Goal: Information Seeking & Learning: Learn about a topic

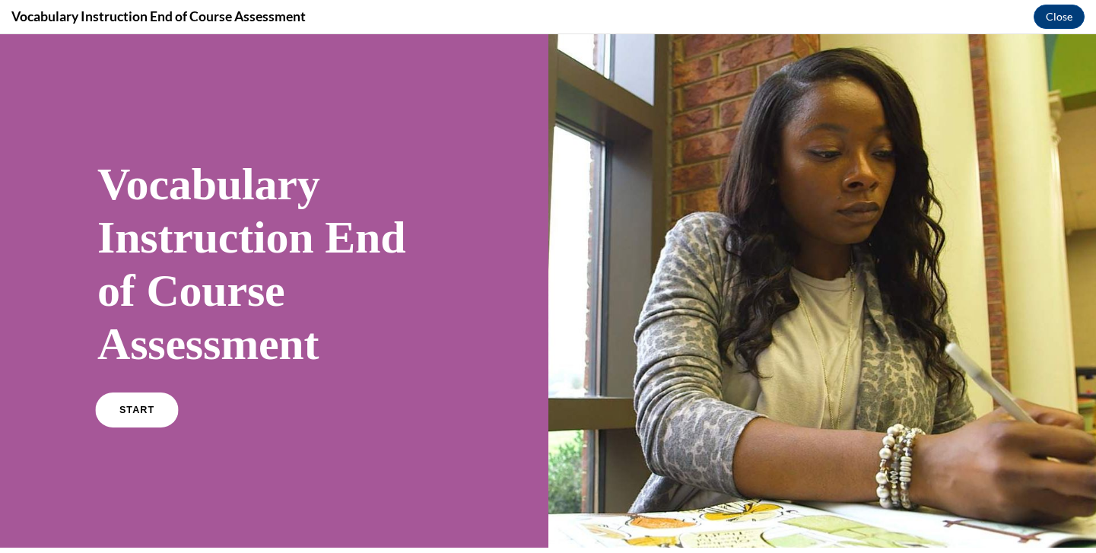
click at [141, 417] on link "START" at bounding box center [136, 410] width 83 height 35
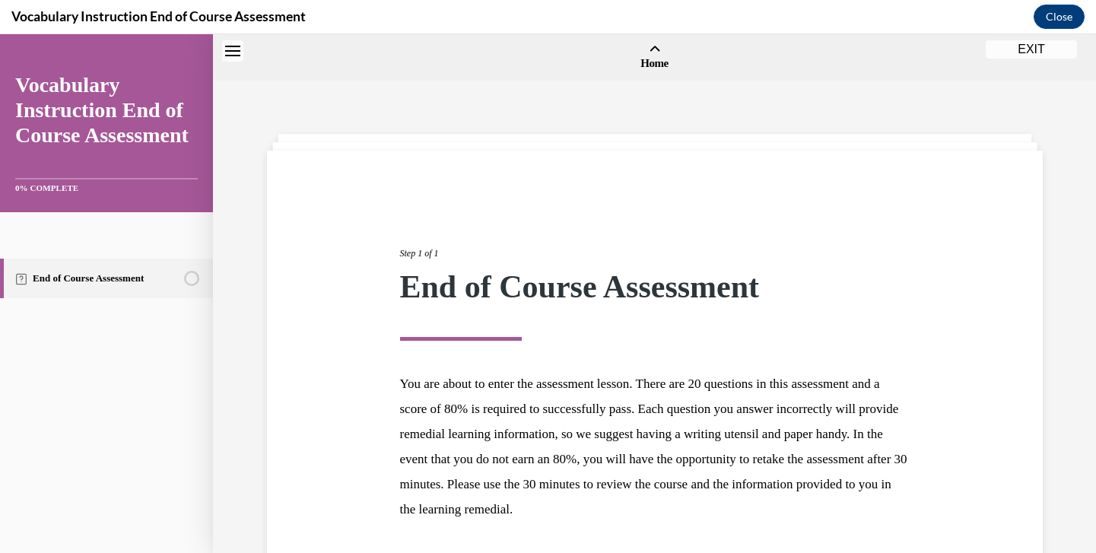
scroll to position [47, 0]
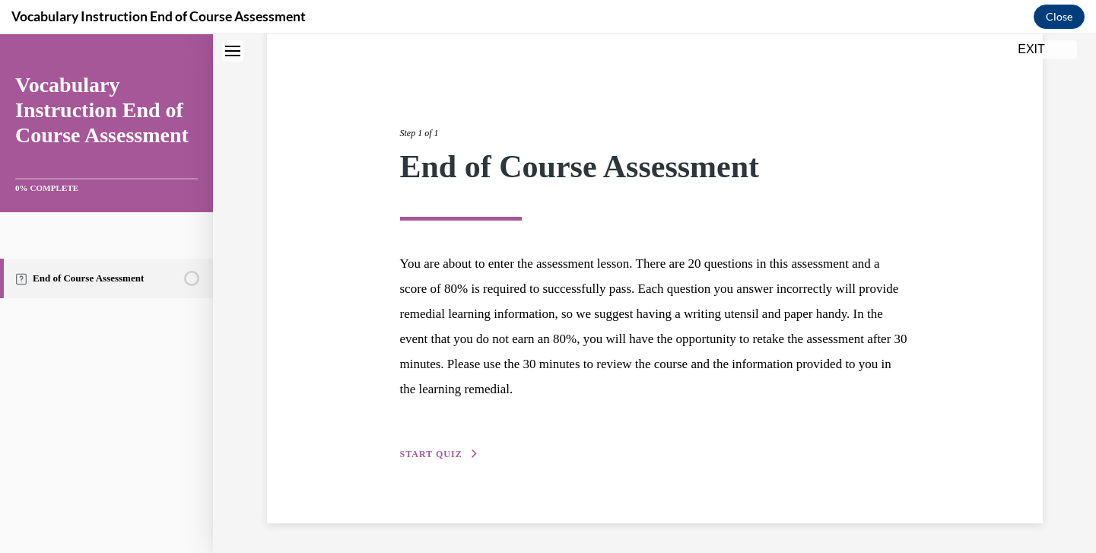
click at [434, 449] on span "START QUIZ" at bounding box center [431, 454] width 62 height 11
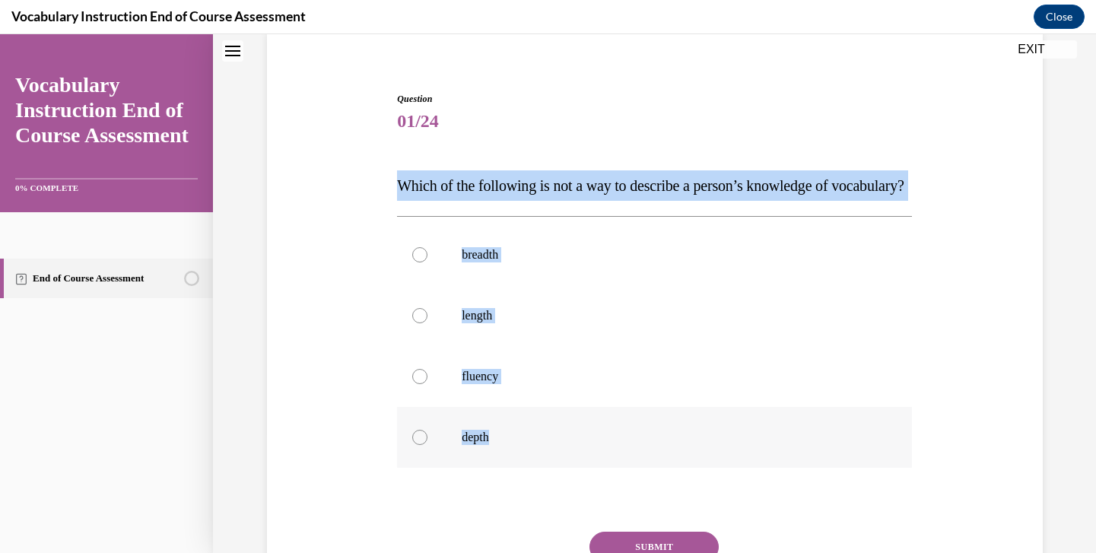
drag, startPoint x: 394, startPoint y: 181, endPoint x: 572, endPoint y: 472, distance: 340.8
click at [572, 472] on div "Question 01/24 Which of the following is not a way to describe a person’s knowl…" at bounding box center [654, 362] width 523 height 587
copy div "Which of the following is not a way to describe a person’s knowledge of vocabul…"
click at [492, 346] on label "length" at bounding box center [654, 315] width 515 height 61
click at [428, 323] on input "length" at bounding box center [419, 315] width 15 height 15
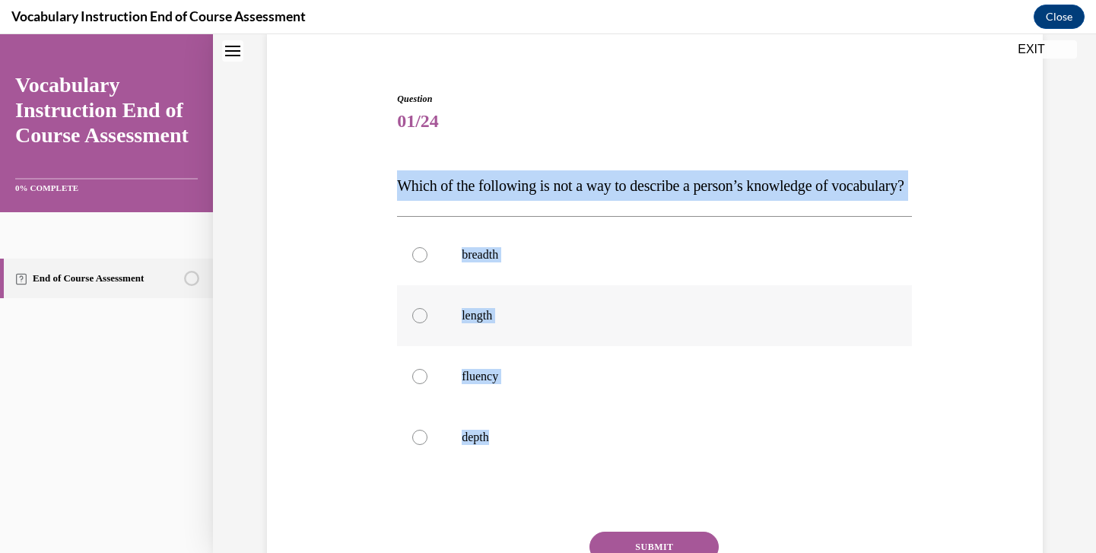
radio input "true"
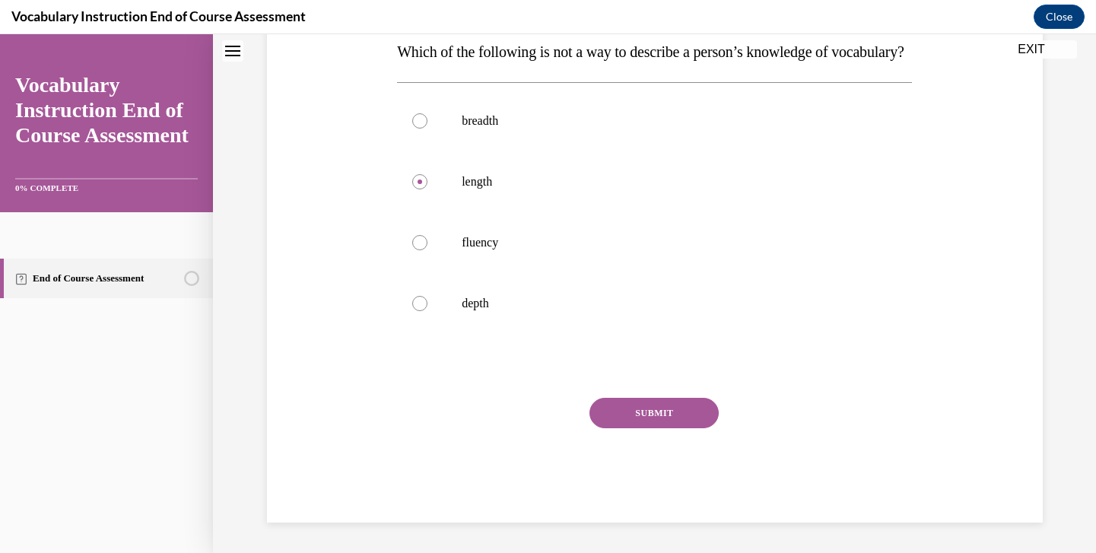
click at [643, 428] on button "SUBMIT" at bounding box center [654, 413] width 129 height 30
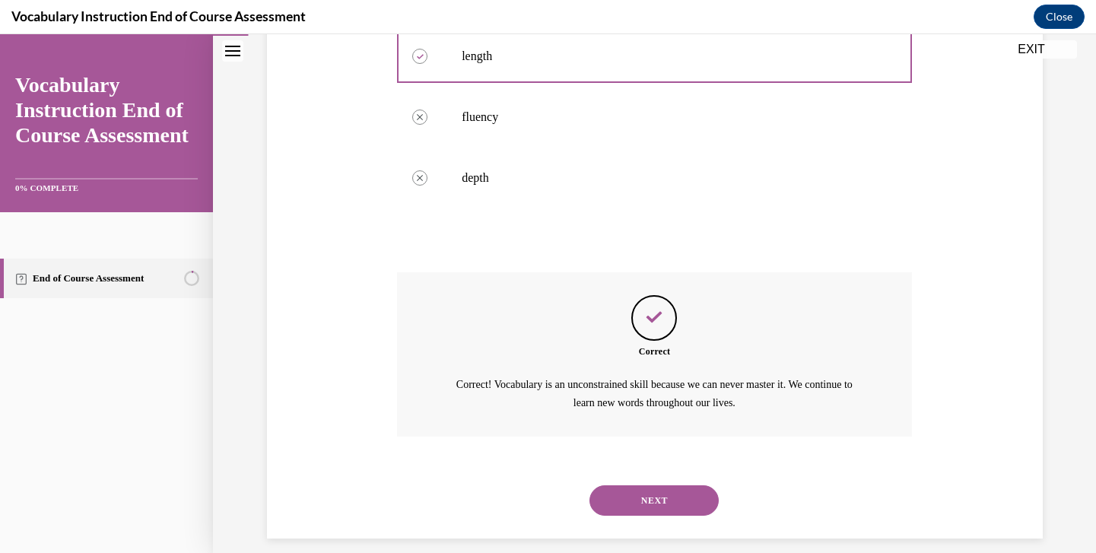
scroll to position [405, 0]
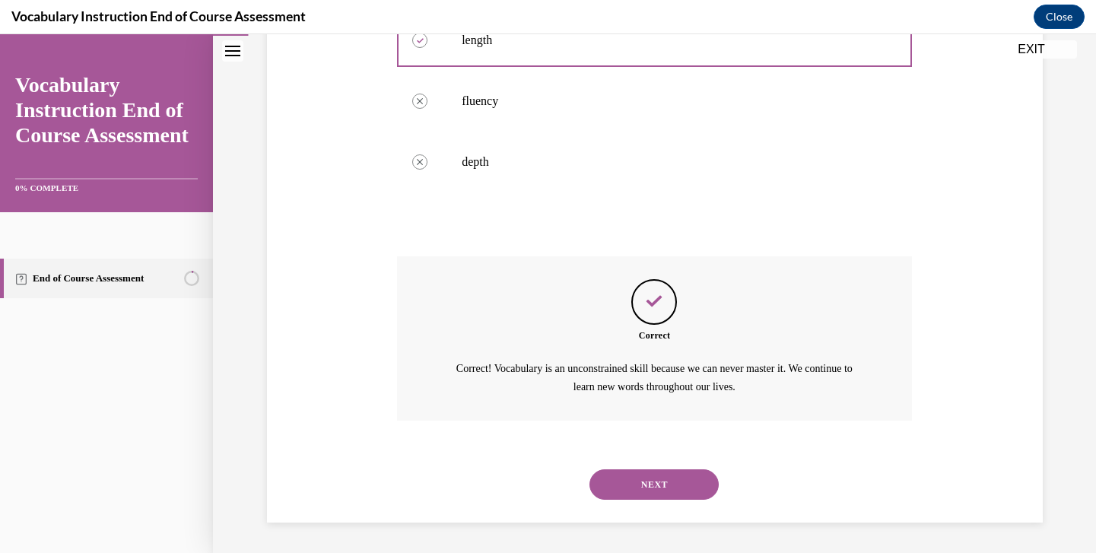
click at [638, 497] on button "NEXT" at bounding box center [654, 484] width 129 height 30
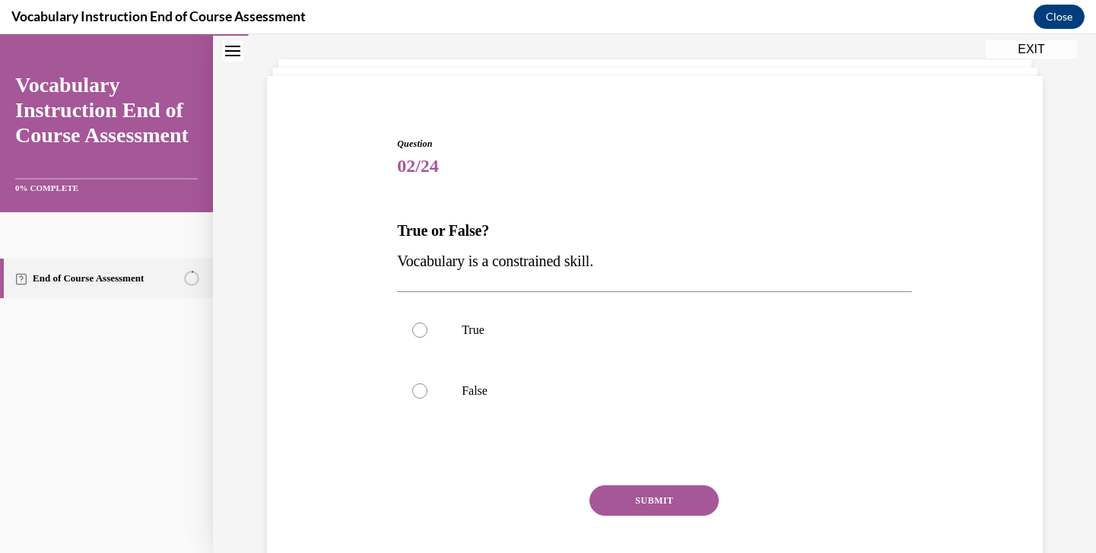
scroll to position [75, 0]
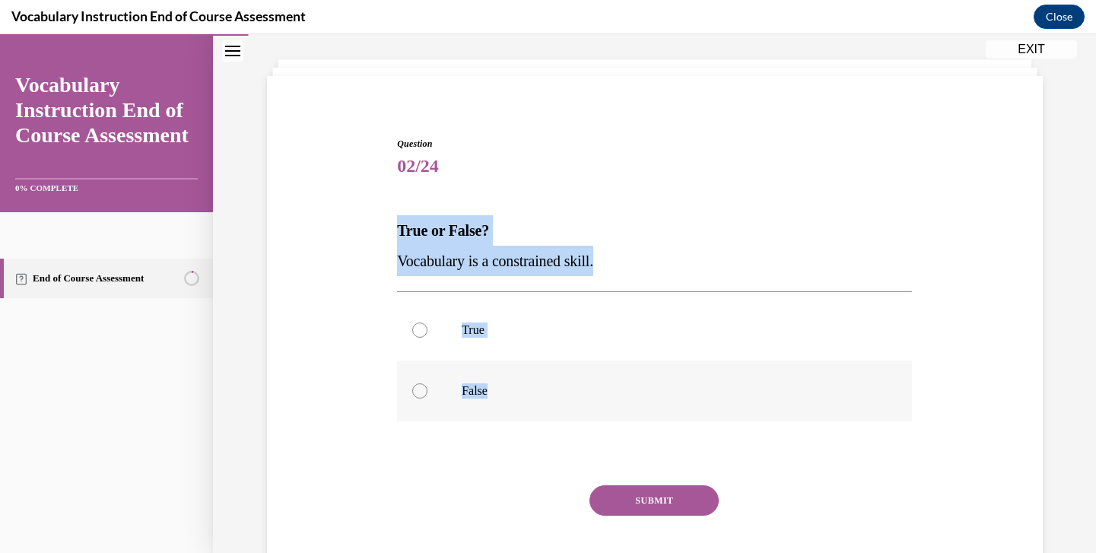
drag, startPoint x: 398, startPoint y: 226, endPoint x: 510, endPoint y: 388, distance: 196.9
click at [512, 390] on div "Question 02/24 True or False? Vocabulary is a constrained skill. True False Inc…" at bounding box center [654, 373] width 515 height 473
copy div "True or False? Vocabulary is a constrained skill. True False"
click at [501, 404] on label "False" at bounding box center [654, 391] width 515 height 61
click at [428, 399] on input "False" at bounding box center [419, 390] width 15 height 15
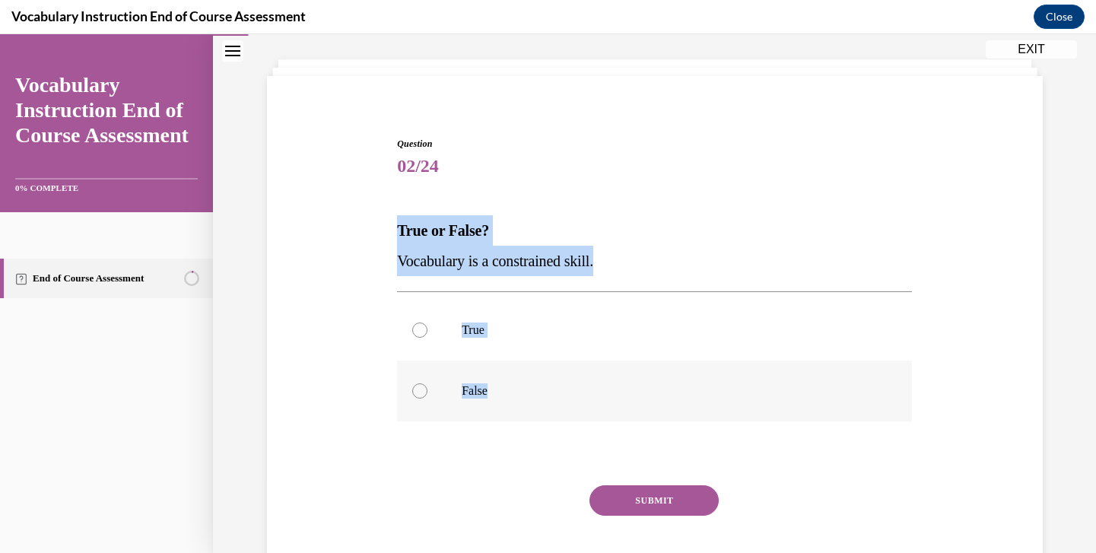
radio input "true"
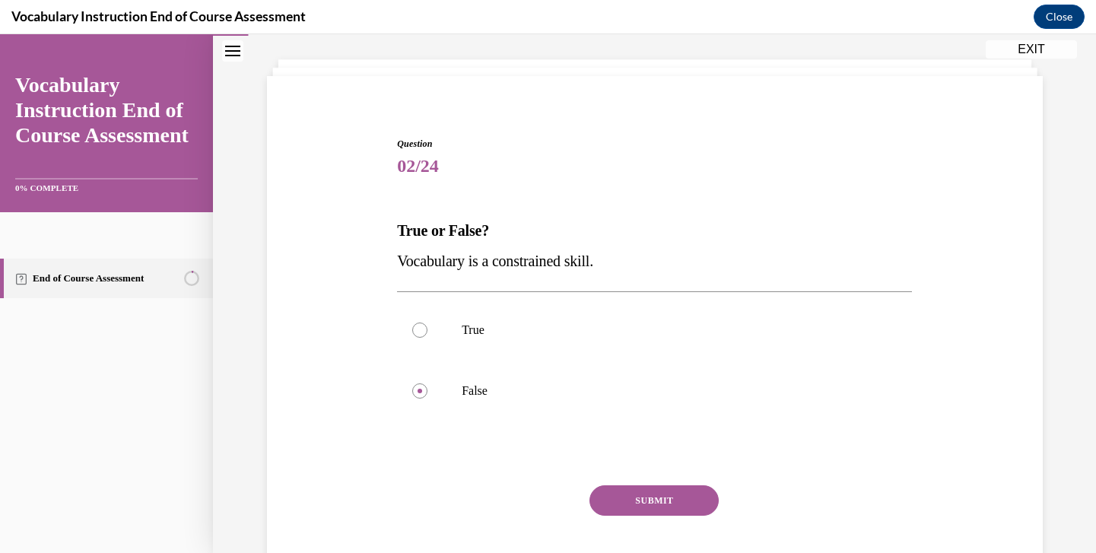
click at [621, 505] on button "SUBMIT" at bounding box center [654, 500] width 129 height 30
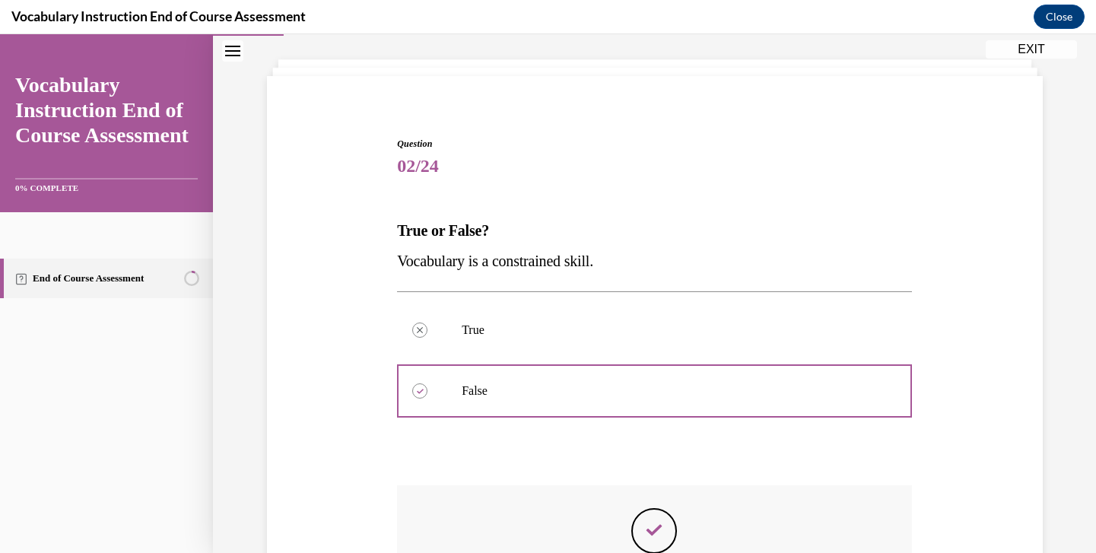
scroll to position [18, 0]
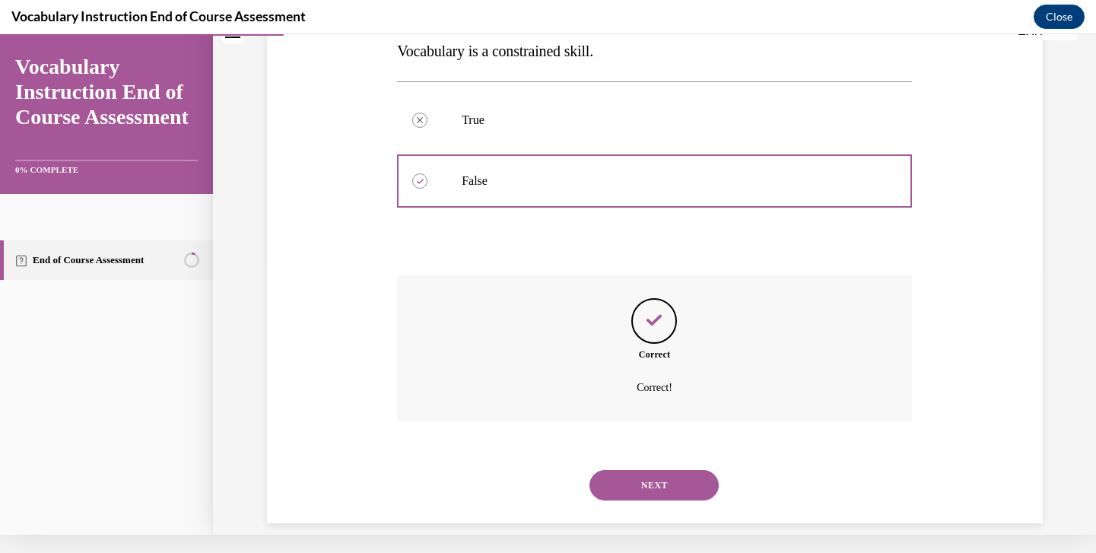
click at [649, 472] on button "NEXT" at bounding box center [654, 485] width 129 height 30
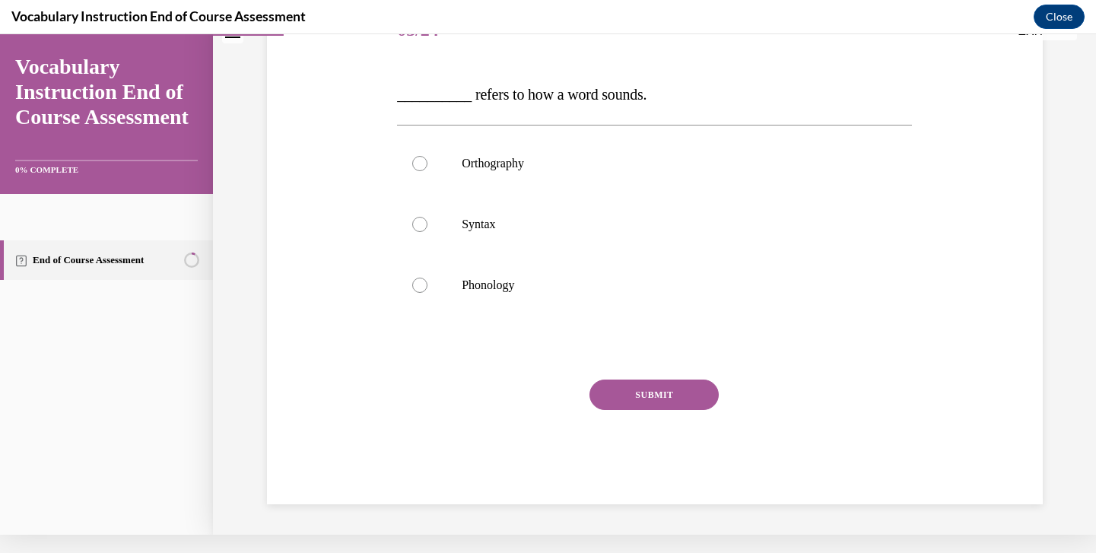
scroll to position [0, 0]
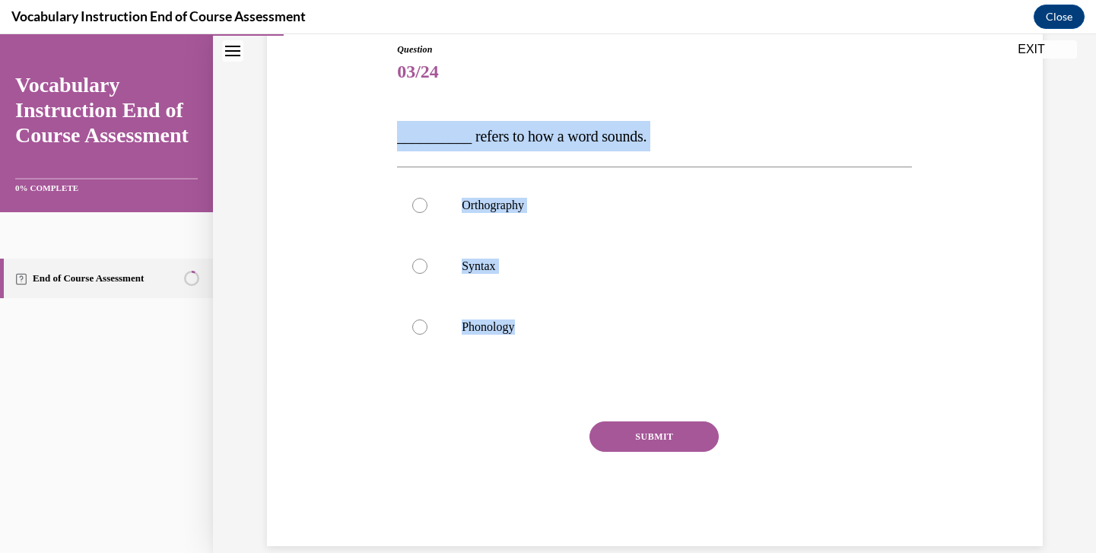
drag, startPoint x: 389, startPoint y: 138, endPoint x: 576, endPoint y: 358, distance: 288.7
click at [577, 358] on div "Question 03/24 __________ refers to how a word sounds. Orthography Syntax Phono…" at bounding box center [655, 271] width 784 height 549
copy div "__________ refers to how a word sounds. Orthography Syntax Phonology"
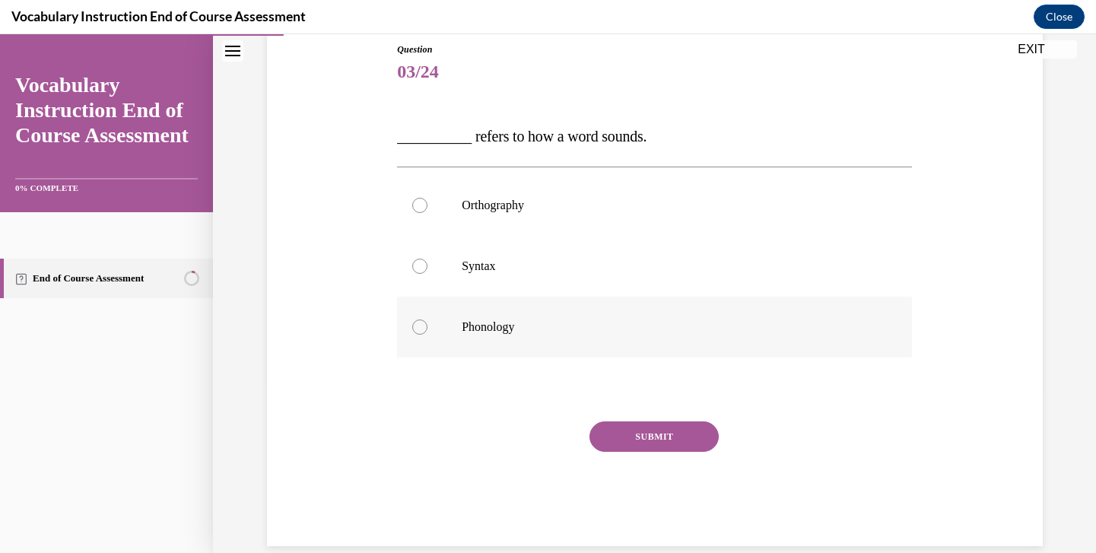
click at [506, 323] on p "Phonology" at bounding box center [668, 326] width 412 height 15
click at [428, 323] on input "Phonology" at bounding box center [419, 326] width 15 height 15
radio input "true"
click at [651, 439] on button "SUBMIT" at bounding box center [654, 436] width 129 height 30
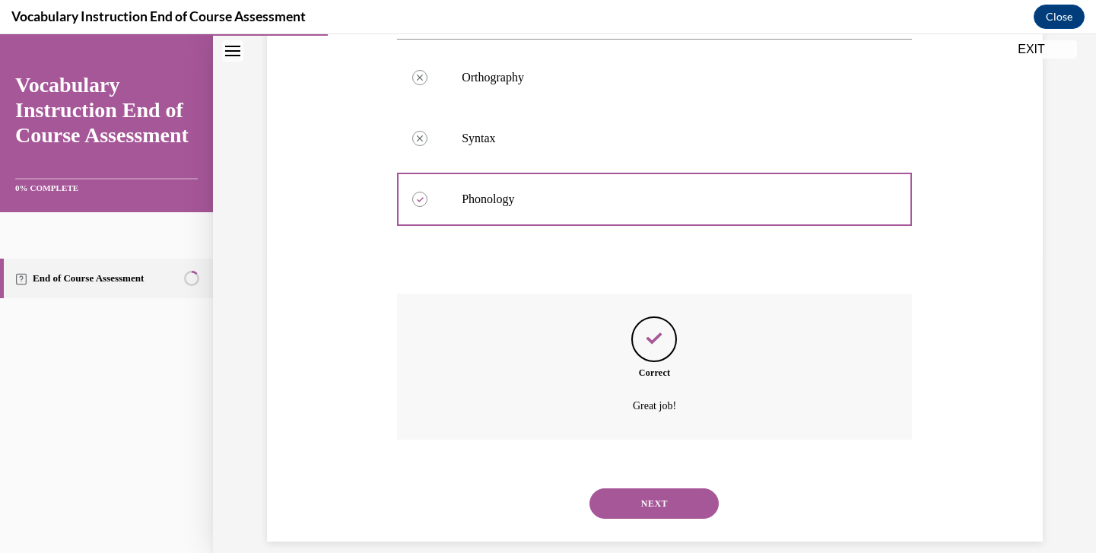
click at [612, 488] on button "NEXT" at bounding box center [654, 503] width 129 height 30
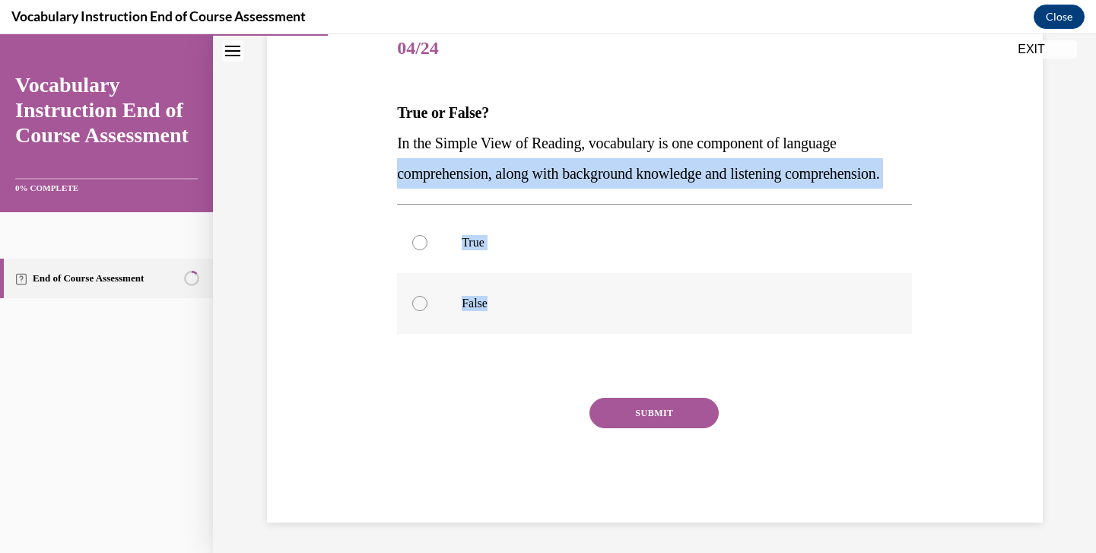
drag, startPoint x: 388, startPoint y: 167, endPoint x: 520, endPoint y: 354, distance: 228.8
click at [520, 354] on div "Question 04/24 True or False? In the Simple View of Reading, vocabulary is one …" at bounding box center [655, 247] width 784 height 549
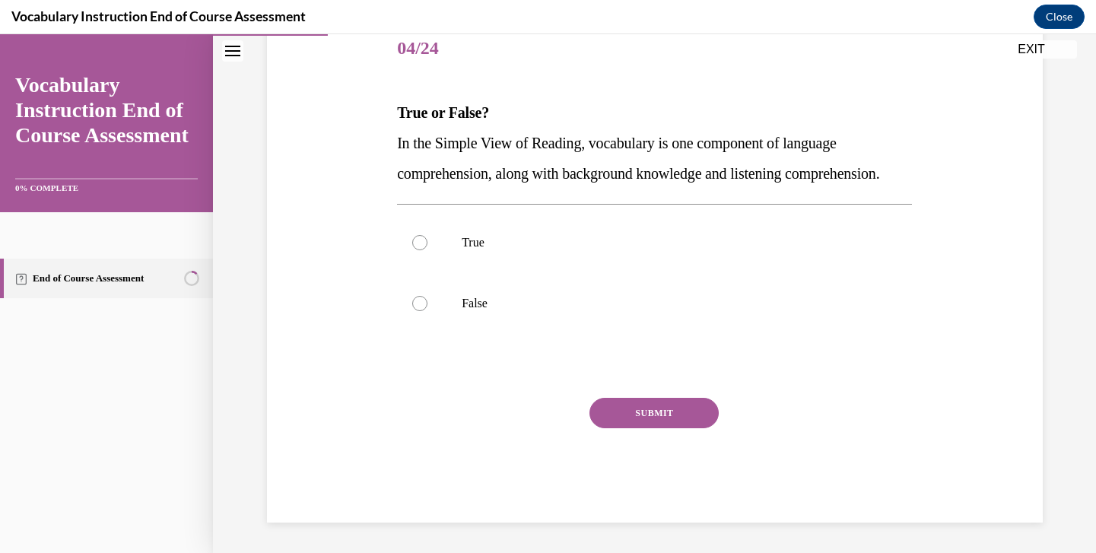
click at [448, 138] on span "In the Simple View of Reading, vocabulary is one component of language comprehe…" at bounding box center [638, 158] width 482 height 47
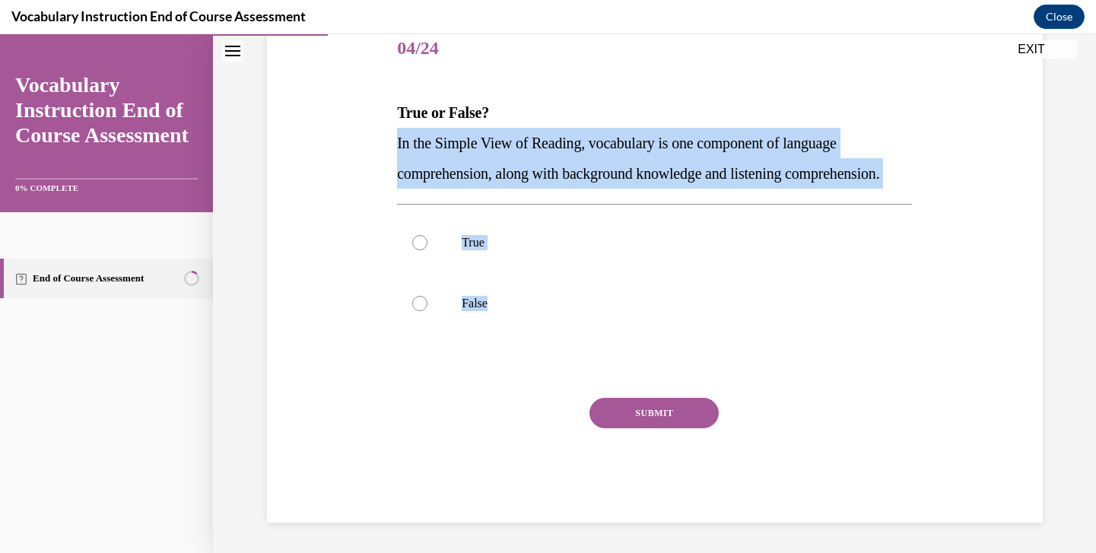
drag, startPoint x: 396, startPoint y: 135, endPoint x: 520, endPoint y: 383, distance: 277.3
click at [520, 384] on div "Question 04/24 True or False? In the Simple View of Reading, vocabulary is one …" at bounding box center [654, 259] width 523 height 526
copy div "In the Simple View of Reading, vocabulary is one component of language comprehe…"
click at [507, 250] on p "True" at bounding box center [668, 242] width 412 height 15
click at [428, 250] on input "True" at bounding box center [419, 242] width 15 height 15
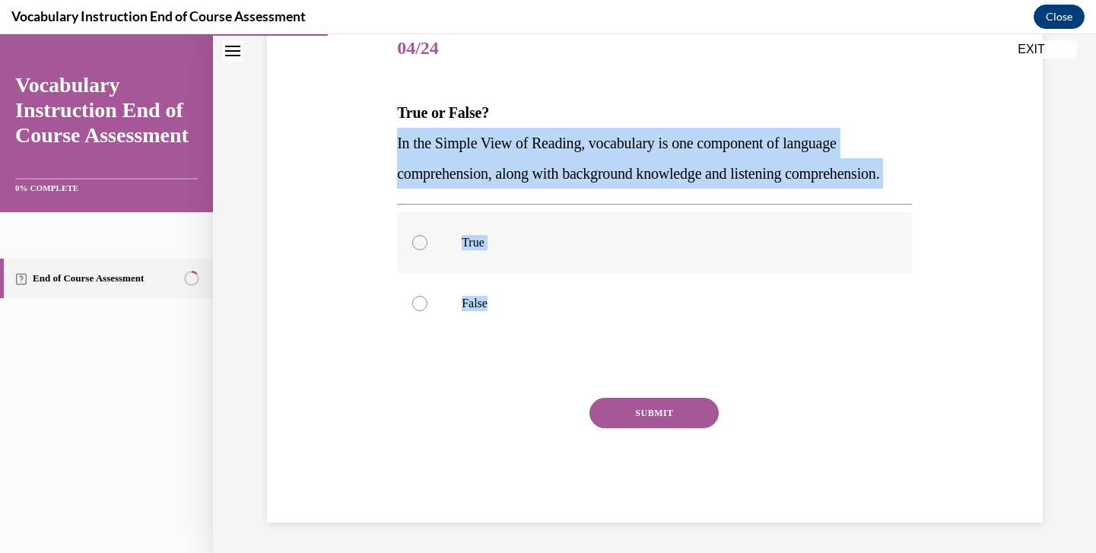
radio input "true"
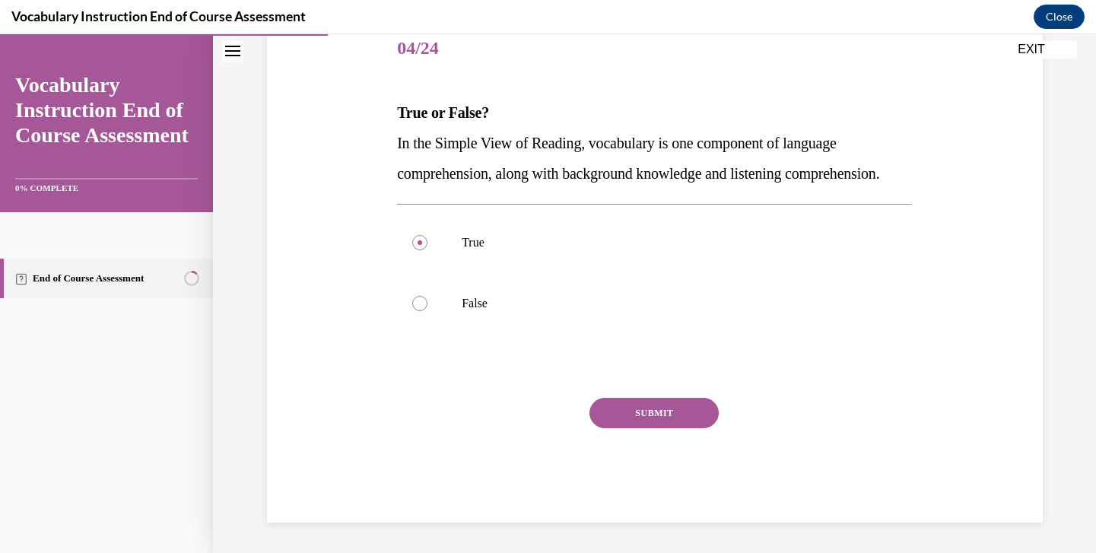
click at [631, 428] on button "SUBMIT" at bounding box center [654, 413] width 129 height 30
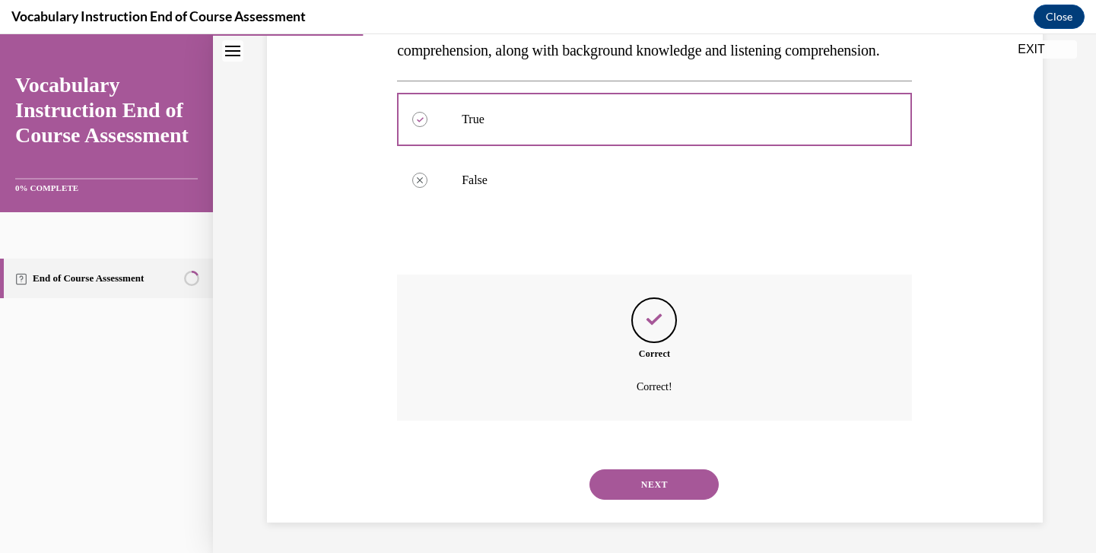
click at [649, 473] on button "NEXT" at bounding box center [654, 484] width 129 height 30
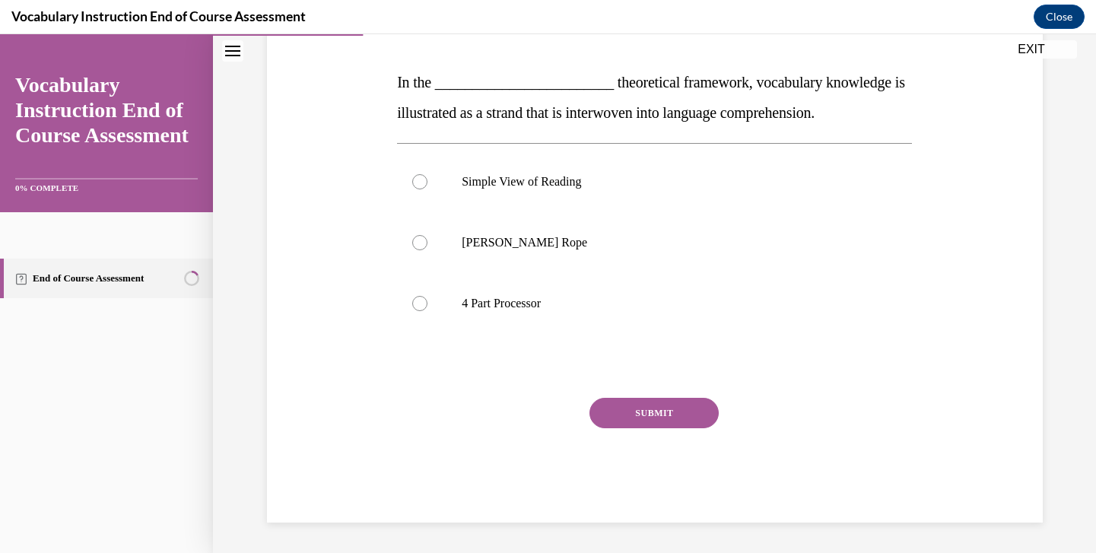
scroll to position [202, 0]
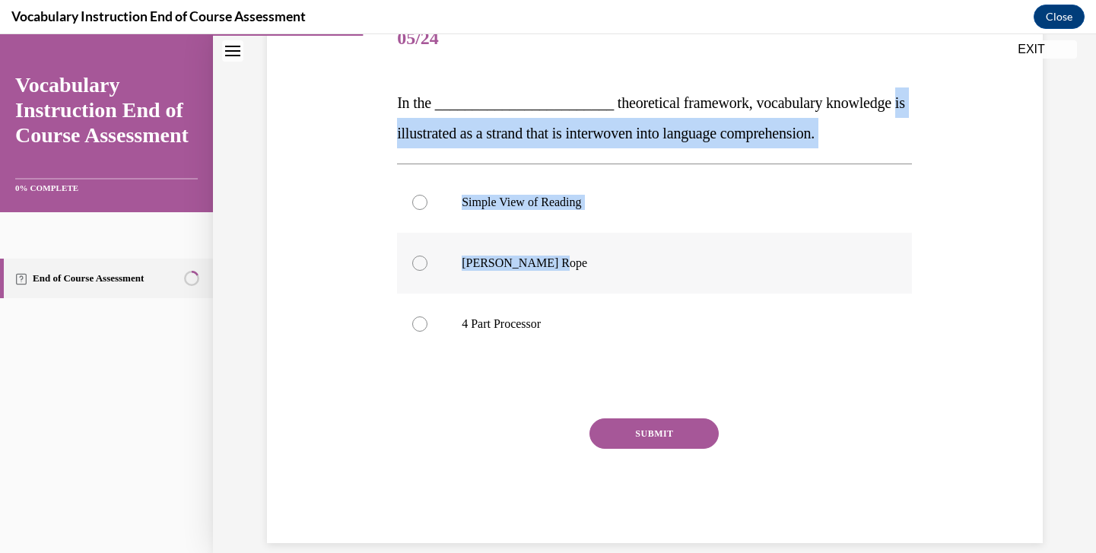
drag, startPoint x: 392, startPoint y: 132, endPoint x: 548, endPoint y: 267, distance: 206.6
click at [548, 267] on div "Question 05/24 In the ________________________ theoretical framework, vocabular…" at bounding box center [655, 253] width 784 height 580
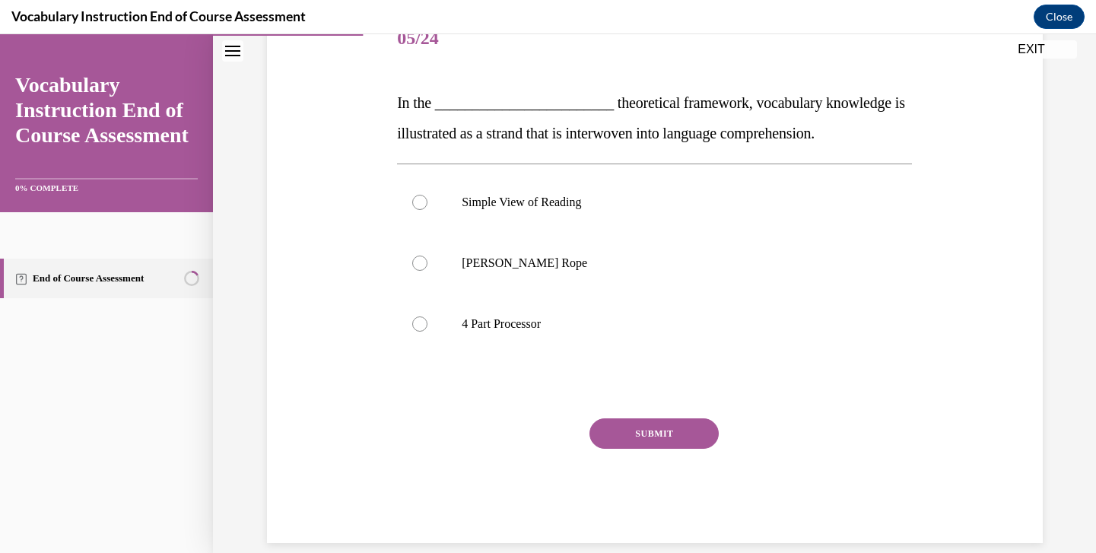
click at [500, 135] on span "In the ________________________ theoretical framework, vocabulary knowledge is …" at bounding box center [651, 117] width 508 height 47
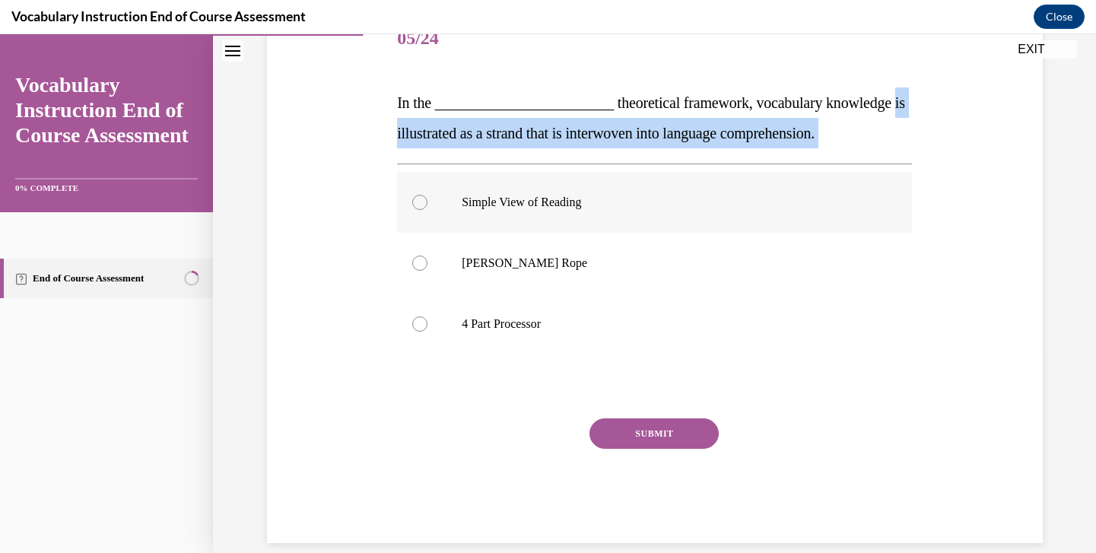
drag, startPoint x: 396, startPoint y: 132, endPoint x: 494, endPoint y: 183, distance: 109.9
click at [494, 183] on div "Question 05/24 In the ________________________ theoretical framework, vocabular…" at bounding box center [654, 264] width 523 height 557
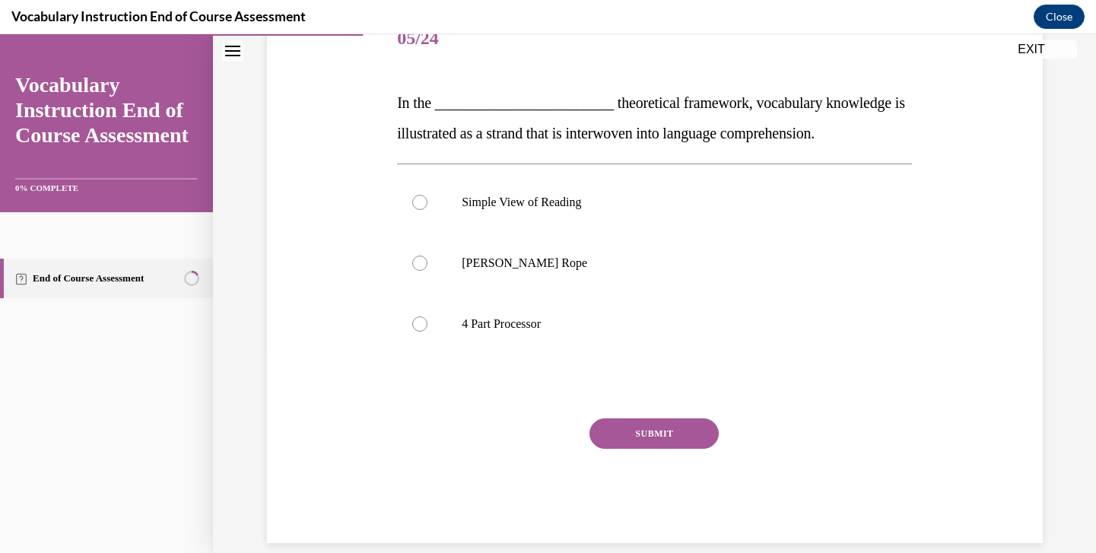
click at [426, 97] on span "In the ________________________ theoretical framework, vocabulary knowledge is …" at bounding box center [651, 117] width 508 height 47
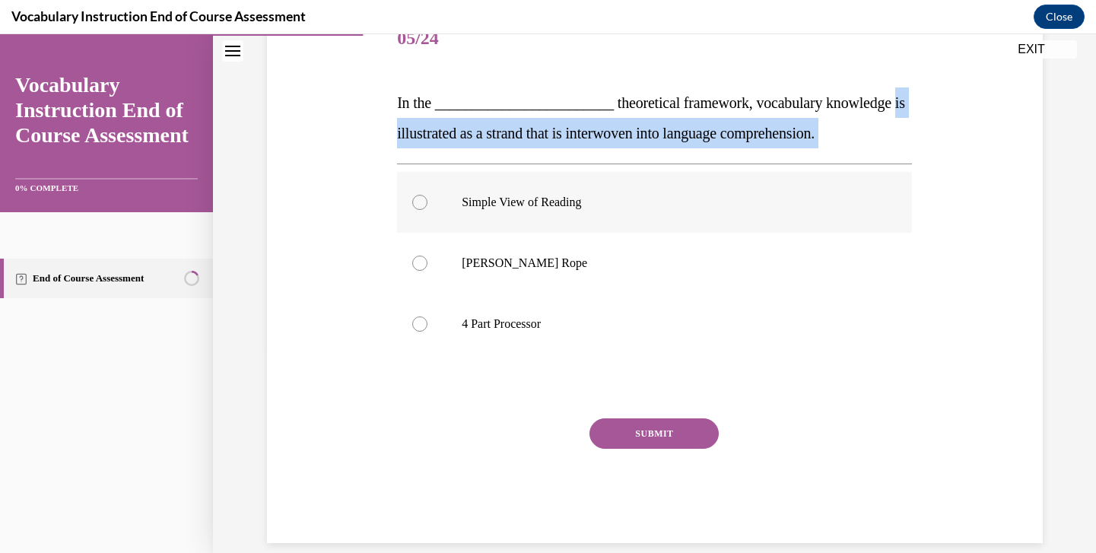
drag, startPoint x: 365, startPoint y: 118, endPoint x: 525, endPoint y: 179, distance: 170.9
click at [525, 180] on div "Question 05/24 In the ________________________ theoretical framework, vocabular…" at bounding box center [655, 253] width 784 height 580
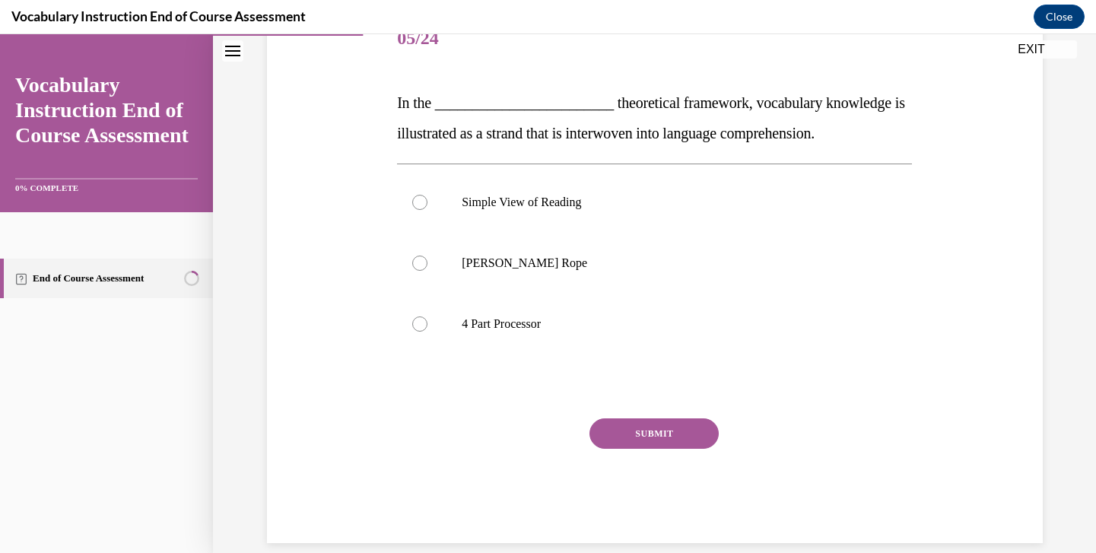
click at [406, 137] on span "In the ________________________ theoretical framework, vocabulary knowledge is …" at bounding box center [651, 117] width 508 height 47
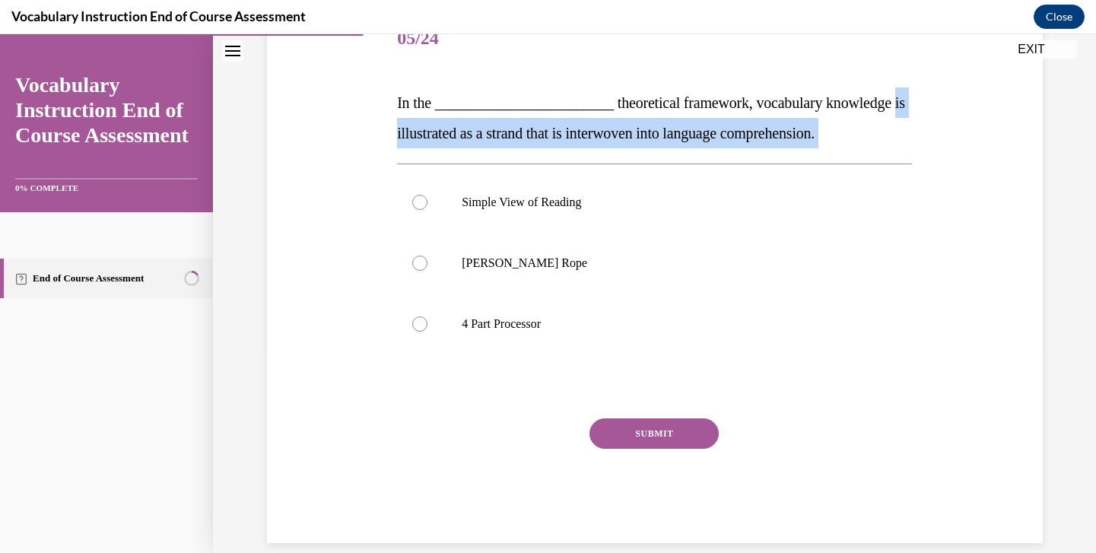
drag, startPoint x: 398, startPoint y: 135, endPoint x: 490, endPoint y: 170, distance: 98.2
click at [491, 170] on div "Question 05/24 In the ________________________ theoretical framework, vocabular…" at bounding box center [654, 276] width 515 height 534
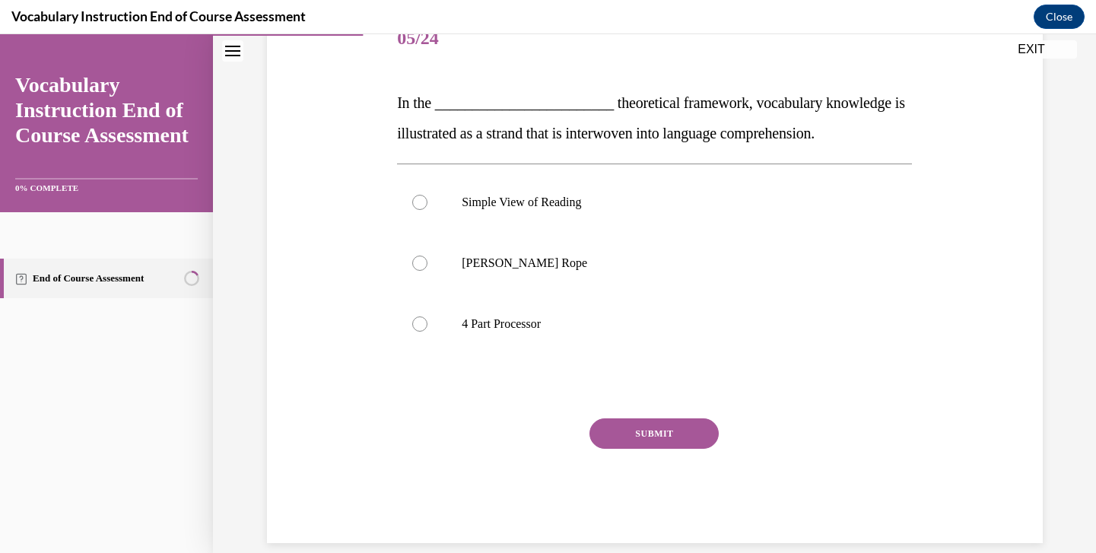
click at [418, 104] on span "In the ________________________ theoretical framework, vocabulary knowledge is …" at bounding box center [651, 117] width 508 height 47
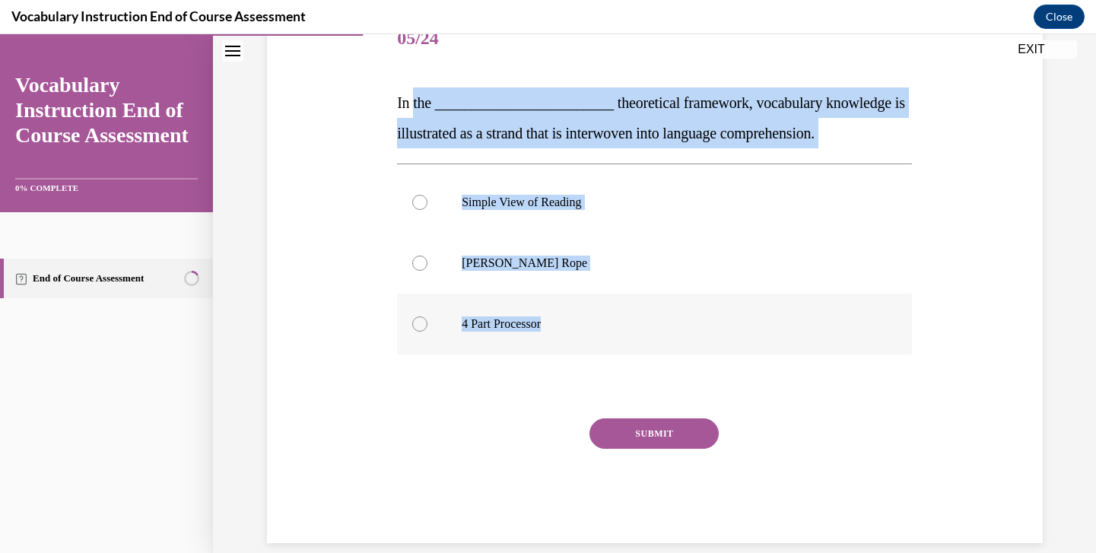
drag, startPoint x: 412, startPoint y: 107, endPoint x: 567, endPoint y: 351, distance: 288.3
click at [567, 351] on div "Question 05/24 In the ________________________ theoretical framework, vocabular…" at bounding box center [654, 276] width 515 height 534
copy div "the ________________________ theoretical framework, vocabulary knowledge is ill…"
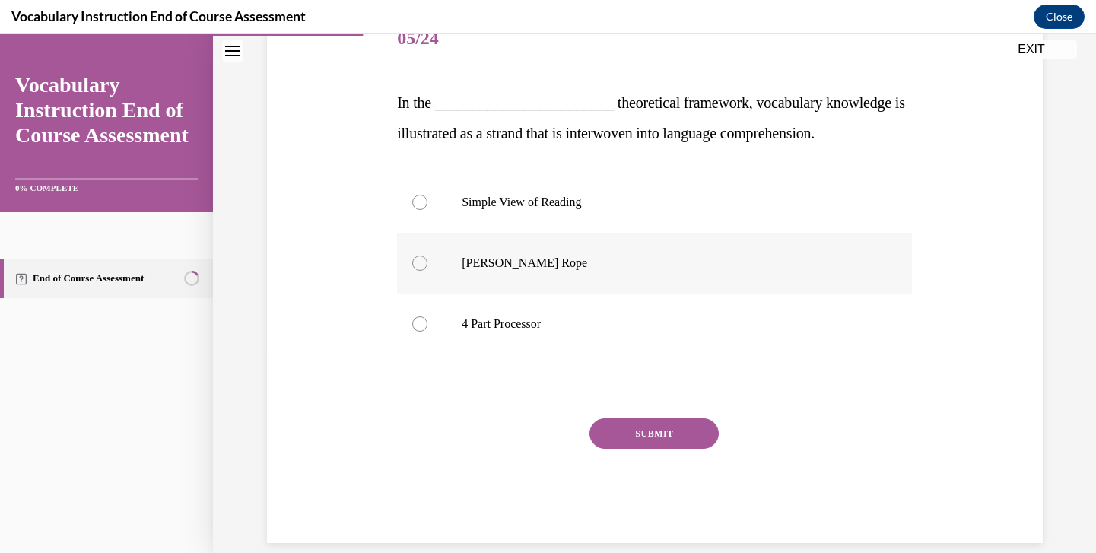
click at [539, 250] on label "Scarborough's Rope" at bounding box center [654, 263] width 515 height 61
click at [428, 256] on input "Scarborough's Rope" at bounding box center [419, 263] width 15 height 15
radio input "true"
click at [624, 437] on button "SUBMIT" at bounding box center [654, 433] width 129 height 30
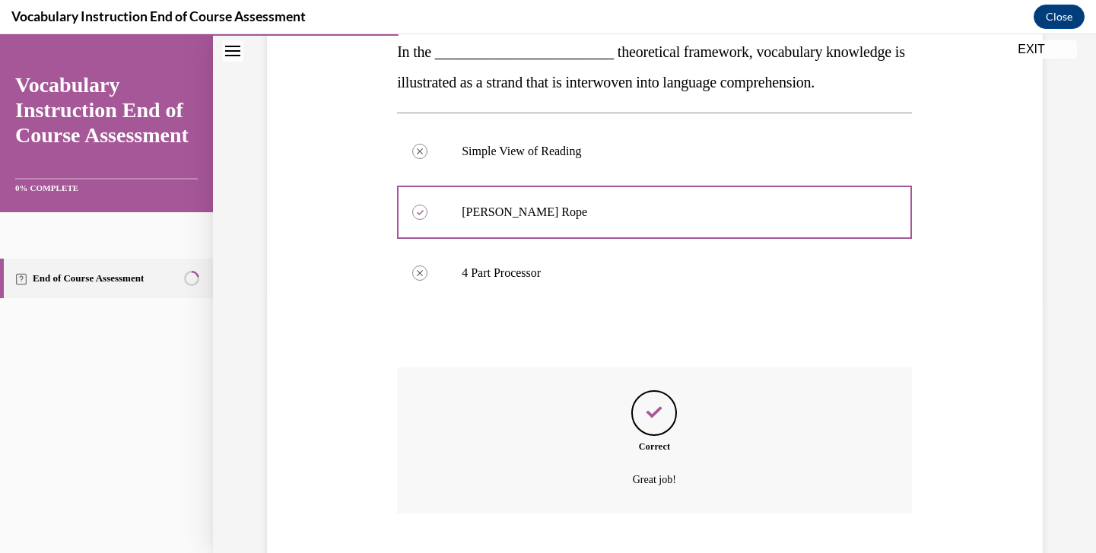
scroll to position [327, 0]
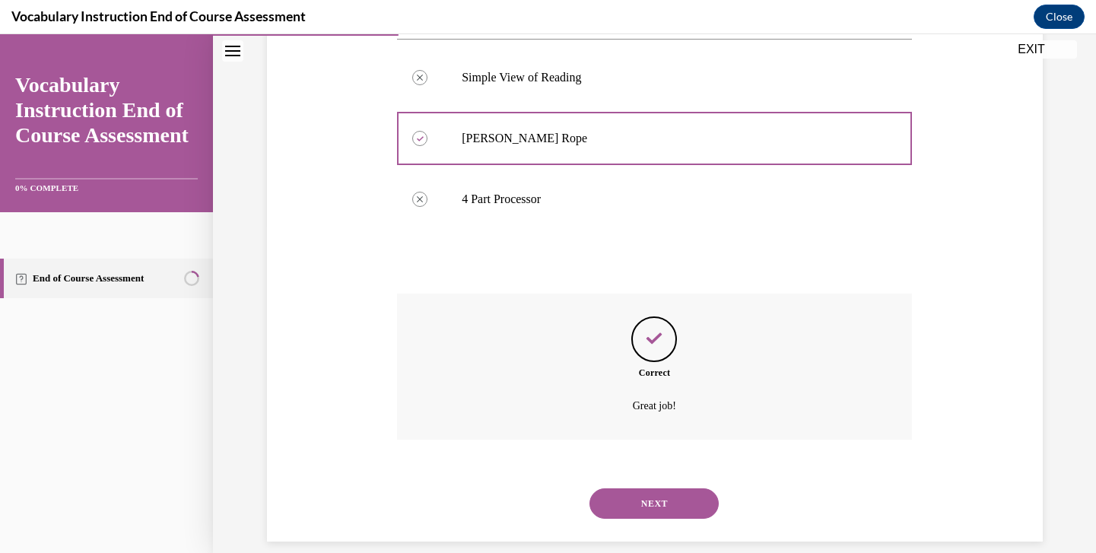
click at [660, 498] on button "NEXT" at bounding box center [654, 503] width 129 height 30
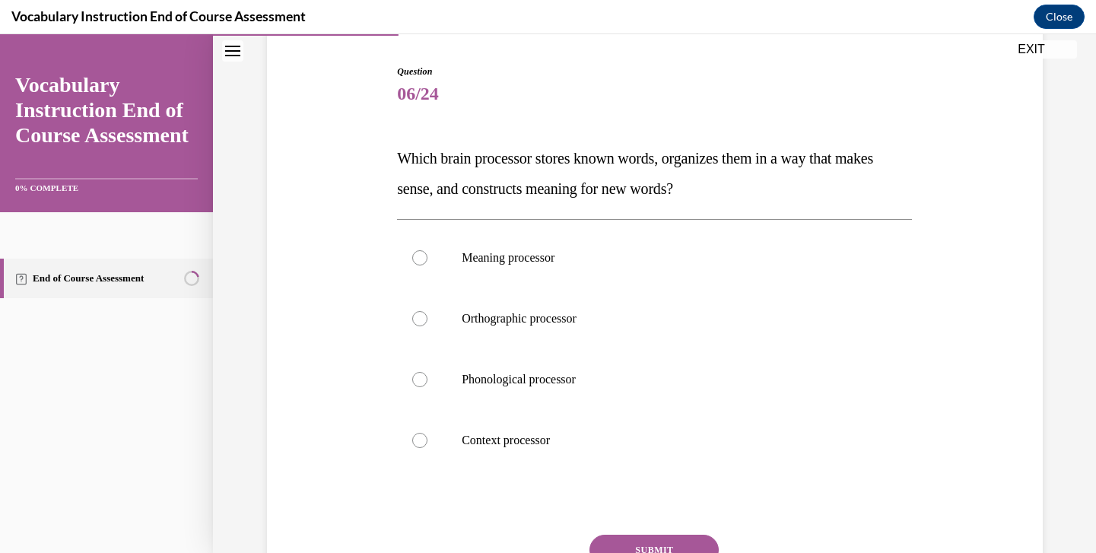
scroll to position [153, 0]
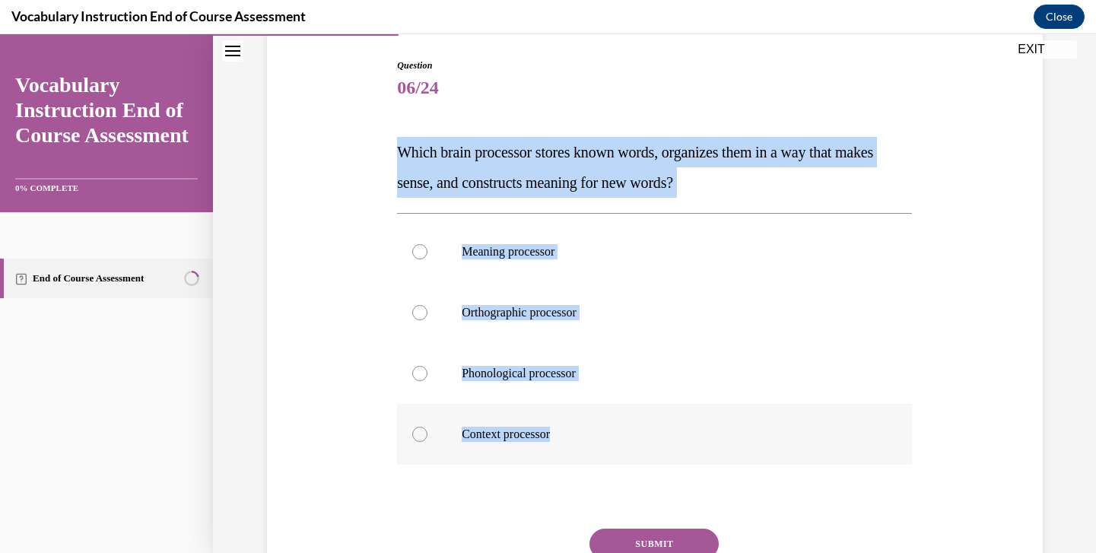
drag, startPoint x: 399, startPoint y: 151, endPoint x: 641, endPoint y: 447, distance: 381.7
click at [641, 447] on div "Question 06/24 Which brain processor stores known words, organizes them in a wa…" at bounding box center [654, 356] width 515 height 595
copy div "Which brain processor stores known words, organizes them in a way that makes se…"
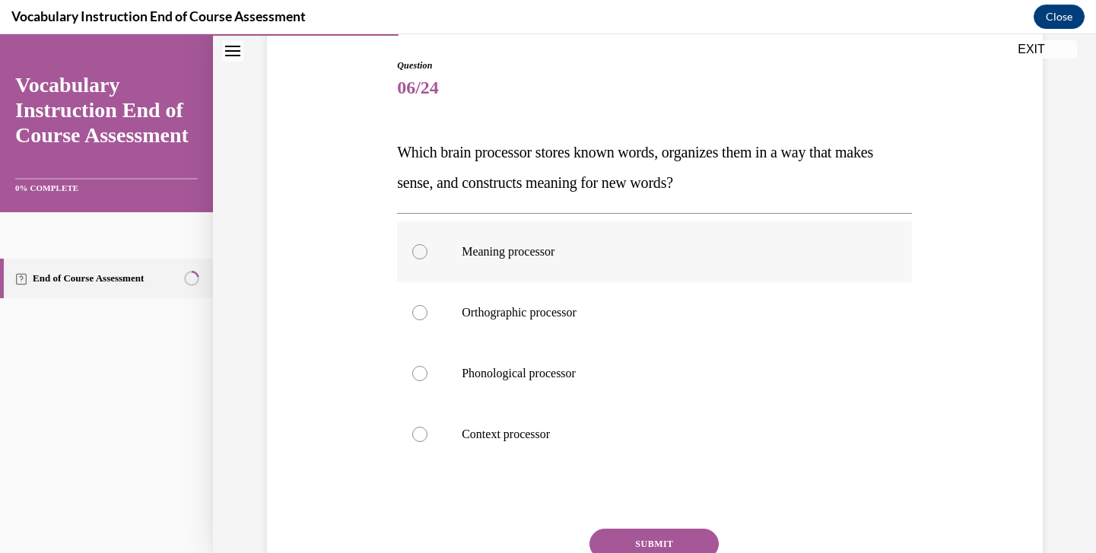
click at [520, 260] on label "Meaning processor" at bounding box center [654, 251] width 515 height 61
click at [428, 259] on input "Meaning processor" at bounding box center [419, 251] width 15 height 15
radio input "true"
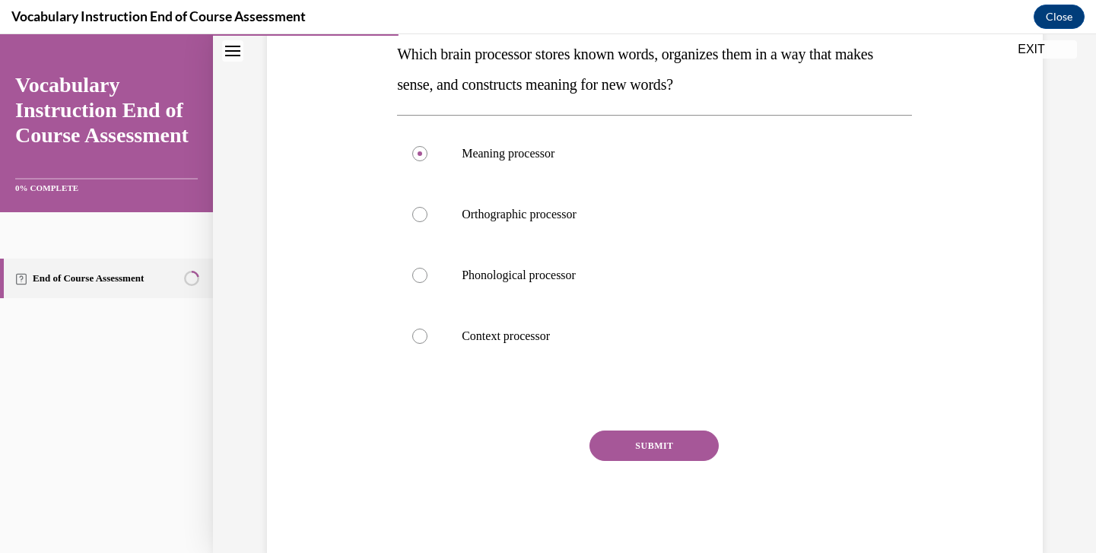
click at [666, 457] on button "SUBMIT" at bounding box center [654, 446] width 129 height 30
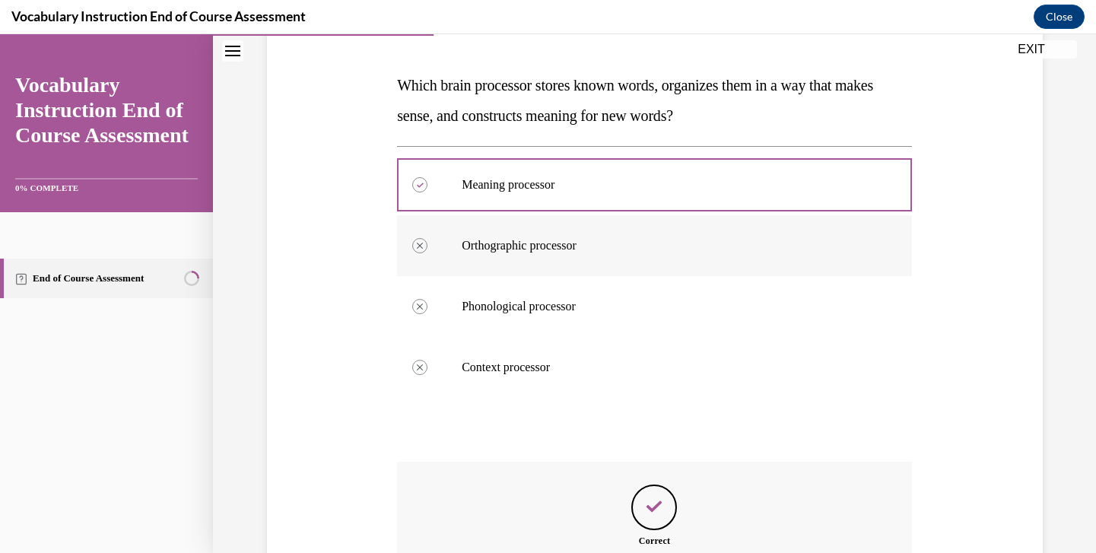
scroll to position [388, 0]
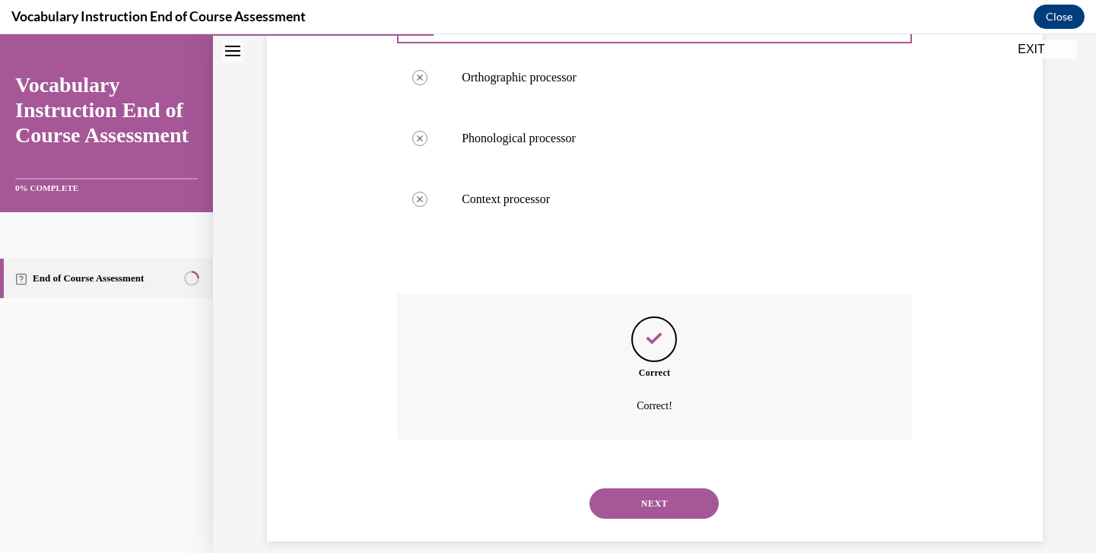
click at [645, 488] on button "NEXT" at bounding box center [654, 503] width 129 height 30
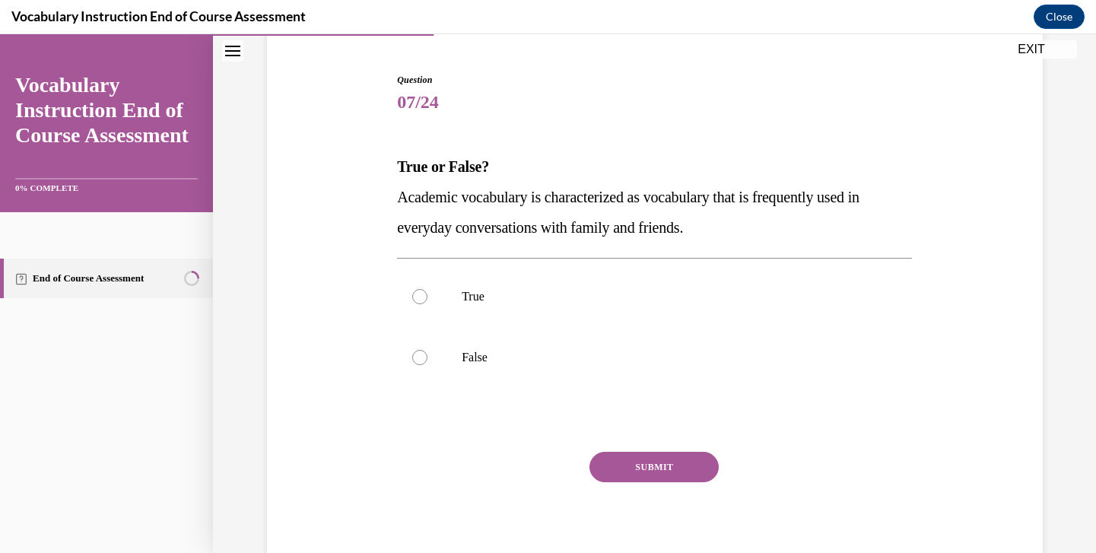
scroll to position [141, 0]
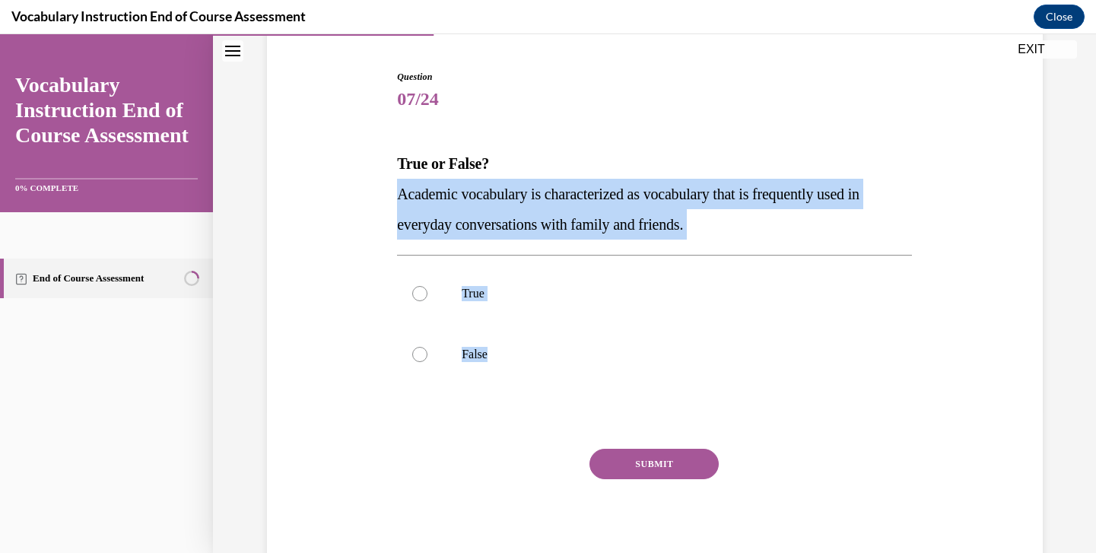
drag, startPoint x: 399, startPoint y: 191, endPoint x: 562, endPoint y: 398, distance: 263.3
click at [562, 398] on div "Question 07/24 True or False? Academic vocabulary is characterized as vocabular…" at bounding box center [654, 322] width 515 height 504
copy div "Academic vocabulary is characterized as vocabulary that is frequently used in e…"
click at [513, 354] on p "False" at bounding box center [668, 354] width 412 height 15
click at [428, 354] on input "False" at bounding box center [419, 354] width 15 height 15
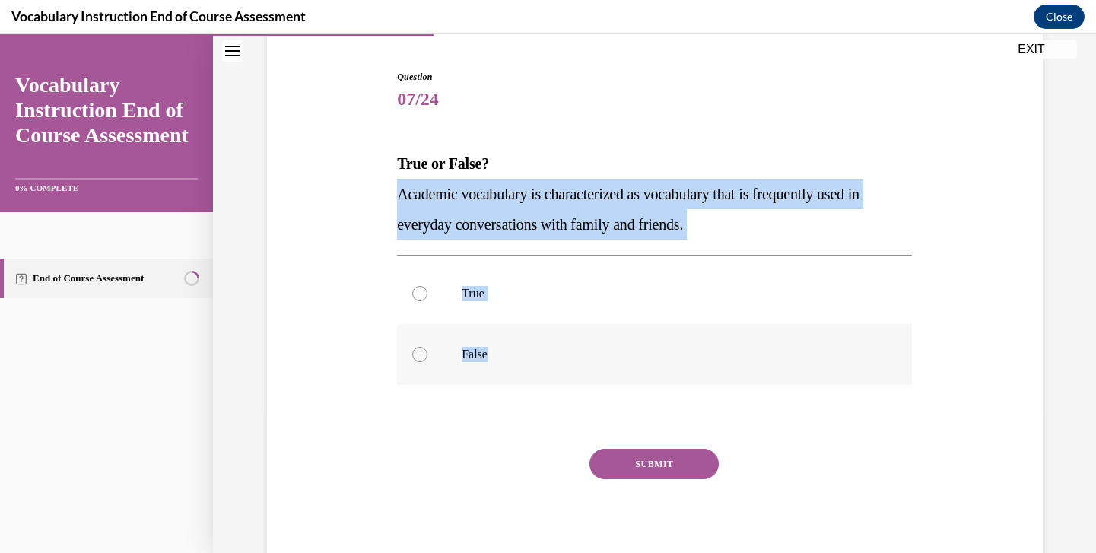
radio input "true"
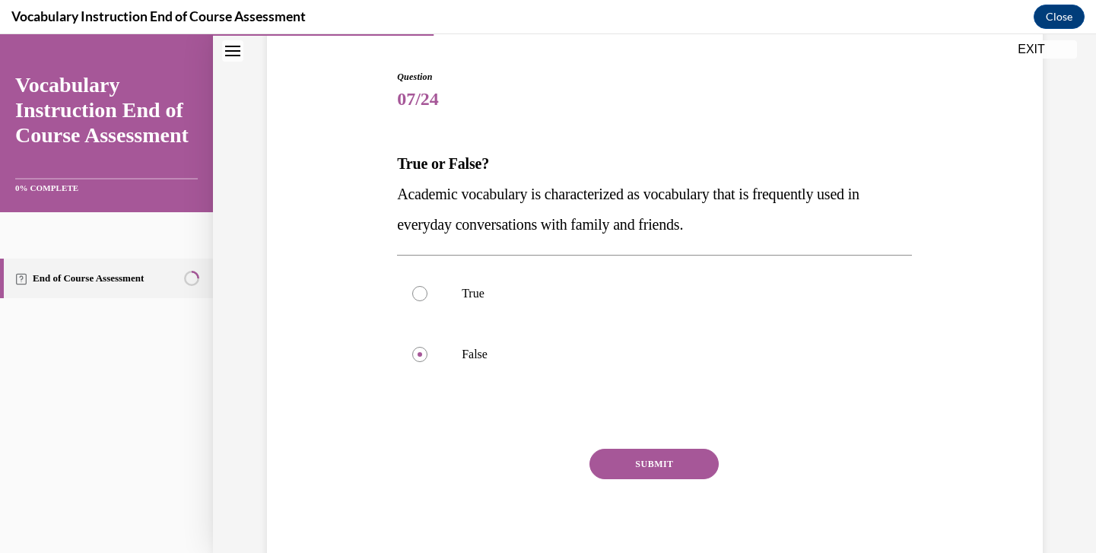
click at [663, 460] on button "SUBMIT" at bounding box center [654, 464] width 129 height 30
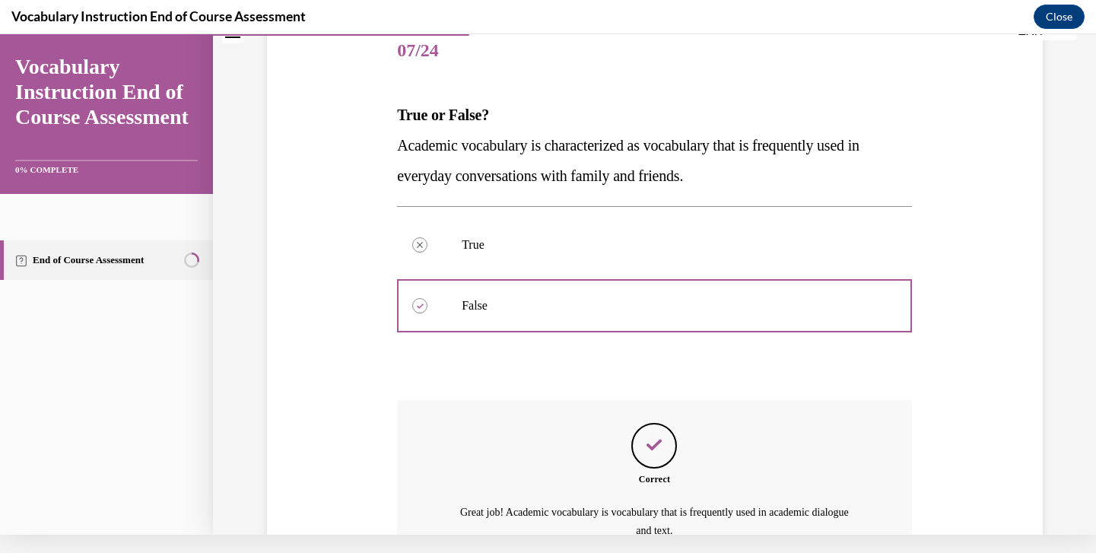
scroll to position [0, 0]
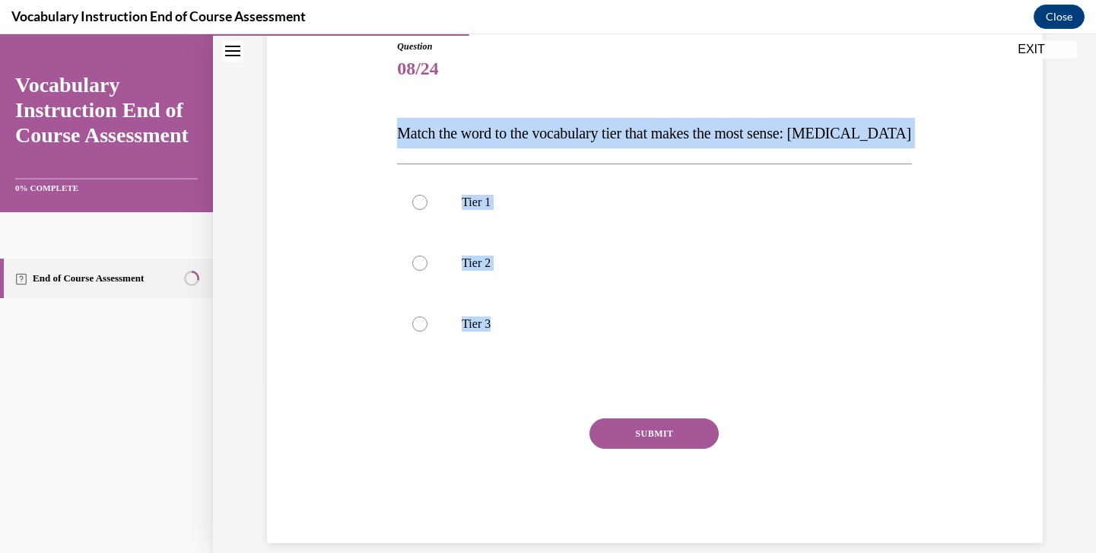
drag, startPoint x: 399, startPoint y: 135, endPoint x: 574, endPoint y: 361, distance: 285.9
click at [574, 361] on div "Question 08/24 Match the word to the vocabulary tier that makes the most sense:…" at bounding box center [654, 292] width 515 height 504
copy div "Match the word to the vocabulary tier that makes the most sense: anaphylaxis Ti…"
click at [482, 322] on p "Tier 3" at bounding box center [668, 323] width 412 height 15
click at [428, 322] on input "Tier 3" at bounding box center [419, 323] width 15 height 15
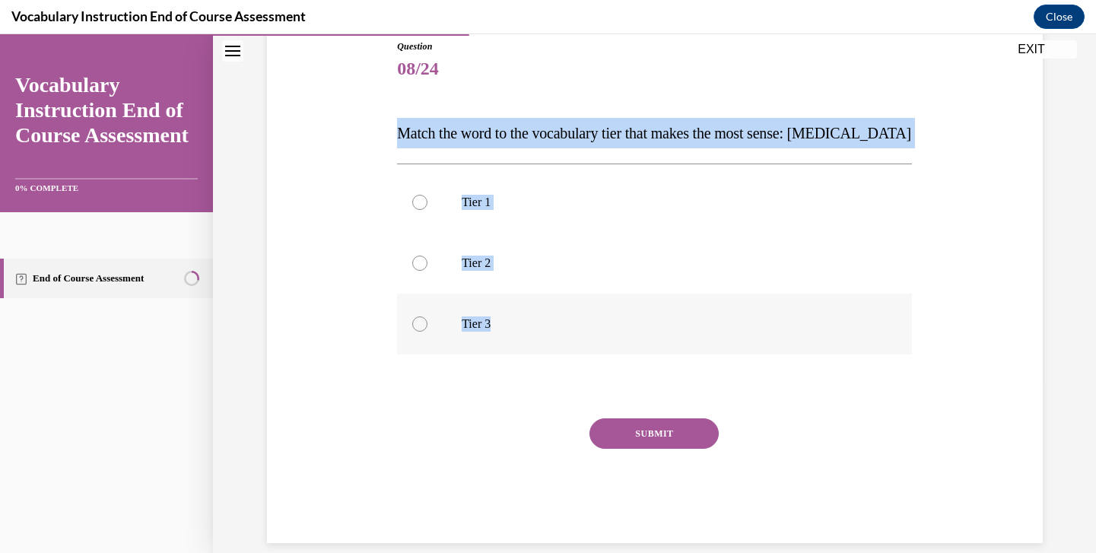
radio input "true"
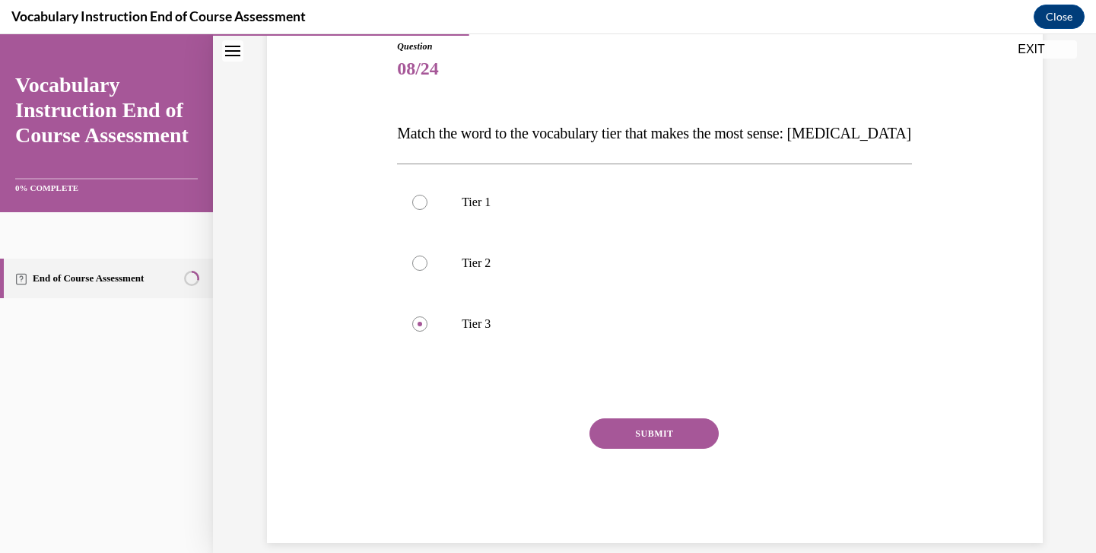
click at [670, 434] on button "SUBMIT" at bounding box center [654, 433] width 129 height 30
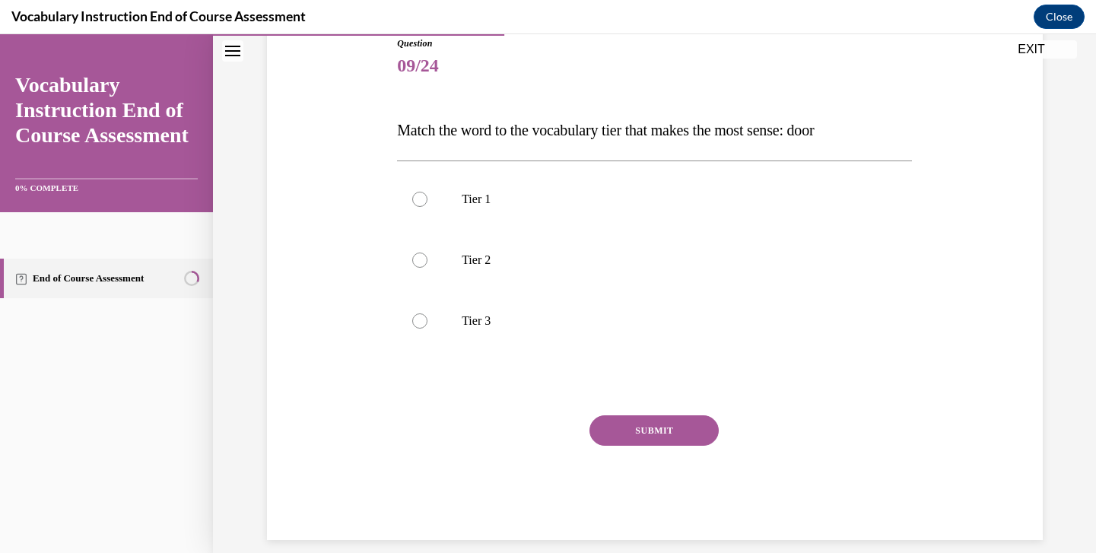
scroll to position [174, 0]
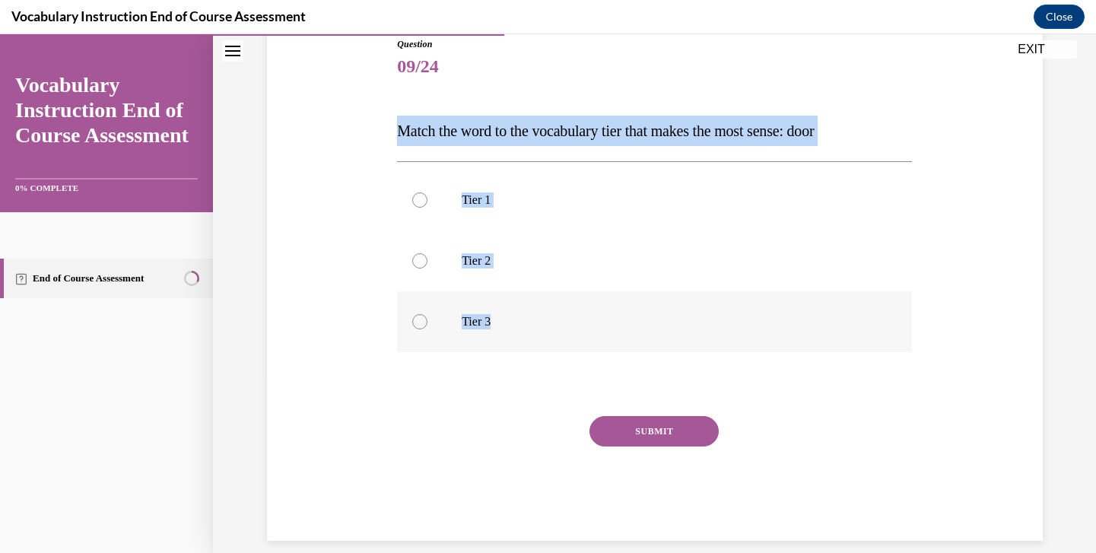
drag, startPoint x: 399, startPoint y: 132, endPoint x: 539, endPoint y: 332, distance: 244.2
click at [539, 332] on div "Question 09/24 Match the word to the vocabulary tier that makes the most sense:…" at bounding box center [654, 289] width 515 height 504
copy div "Match the word to the vocabulary tier that makes the most sense: door Tier 1 Ti…"
click at [500, 190] on label "Tier 1" at bounding box center [654, 200] width 515 height 61
click at [428, 192] on input "Tier 1" at bounding box center [419, 199] width 15 height 15
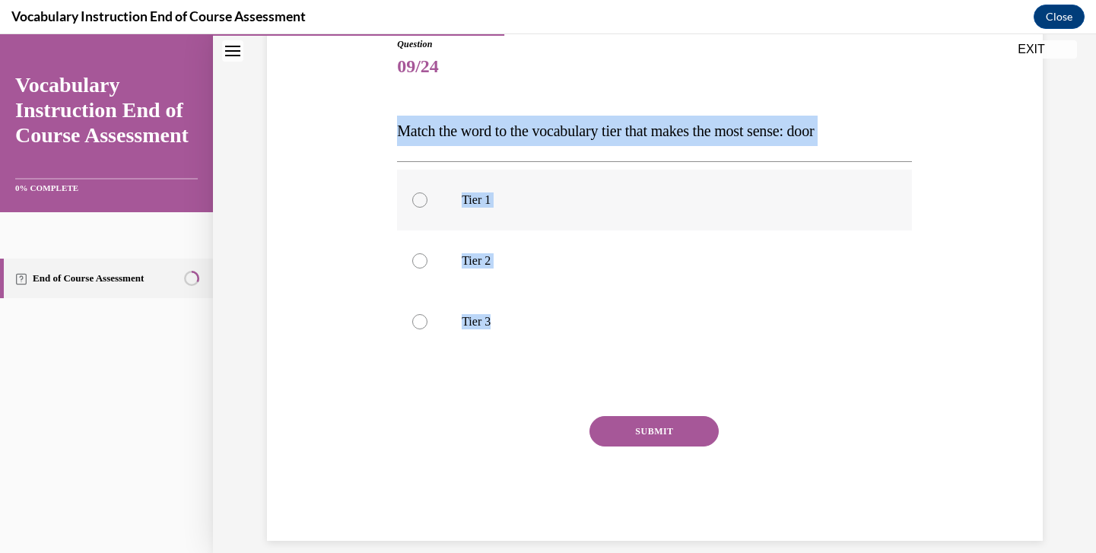
radio input "true"
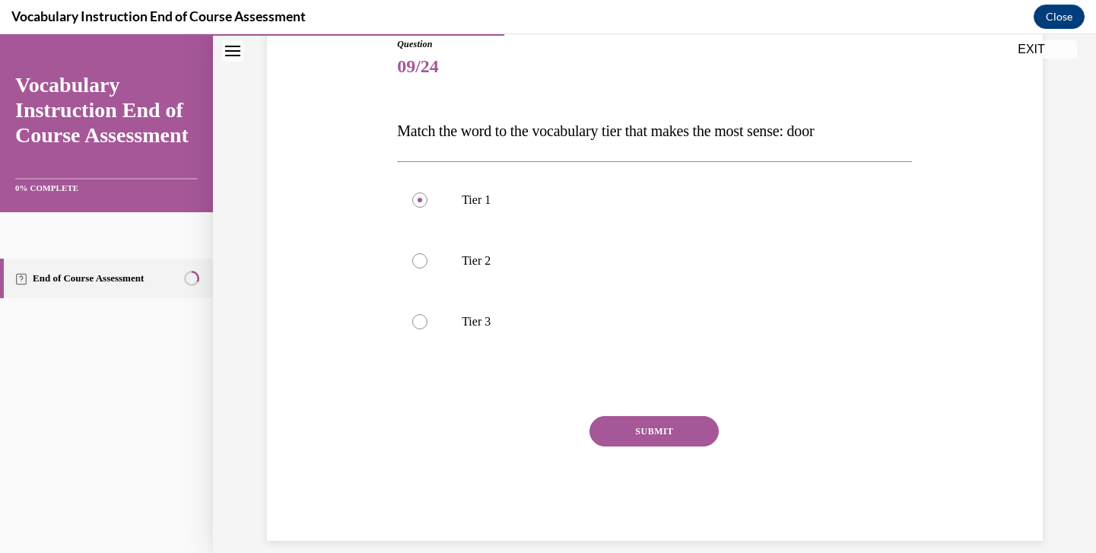
click at [627, 429] on button "SUBMIT" at bounding box center [654, 431] width 129 height 30
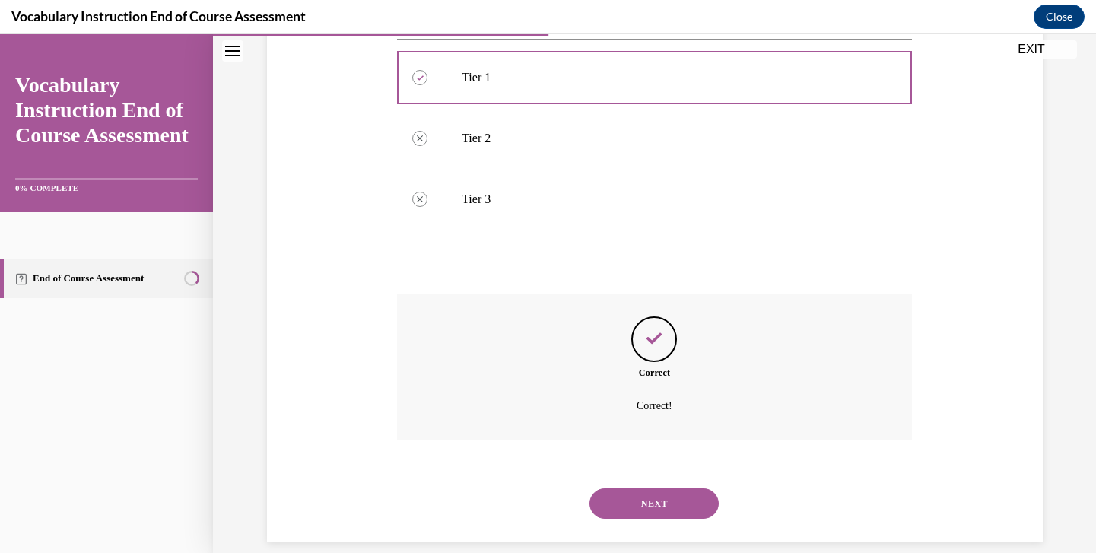
click at [650, 488] on button "NEXT" at bounding box center [654, 503] width 129 height 30
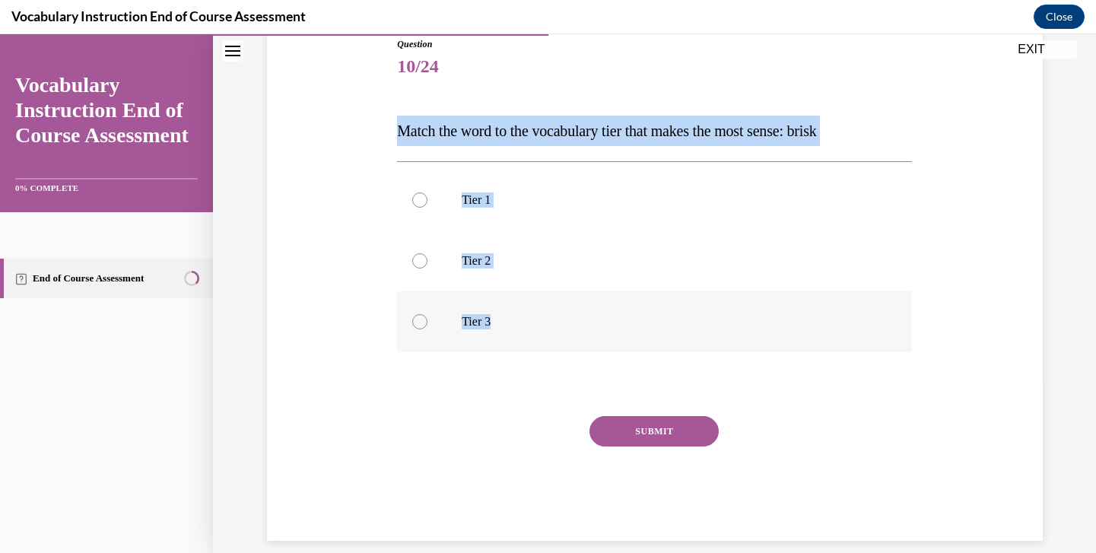
drag, startPoint x: 400, startPoint y: 127, endPoint x: 555, endPoint y: 340, distance: 263.1
click at [555, 340] on div "Question 10/24 Match the word to the vocabulary tier that makes the most sense:…" at bounding box center [654, 289] width 515 height 504
copy div "Match the word to the vocabulary tier that makes the most sense: brisk Tier 1 T…"
click at [477, 275] on label "Tier 2" at bounding box center [654, 260] width 515 height 61
click at [428, 269] on input "Tier 2" at bounding box center [419, 260] width 15 height 15
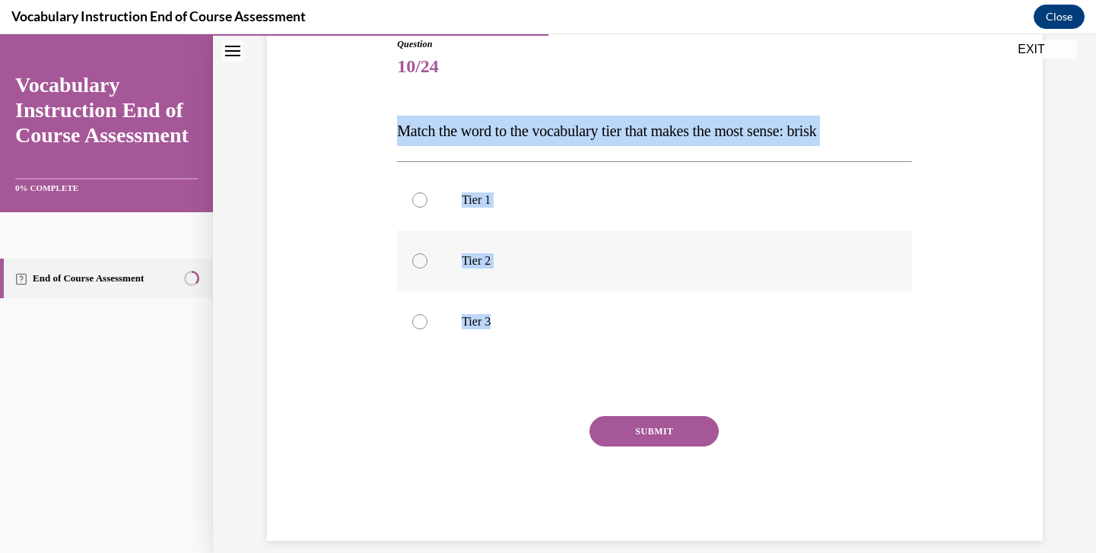
radio input "true"
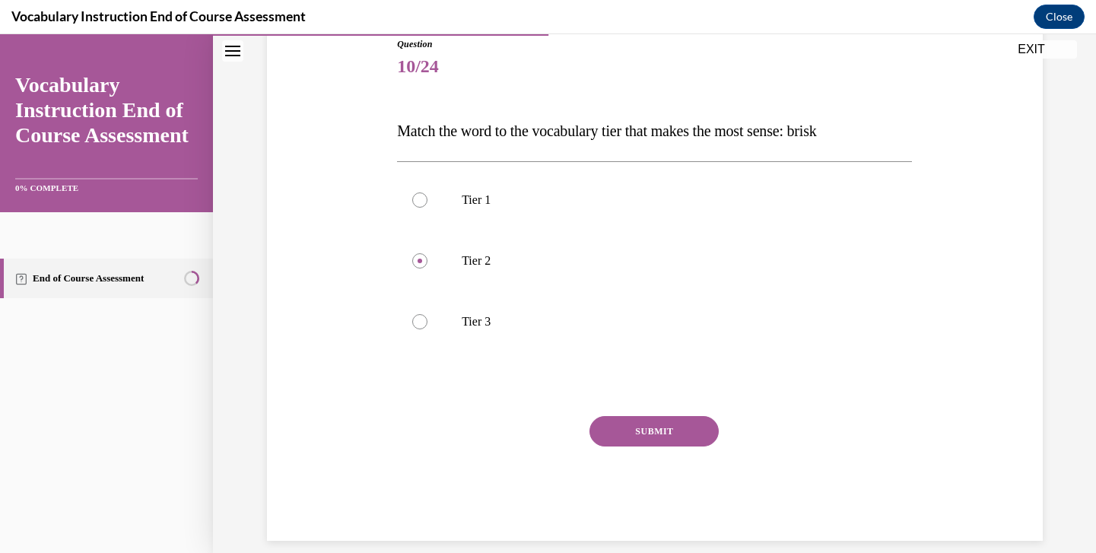
click at [632, 427] on button "SUBMIT" at bounding box center [654, 431] width 129 height 30
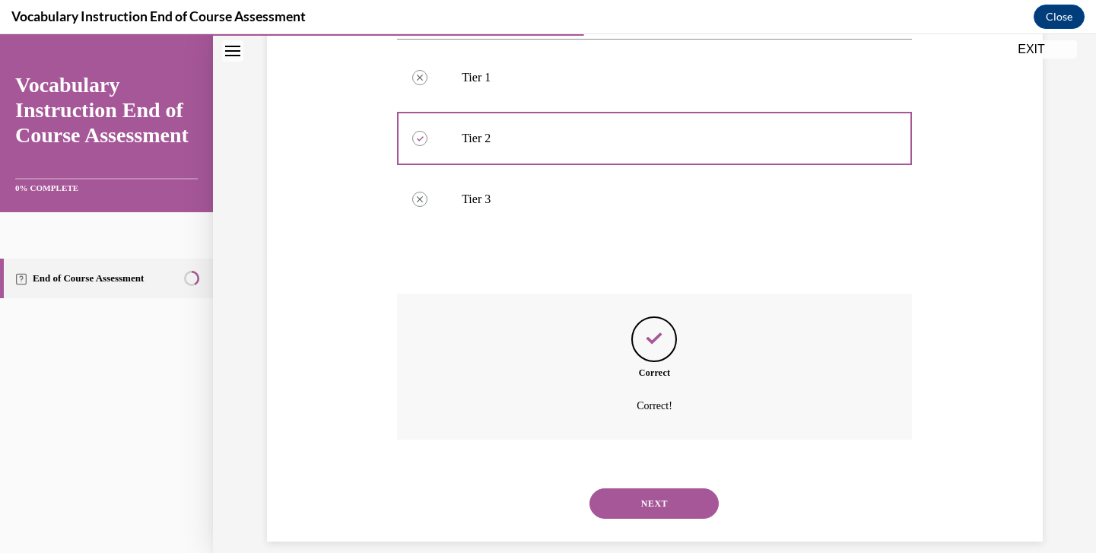
click at [642, 488] on button "NEXT" at bounding box center [654, 503] width 129 height 30
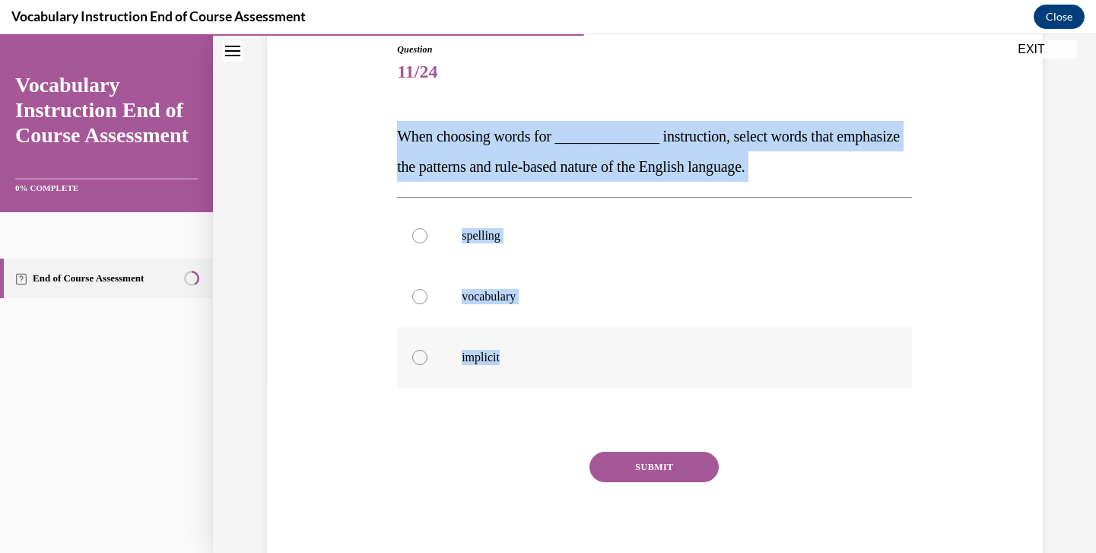
drag, startPoint x: 398, startPoint y: 136, endPoint x: 558, endPoint y: 348, distance: 266.1
click at [560, 350] on div "Question 11/24 When choosing words for ______________ instruction, select words…" at bounding box center [654, 310] width 515 height 534
click at [535, 237] on p "spelling" at bounding box center [668, 235] width 412 height 15
click at [428, 237] on input "spelling" at bounding box center [419, 235] width 15 height 15
radio input "true"
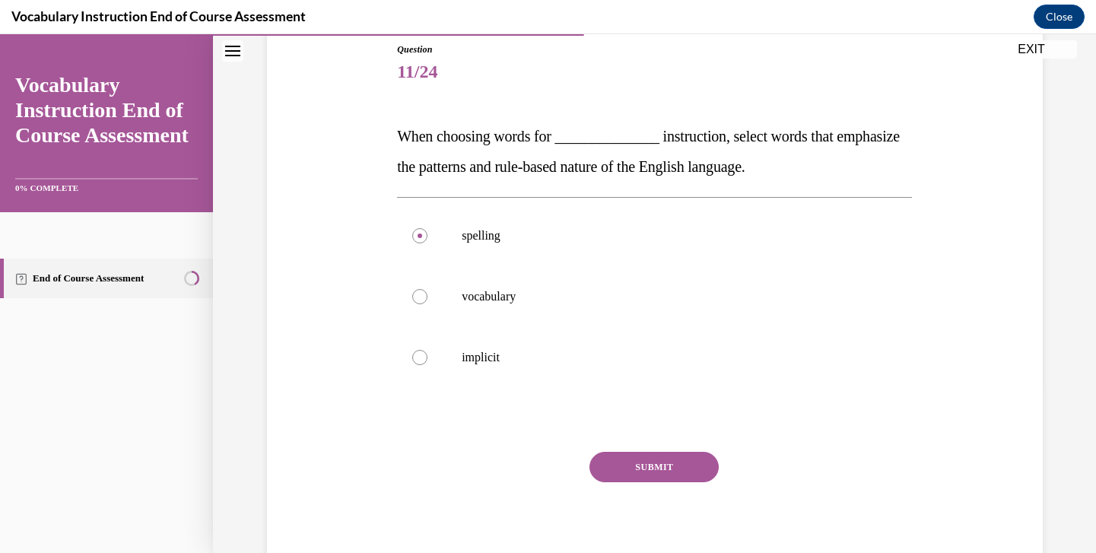
click at [641, 473] on button "SUBMIT" at bounding box center [654, 467] width 129 height 30
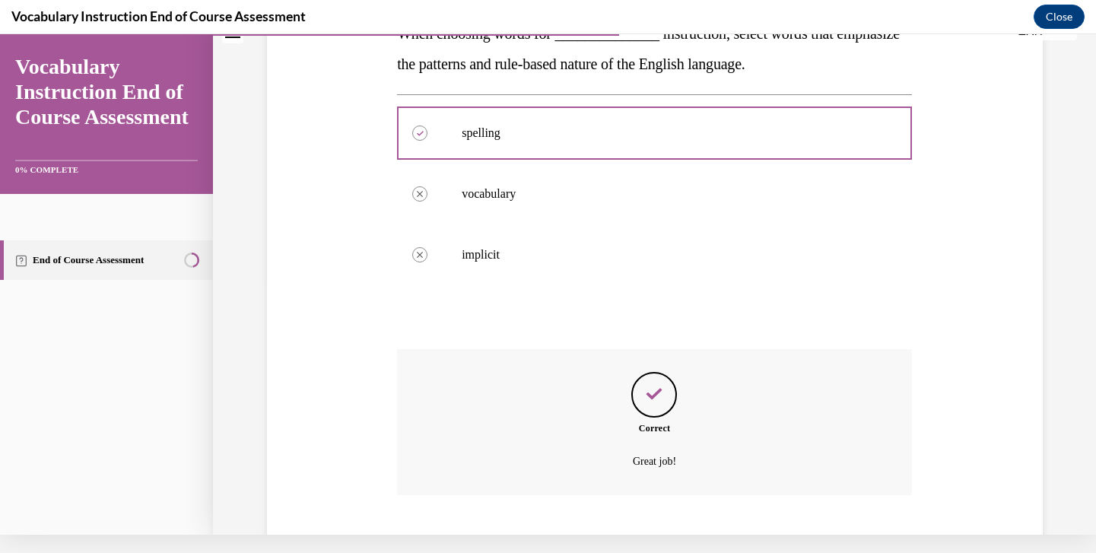
click at [637, 544] on button "NEXT" at bounding box center [654, 559] width 129 height 30
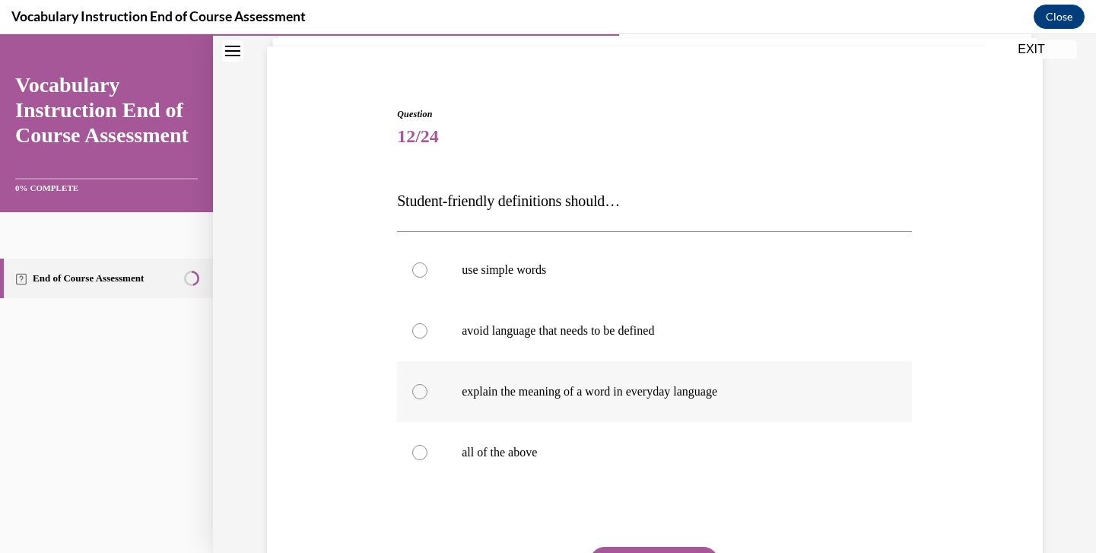
scroll to position [106, 0]
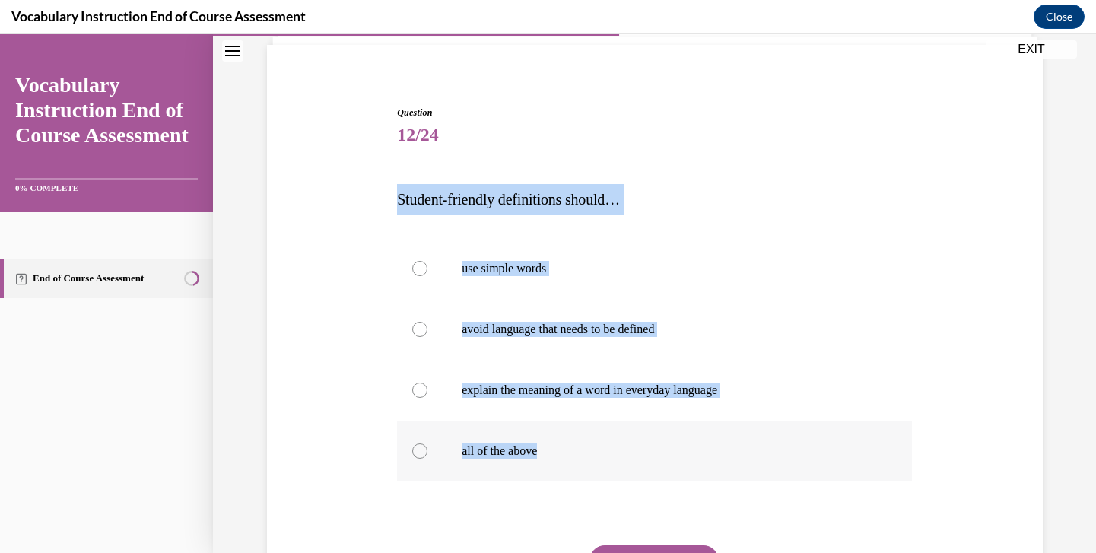
drag, startPoint x: 397, startPoint y: 193, endPoint x: 614, endPoint y: 444, distance: 331.7
click at [614, 444] on div "Question 12/24 Student-friendly definitions should… use simple words avoid lang…" at bounding box center [654, 388] width 515 height 564
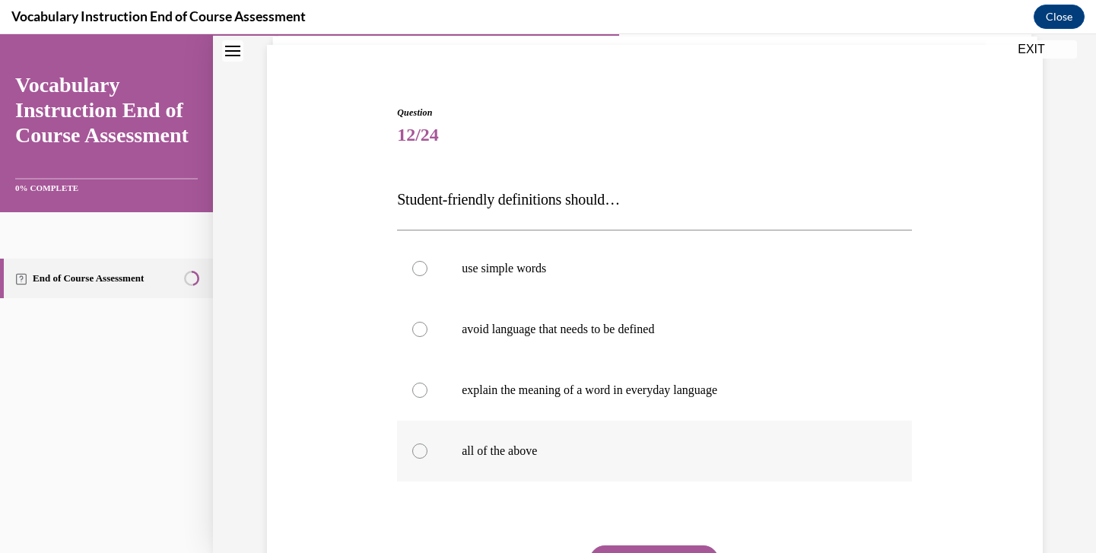
click at [476, 474] on label "all of the above" at bounding box center [654, 451] width 515 height 61
click at [428, 459] on input "all of the above" at bounding box center [419, 450] width 15 height 15
radio input "true"
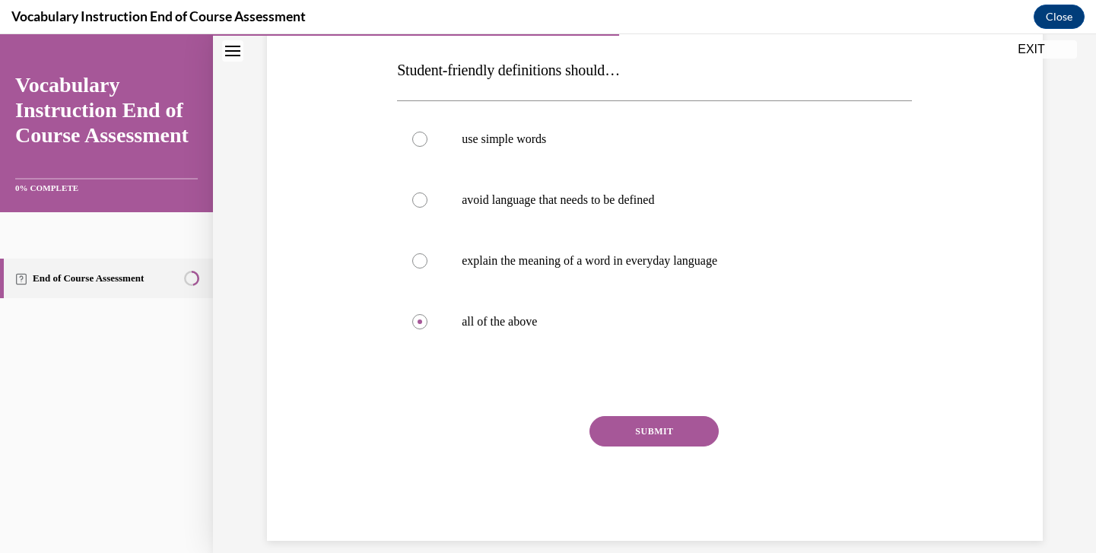
click at [641, 438] on button "SUBMIT" at bounding box center [654, 431] width 129 height 30
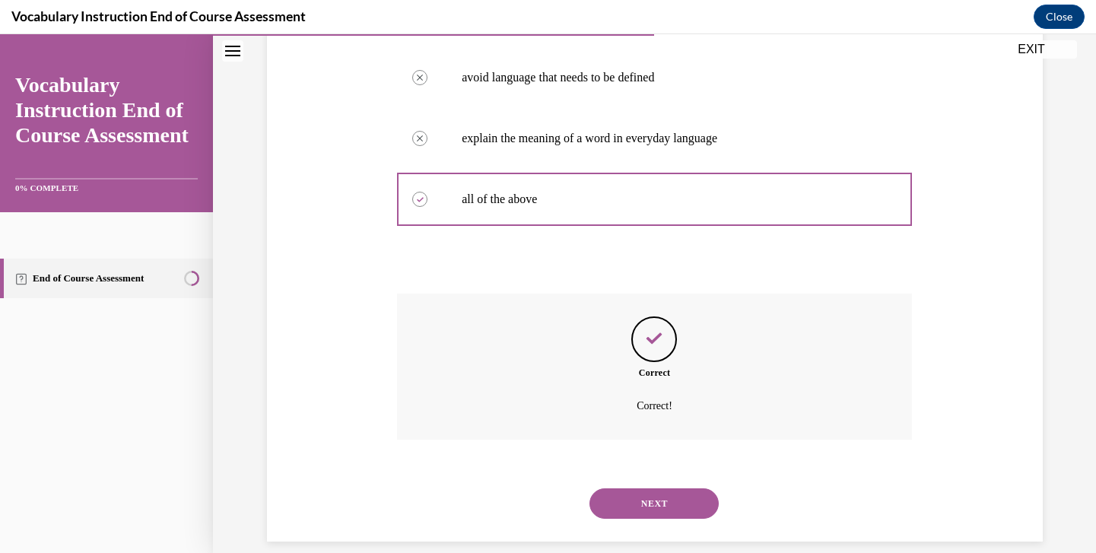
click at [634, 492] on button "NEXT" at bounding box center [654, 503] width 129 height 30
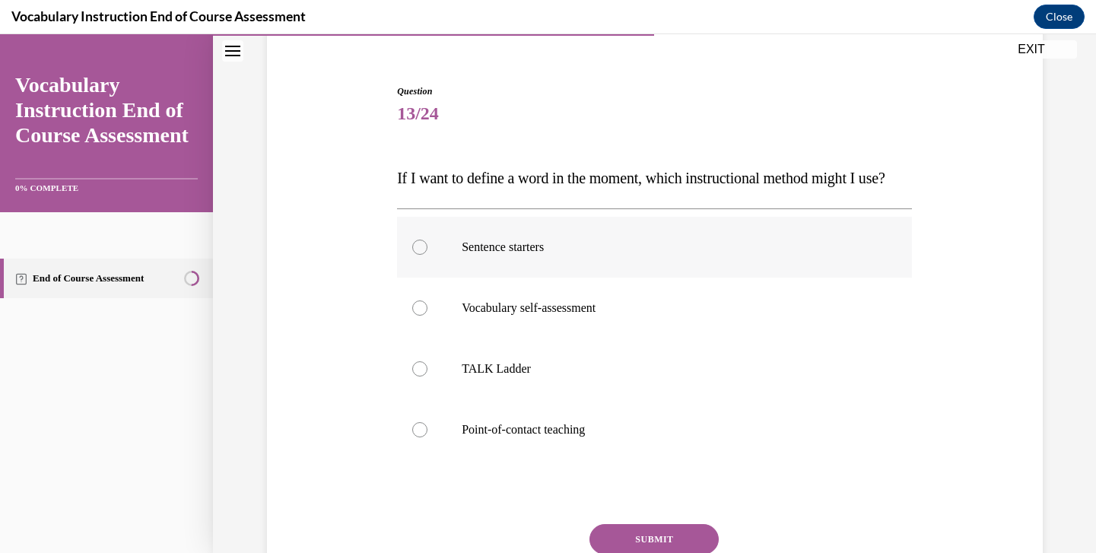
scroll to position [135, 0]
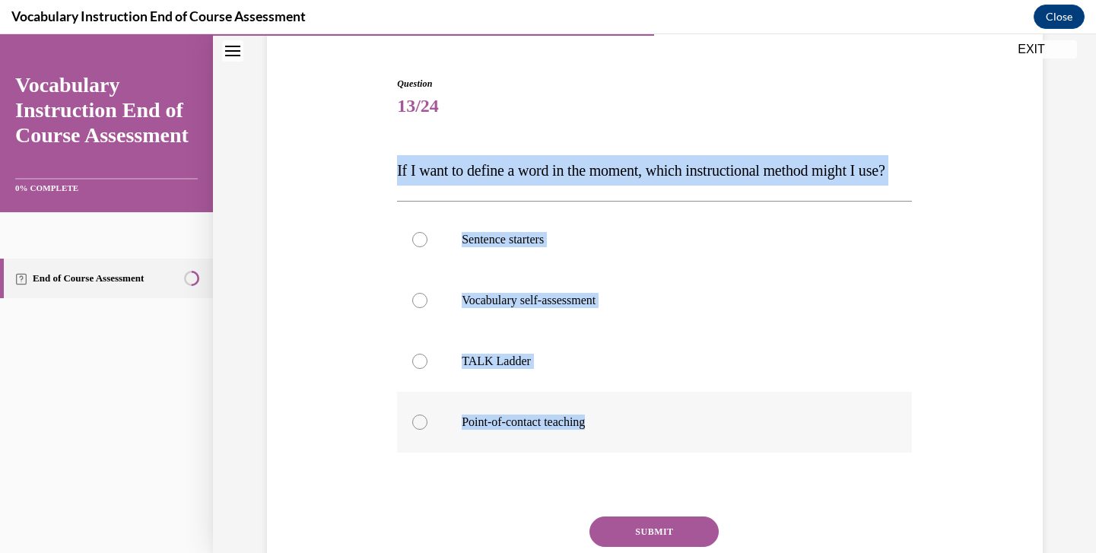
drag, startPoint x: 399, startPoint y: 169, endPoint x: 663, endPoint y: 464, distance: 396.0
click at [663, 464] on div "Question 13/24 If I want to define a word in the moment, which instructional me…" at bounding box center [654, 359] width 515 height 564
click at [583, 430] on p "Point-of-contact teaching" at bounding box center [668, 422] width 412 height 15
click at [428, 430] on input "Point-of-contact teaching" at bounding box center [419, 422] width 15 height 15
radio input "true"
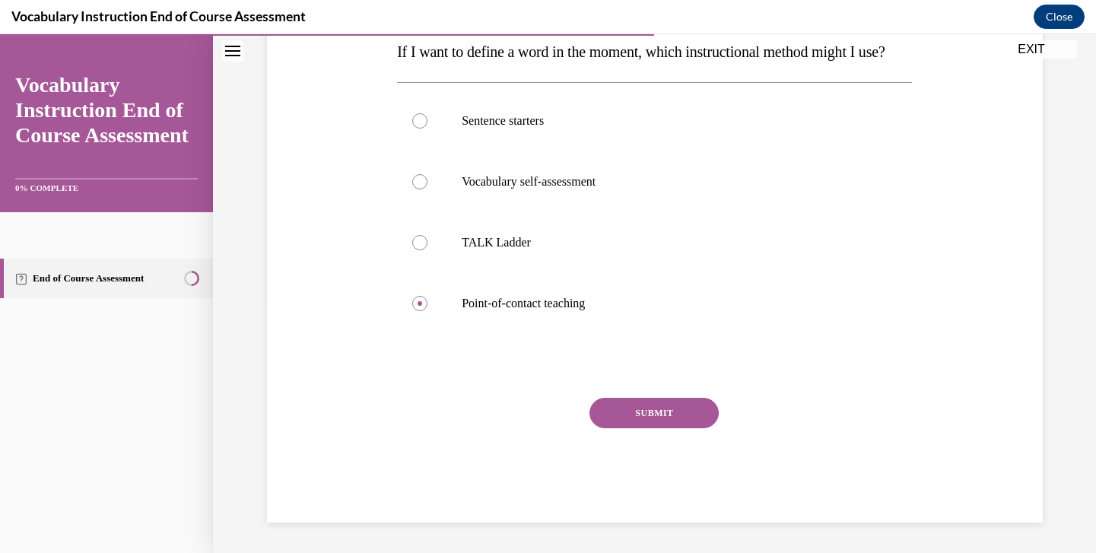
click at [647, 428] on button "SUBMIT" at bounding box center [654, 413] width 129 height 30
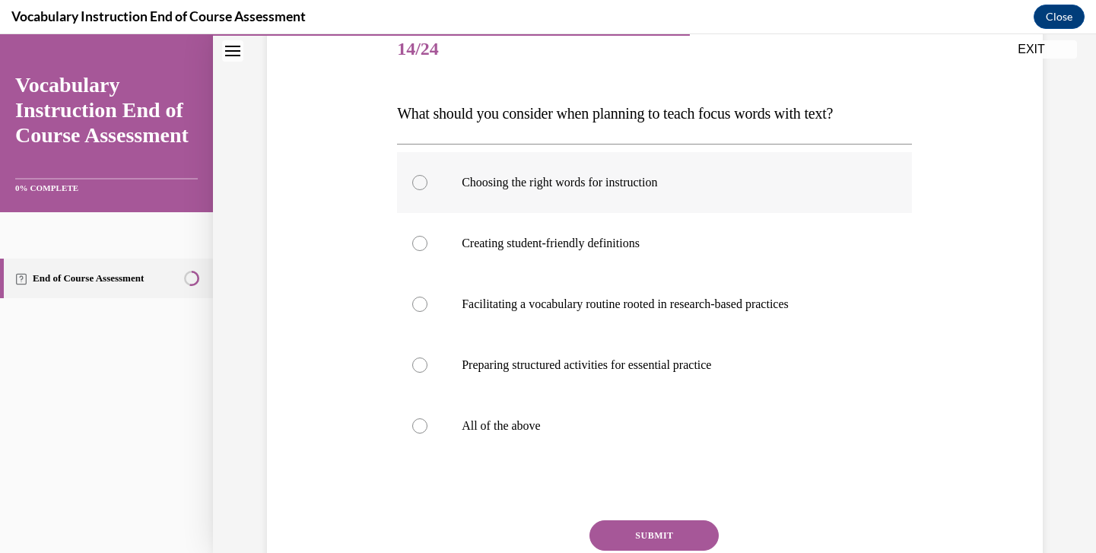
scroll to position [193, 0]
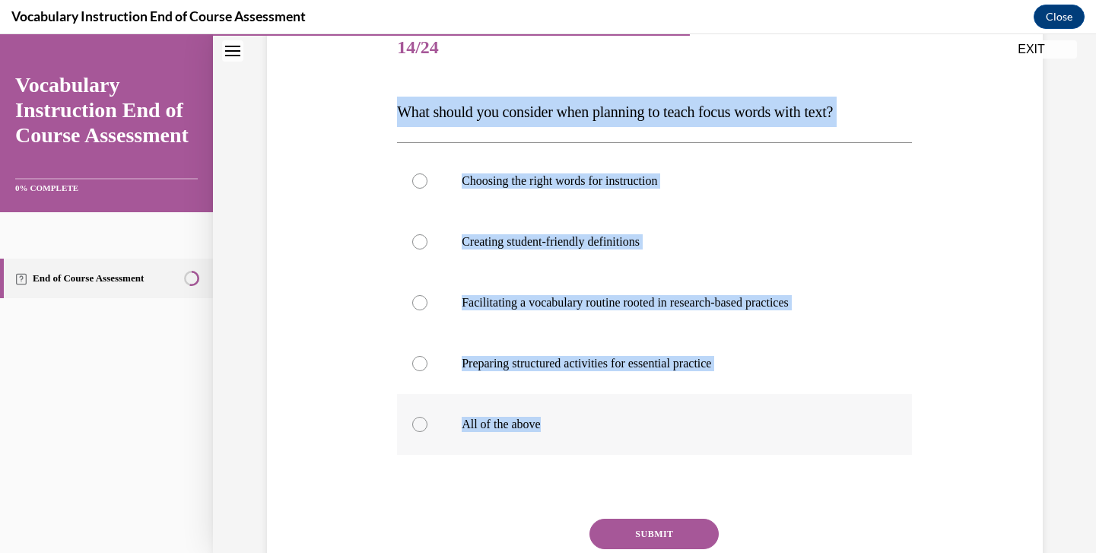
drag, startPoint x: 398, startPoint y: 107, endPoint x: 584, endPoint y: 424, distance: 367.3
click at [584, 424] on div "Question 14/24 What should you consider when planning to teach focus words with…" at bounding box center [654, 330] width 515 height 625
click at [517, 420] on p "All of the above" at bounding box center [668, 424] width 412 height 15
click at [428, 420] on input "All of the above" at bounding box center [419, 424] width 15 height 15
radio input "true"
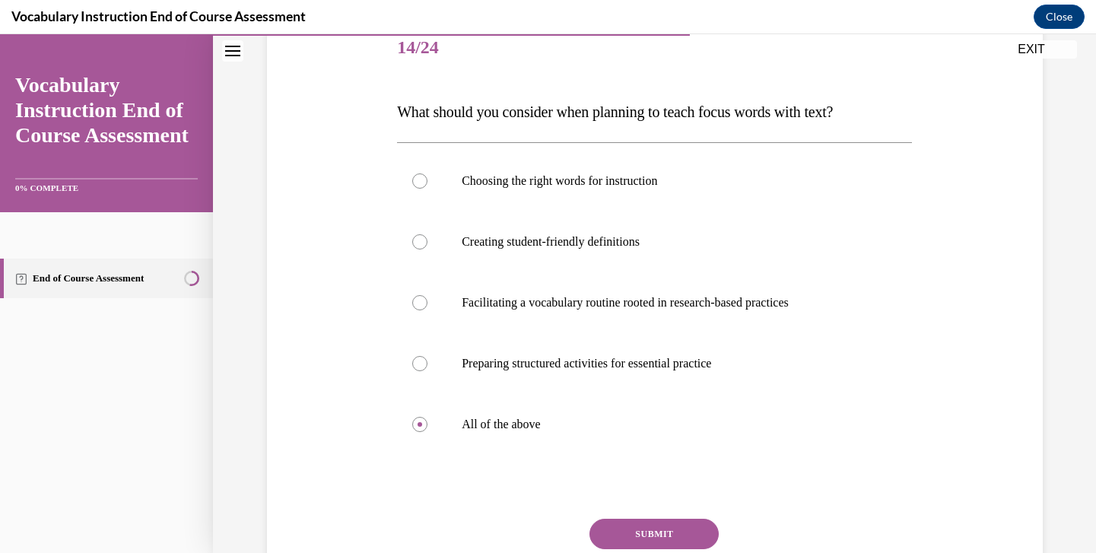
click at [687, 536] on button "SUBMIT" at bounding box center [654, 534] width 129 height 30
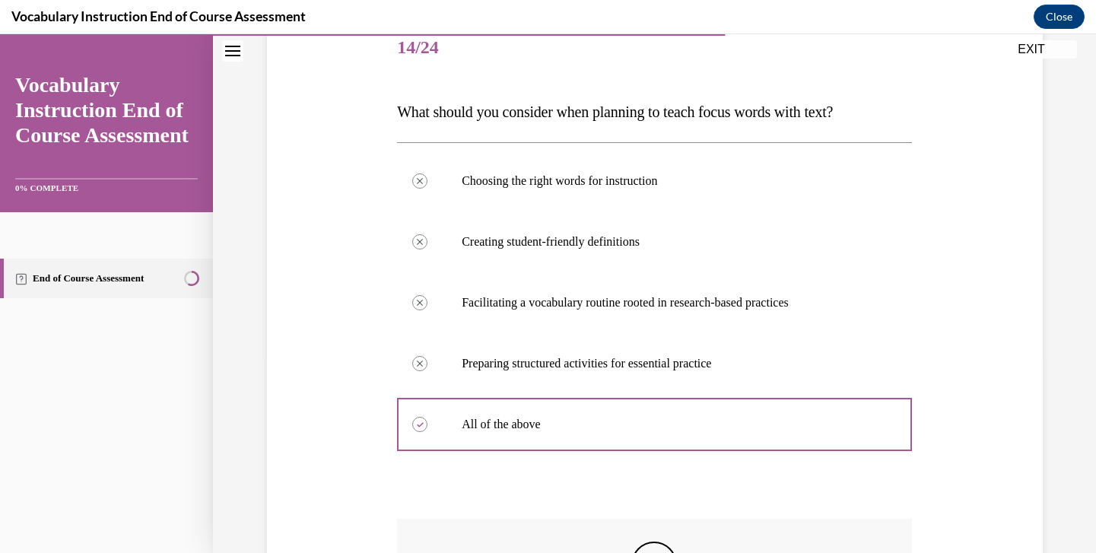
scroll to position [18, 0]
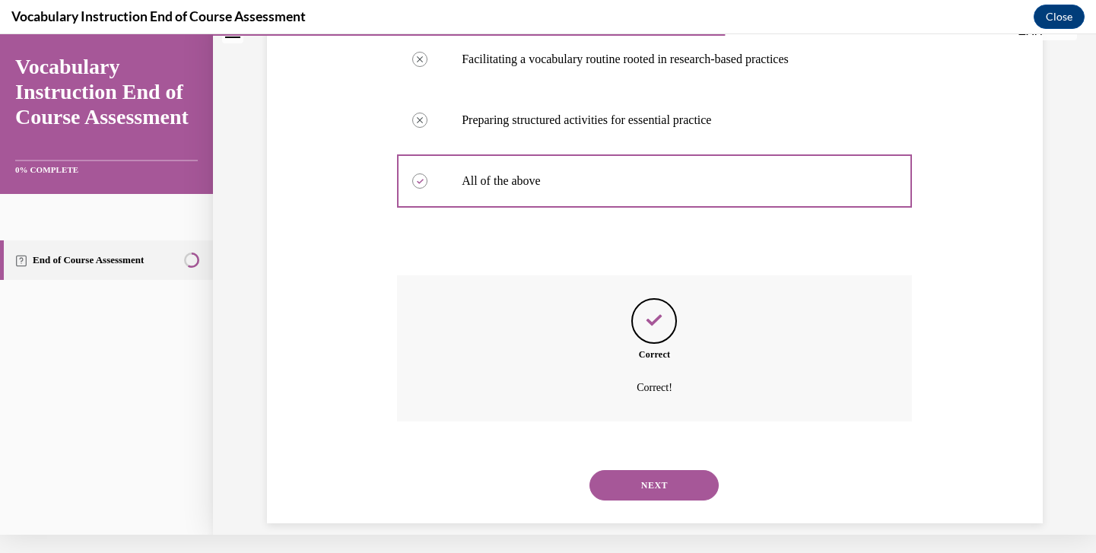
click at [635, 478] on button "NEXT" at bounding box center [654, 485] width 129 height 30
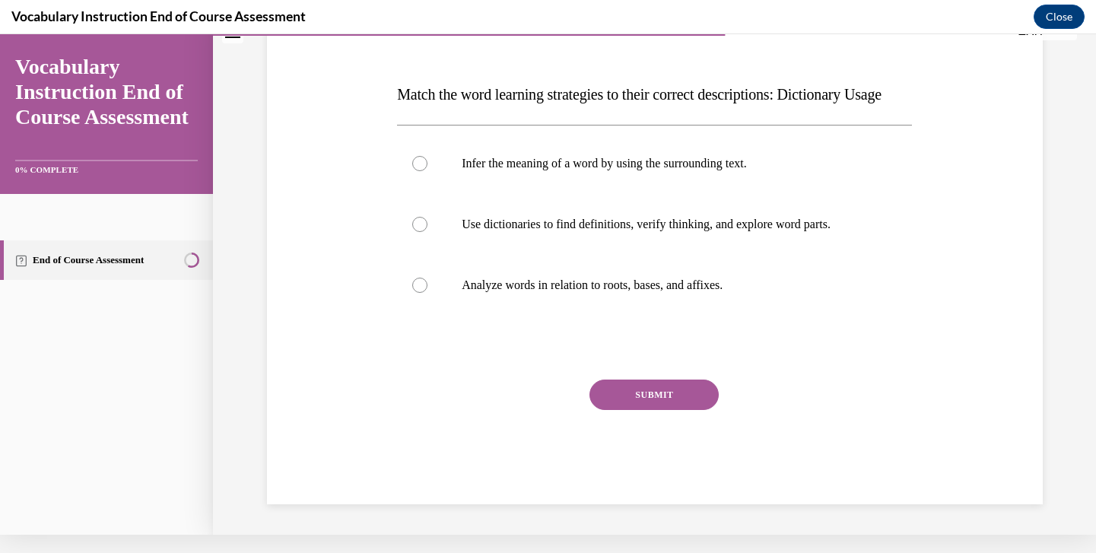
scroll to position [0, 0]
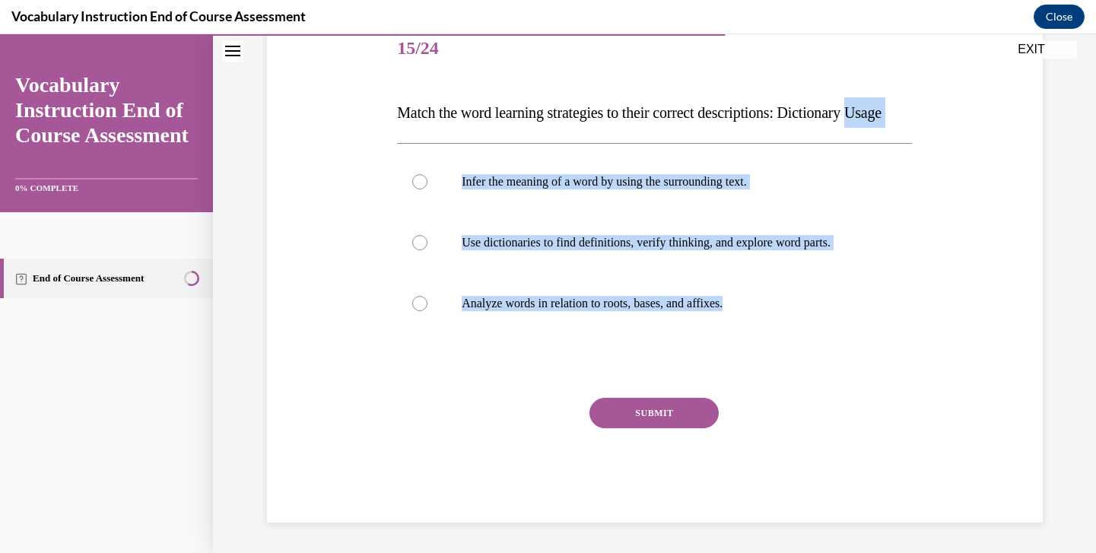
drag, startPoint x: 398, startPoint y: 135, endPoint x: 768, endPoint y: 357, distance: 431.9
click at [768, 357] on div "Question 15/24 Match the word learning strategies to their correct descriptions…" at bounding box center [654, 271] width 515 height 504
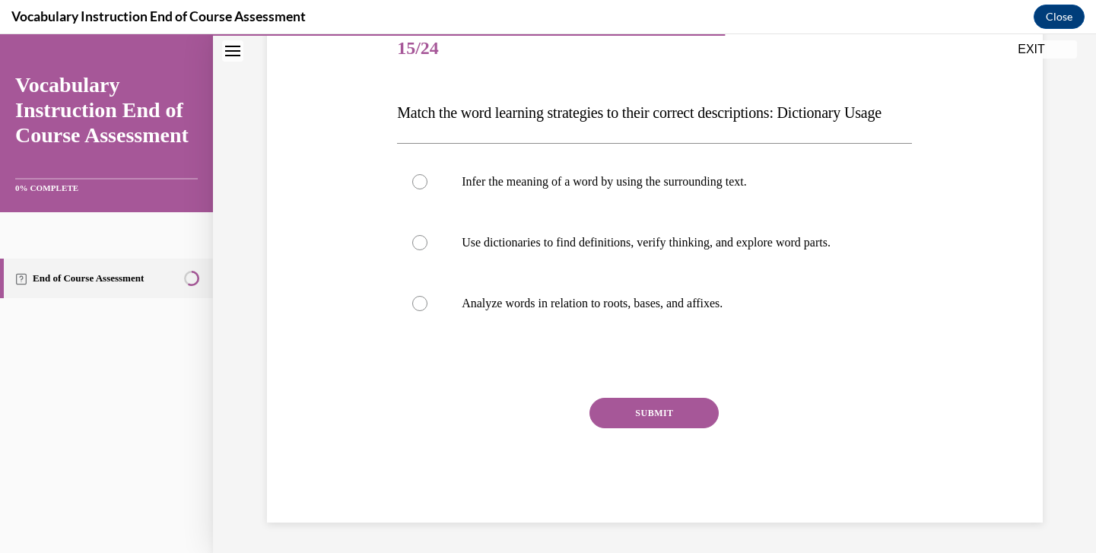
click at [490, 97] on p "Match the word learning strategies to their correct descriptions: Dictionary Us…" at bounding box center [654, 112] width 515 height 30
drag, startPoint x: 399, startPoint y: 136, endPoint x: 608, endPoint y: 179, distance: 212.7
click at [608, 179] on div "Question 15/24 Match the word learning strategies to their correct descriptions…" at bounding box center [654, 271] width 515 height 504
click at [444, 128] on p "Match the word learning strategies to their correct descriptions: Dictionary Us…" at bounding box center [654, 112] width 515 height 30
drag, startPoint x: 400, startPoint y: 98, endPoint x: 451, endPoint y: 94, distance: 51.1
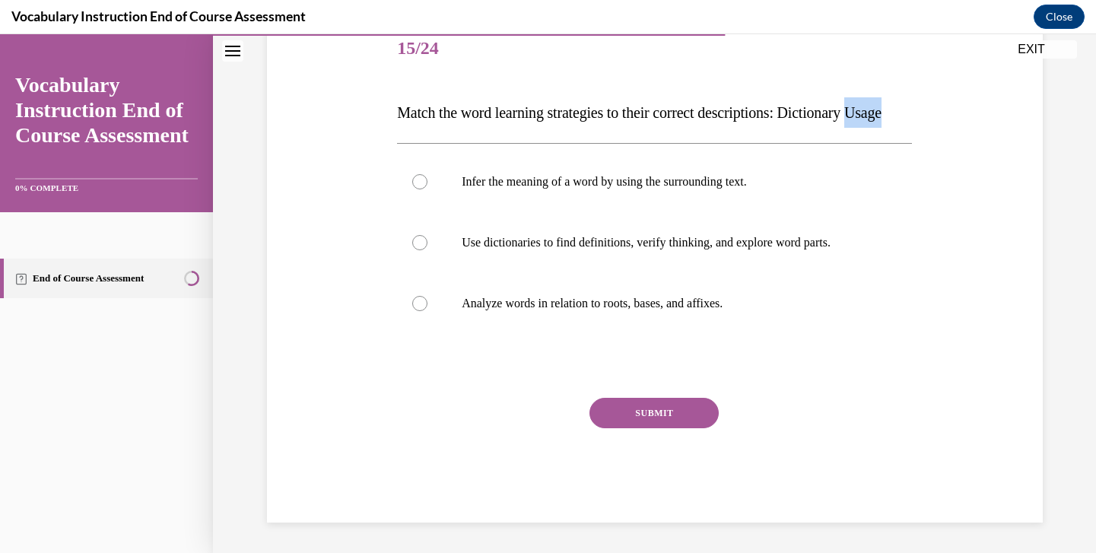
click at [451, 128] on p "Match the word learning strategies to their correct descriptions: Dictionary Us…" at bounding box center [654, 112] width 515 height 30
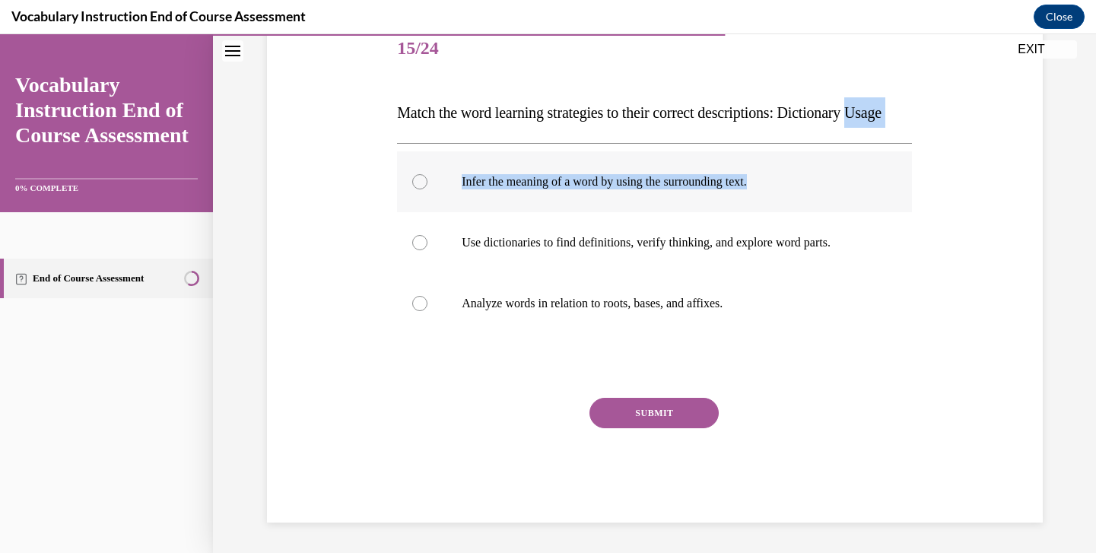
drag, startPoint x: 389, startPoint y: 112, endPoint x: 529, endPoint y: 217, distance: 174.4
click at [529, 217] on div "Question 15/24 Match the word learning strategies to their correct descriptions…" at bounding box center [655, 247] width 784 height 549
click at [405, 121] on span "Match the word learning strategies to their correct descriptions: Dictionary Us…" at bounding box center [639, 112] width 485 height 17
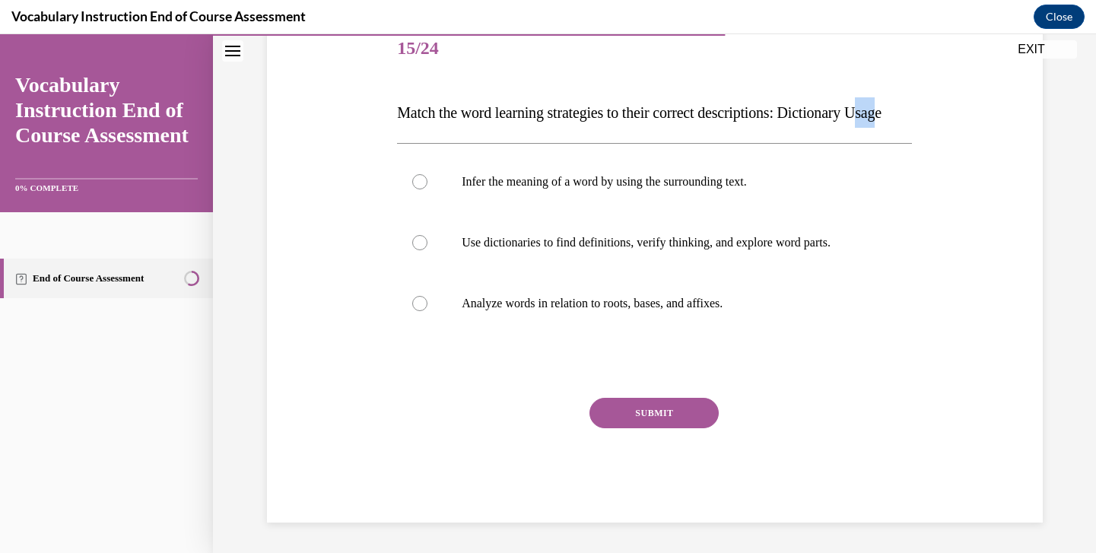
drag, startPoint x: 403, startPoint y: 137, endPoint x: 429, endPoint y: 137, distance: 25.9
click at [429, 121] on span "Match the word learning strategies to their correct descriptions: Dictionary Us…" at bounding box center [639, 112] width 485 height 17
click at [428, 121] on span "Match the word learning strategies to their correct descriptions: Dictionary Us…" at bounding box center [639, 112] width 485 height 17
drag, startPoint x: 428, startPoint y: 137, endPoint x: 459, endPoint y: 140, distance: 32.1
click at [460, 128] on p "Match the word learning strategies to their correct descriptions: Dictionary Us…" at bounding box center [654, 112] width 515 height 30
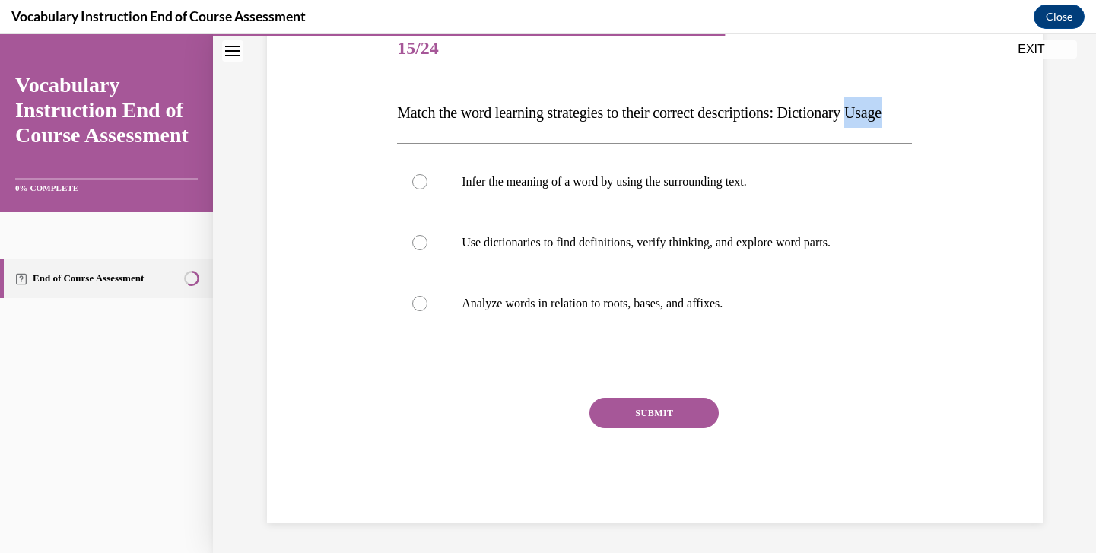
click at [459, 128] on p "Match the word learning strategies to their correct descriptions: Dictionary Us…" at bounding box center [654, 112] width 515 height 30
click at [400, 110] on p "Match the word learning strategies to their correct descriptions: Dictionary Us…" at bounding box center [654, 112] width 515 height 30
click at [394, 133] on div "Question 15/24 Match the word learning strategies to their correct descriptions…" at bounding box center [654, 259] width 523 height 526
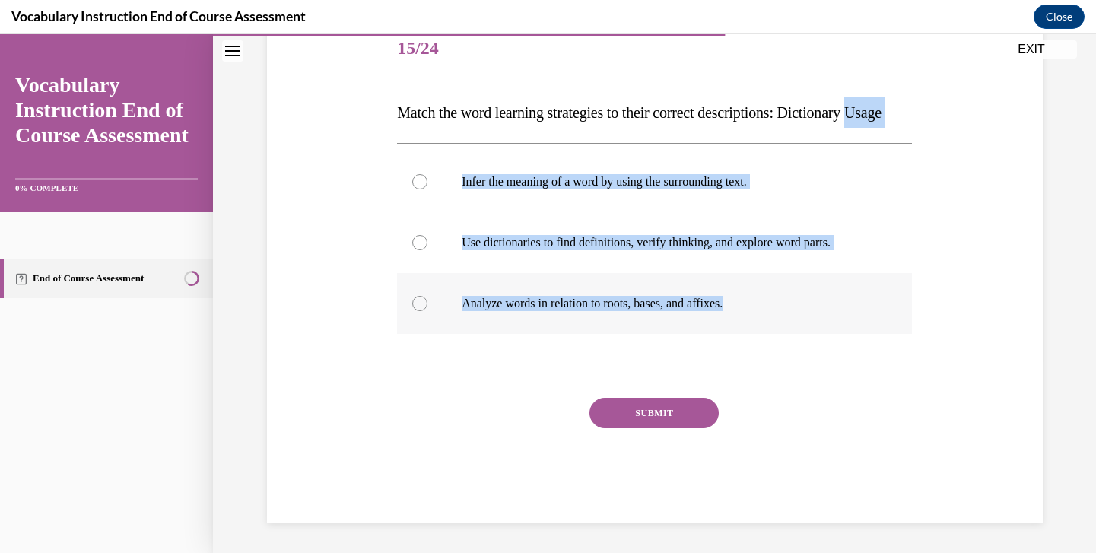
drag, startPoint x: 397, startPoint y: 133, endPoint x: 726, endPoint y: 349, distance: 393.3
click at [729, 352] on div "Question 15/24 Match the word learning strategies to their correct descriptions…" at bounding box center [654, 271] width 515 height 504
click at [704, 128] on p "Match the word learning strategies to their correct descriptions: Dictionary Us…" at bounding box center [654, 112] width 515 height 30
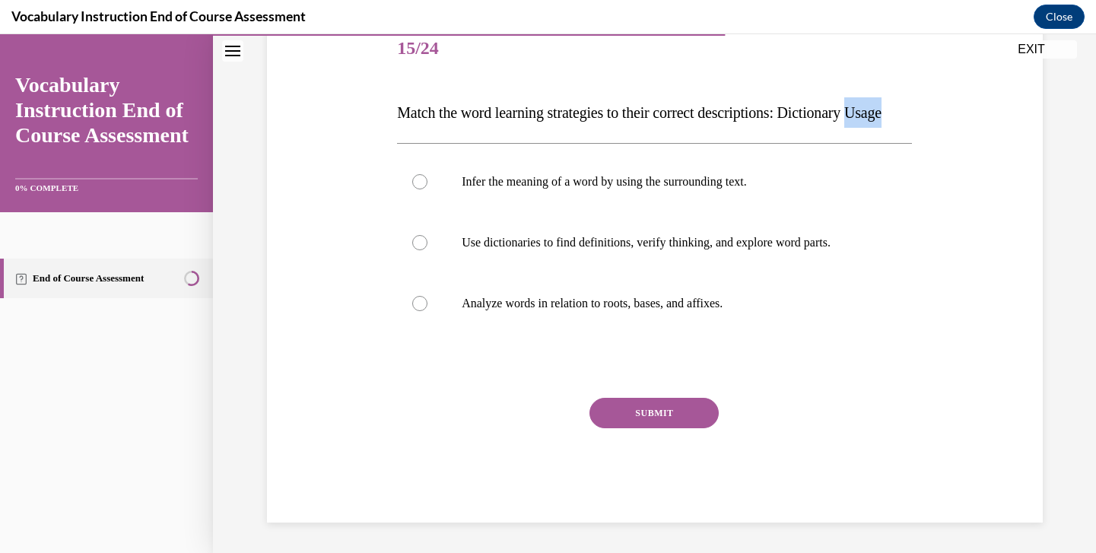
drag, startPoint x: 402, startPoint y: 135, endPoint x: 549, endPoint y: 138, distance: 147.6
click at [549, 128] on p "Match the word learning strategies to their correct descriptions: Dictionary Us…" at bounding box center [654, 112] width 515 height 30
click at [423, 104] on span "Match the word learning strategies to their correct descriptions: Dictionary Us…" at bounding box center [639, 112] width 485 height 17
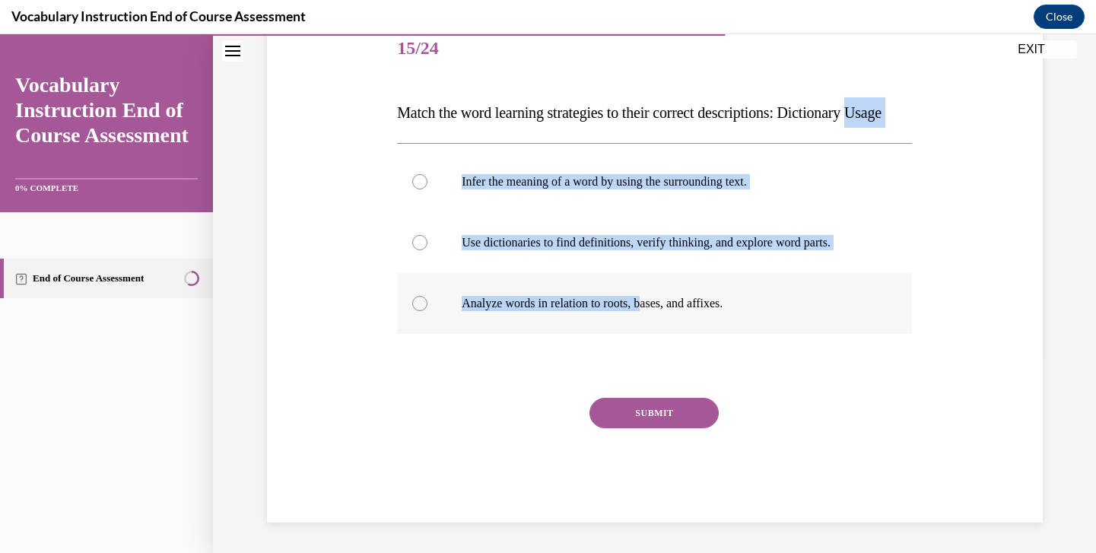
drag, startPoint x: 400, startPoint y: 122, endPoint x: 651, endPoint y: 317, distance: 317.7
click at [656, 318] on div "Question 15/24 Match the word learning strategies to their correct descriptions…" at bounding box center [654, 271] width 515 height 504
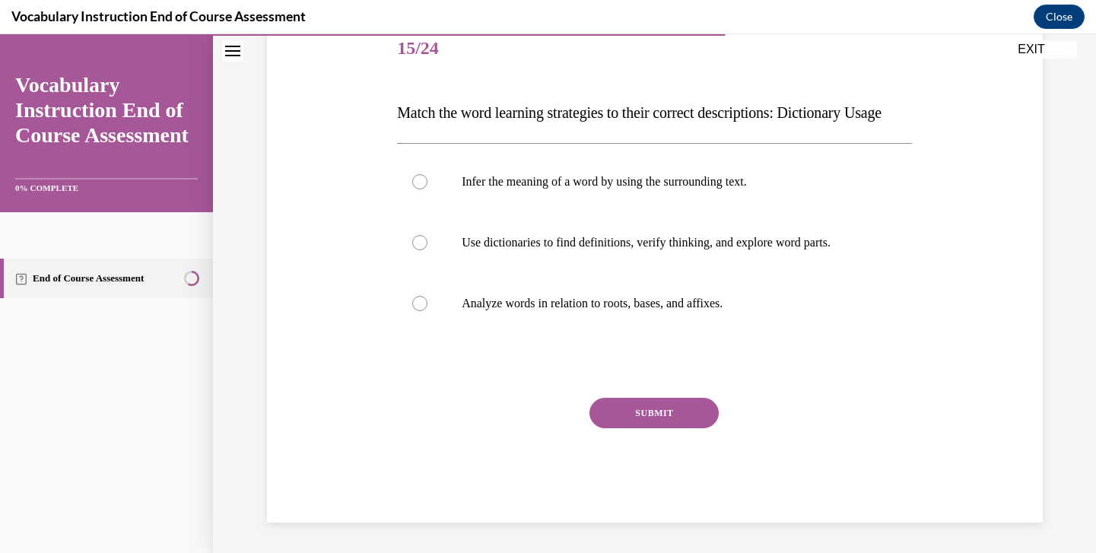
click at [793, 128] on p "Match the word learning strategies to their correct descriptions: Dictionary Us…" at bounding box center [654, 112] width 515 height 30
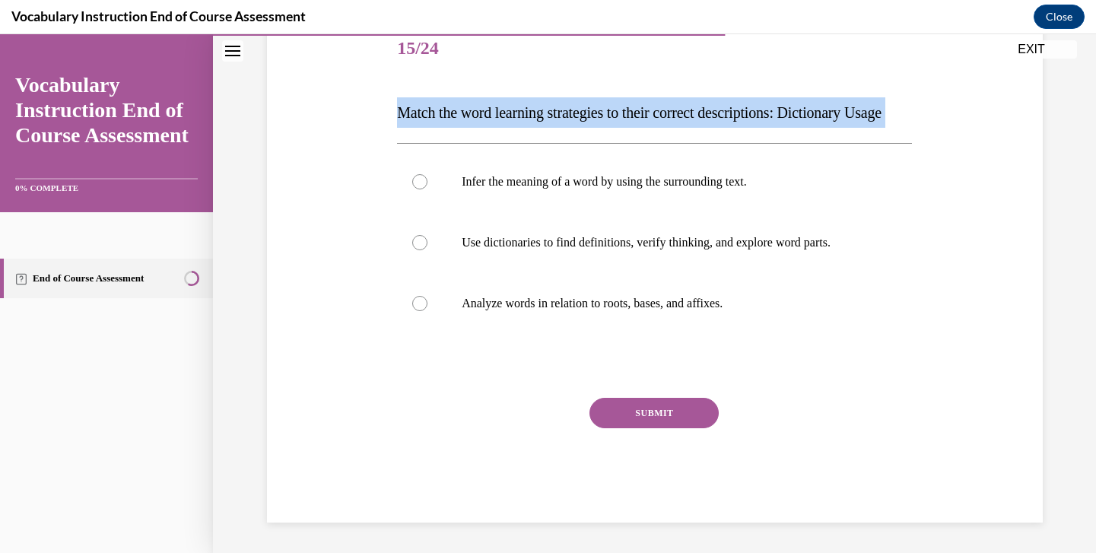
drag, startPoint x: 455, startPoint y: 171, endPoint x: 384, endPoint y: 97, distance: 102.2
click at [384, 97] on div "Question 15/24 Match the word learning strategies to their correct descriptions…" at bounding box center [655, 247] width 784 height 549
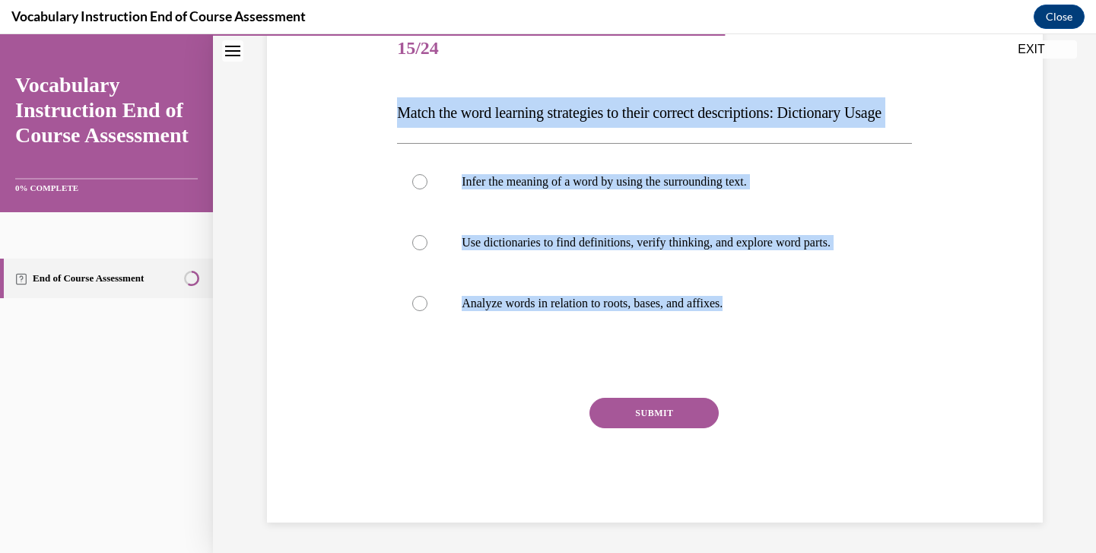
drag, startPoint x: 384, startPoint y: 97, endPoint x: 698, endPoint y: 355, distance: 405.9
click at [698, 355] on div "Question 15/24 Match the word learning strategies to their correct descriptions…" at bounding box center [655, 247] width 784 height 549
click at [753, 250] on p "Use dictionaries to find definitions, verify thinking, and explore word parts." at bounding box center [668, 242] width 412 height 15
click at [428, 250] on input "Use dictionaries to find definitions, verify thinking, and explore word parts." at bounding box center [419, 242] width 15 height 15
radio input "true"
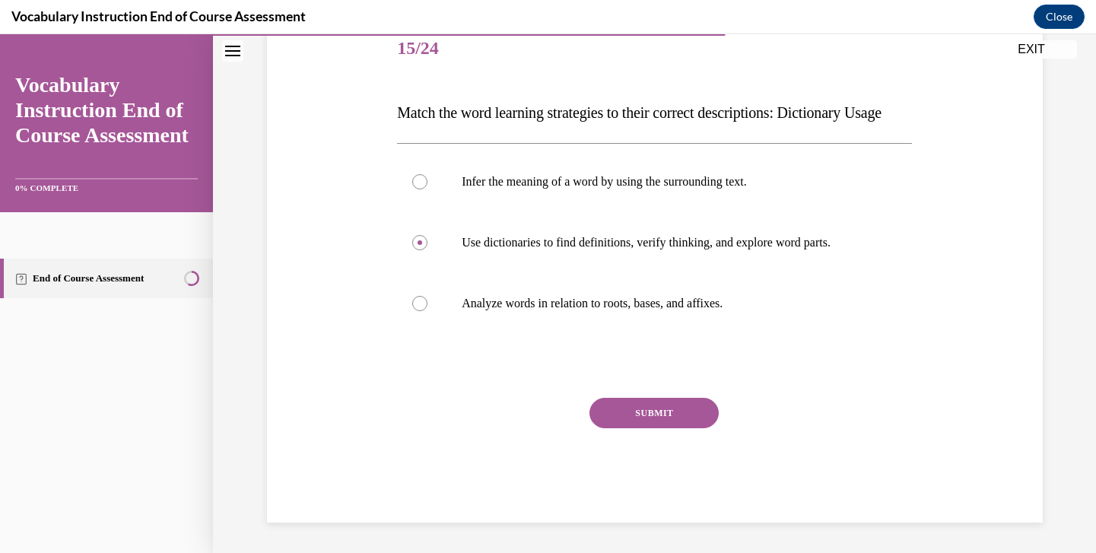
click at [674, 428] on button "SUBMIT" at bounding box center [654, 413] width 129 height 30
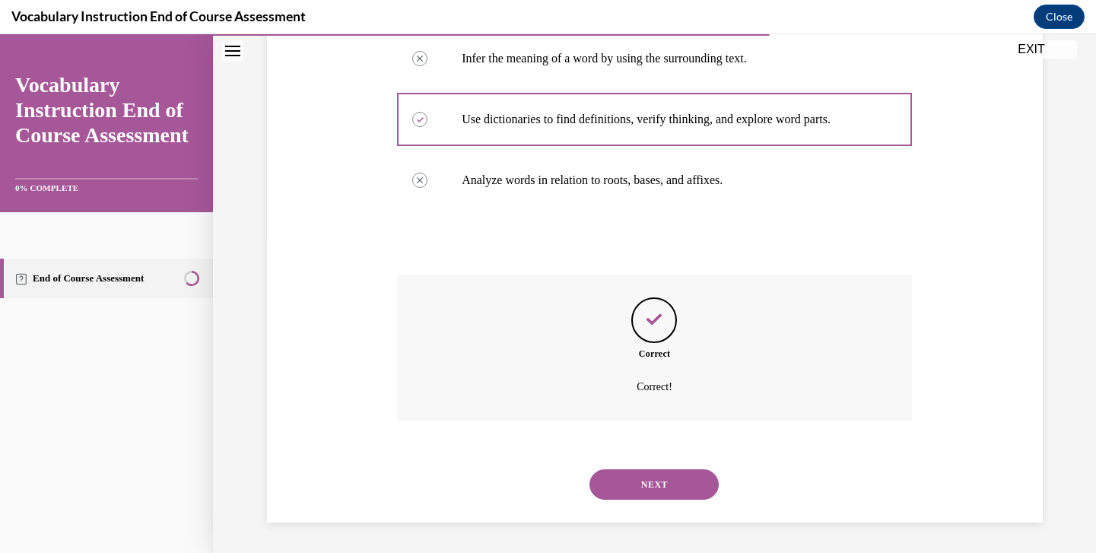
click at [634, 487] on button "NEXT" at bounding box center [654, 484] width 129 height 30
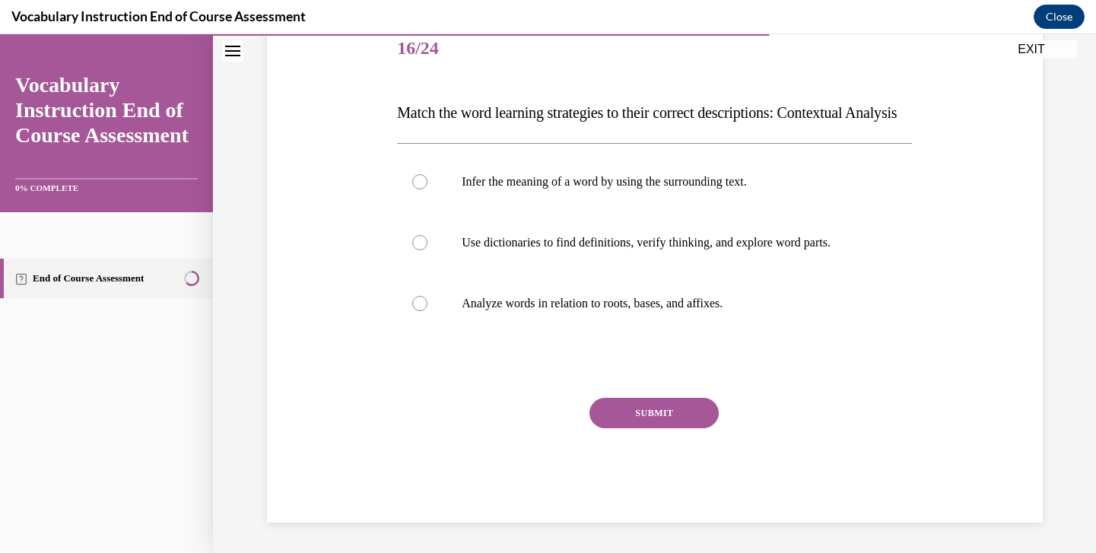
scroll to position [205, 0]
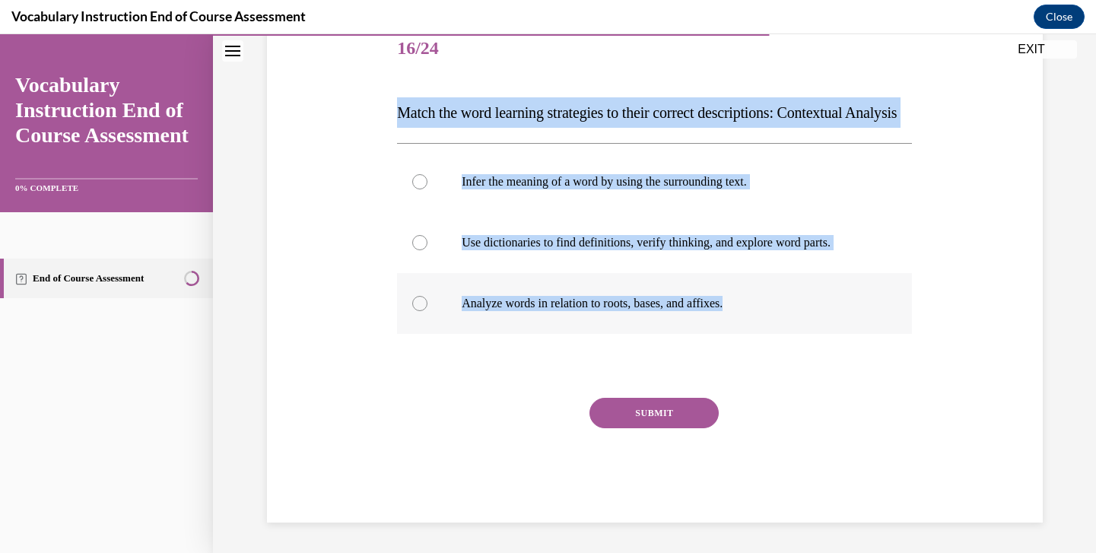
drag, startPoint x: 395, startPoint y: 75, endPoint x: 739, endPoint y: 339, distance: 434.1
click at [739, 339] on div "Question 16/24 Match the word learning strategies to their correct descriptions…" at bounding box center [654, 259] width 523 height 526
click at [616, 189] on p "Infer the meaning of a word by using the surrounding text." at bounding box center [668, 181] width 412 height 15
click at [428, 189] on input "Infer the meaning of a word by using the surrounding text." at bounding box center [419, 181] width 15 height 15
radio input "true"
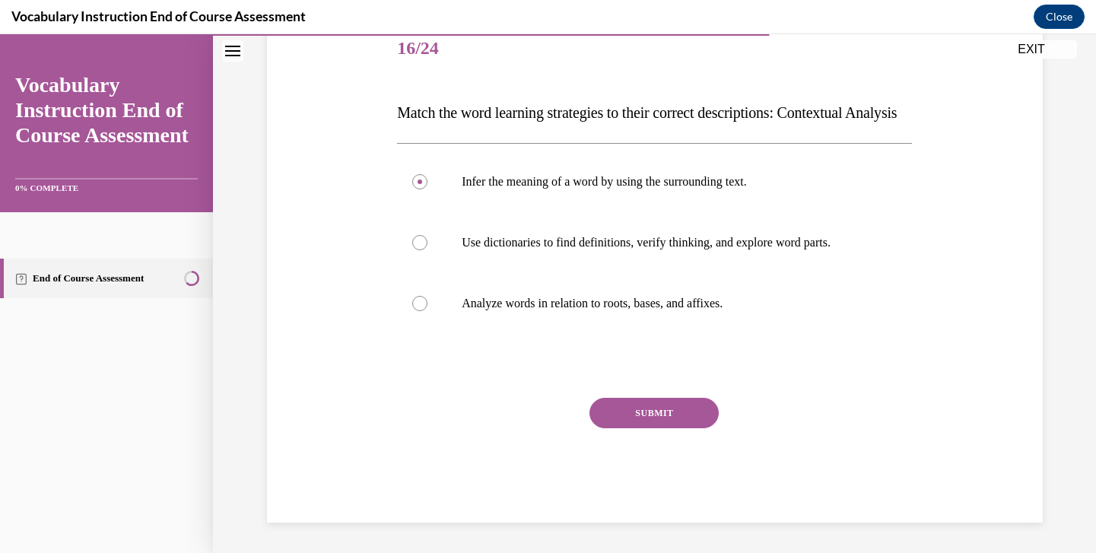
click at [640, 428] on button "SUBMIT" at bounding box center [654, 413] width 129 height 30
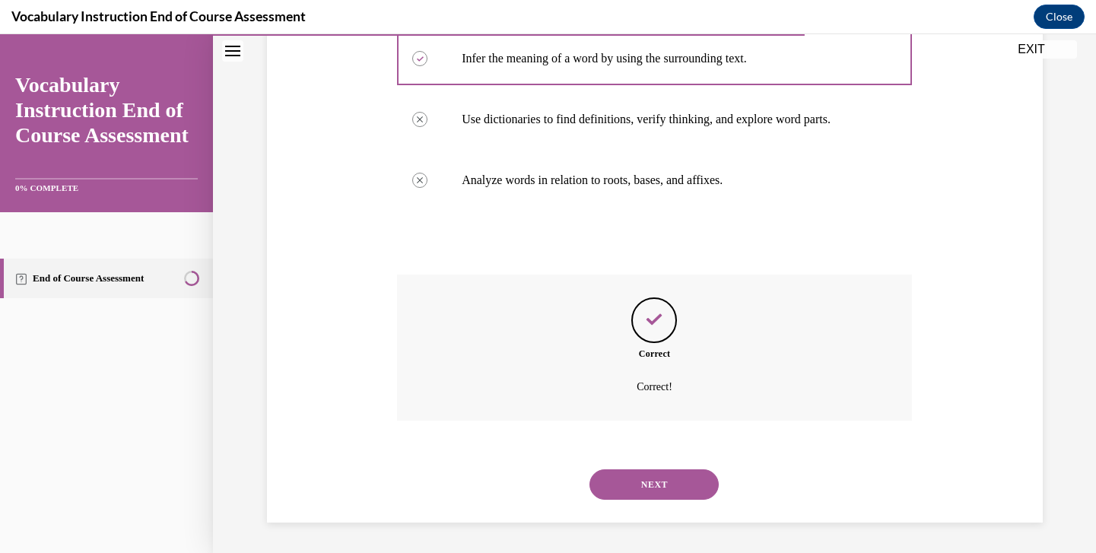
click at [643, 483] on button "NEXT" at bounding box center [654, 484] width 129 height 30
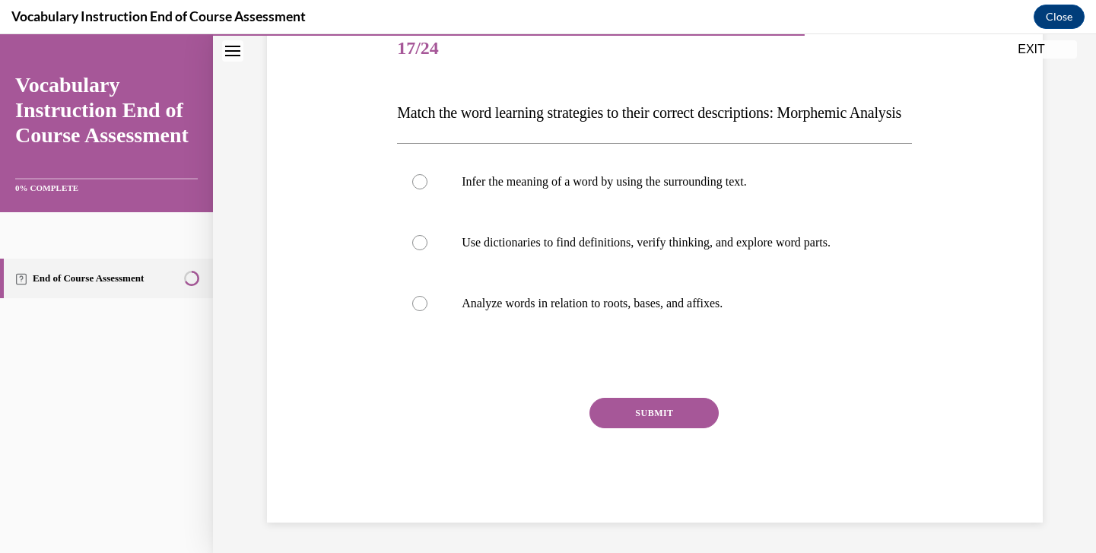
scroll to position [198, 0]
drag, startPoint x: 394, startPoint y: 118, endPoint x: 545, endPoint y: 201, distance: 171.9
click at [545, 201] on div "Question 17/24 Match the word learning strategies to their correct descriptions…" at bounding box center [654, 259] width 523 height 526
click at [380, 109] on div "Question 17/24 Match the word learning strategies to their correct descriptions…" at bounding box center [655, 247] width 784 height 549
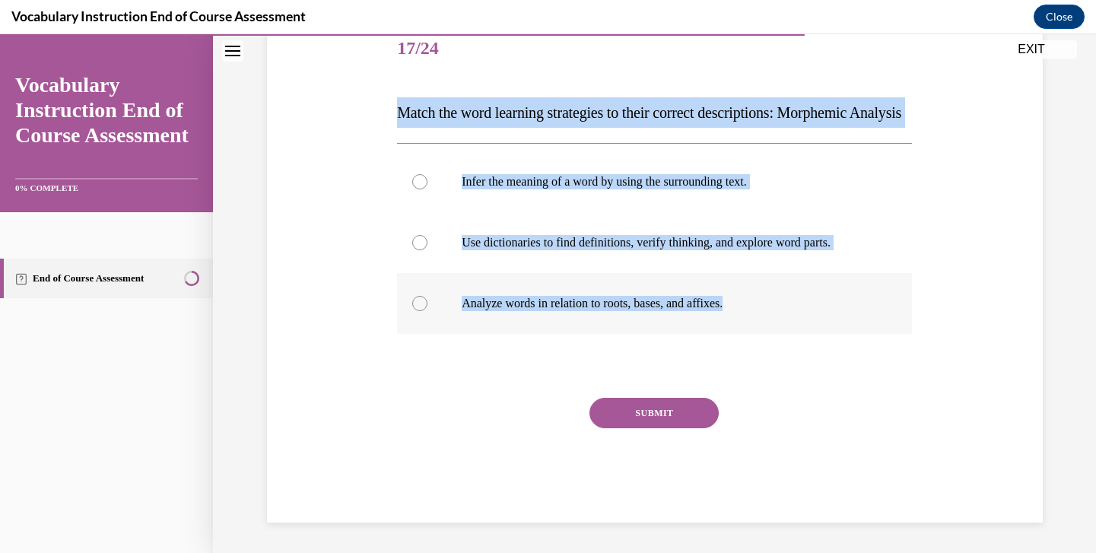
drag, startPoint x: 380, startPoint y: 109, endPoint x: 752, endPoint y: 335, distance: 435.6
click at [752, 335] on div "Question 17/24 Match the word learning strategies to their correct descriptions…" at bounding box center [655, 247] width 784 height 549
click at [575, 311] on p "Analyze words in relation to roots, bases, and affixes." at bounding box center [668, 303] width 412 height 15
click at [428, 311] on input "Analyze words in relation to roots, bases, and affixes." at bounding box center [419, 303] width 15 height 15
radio input "true"
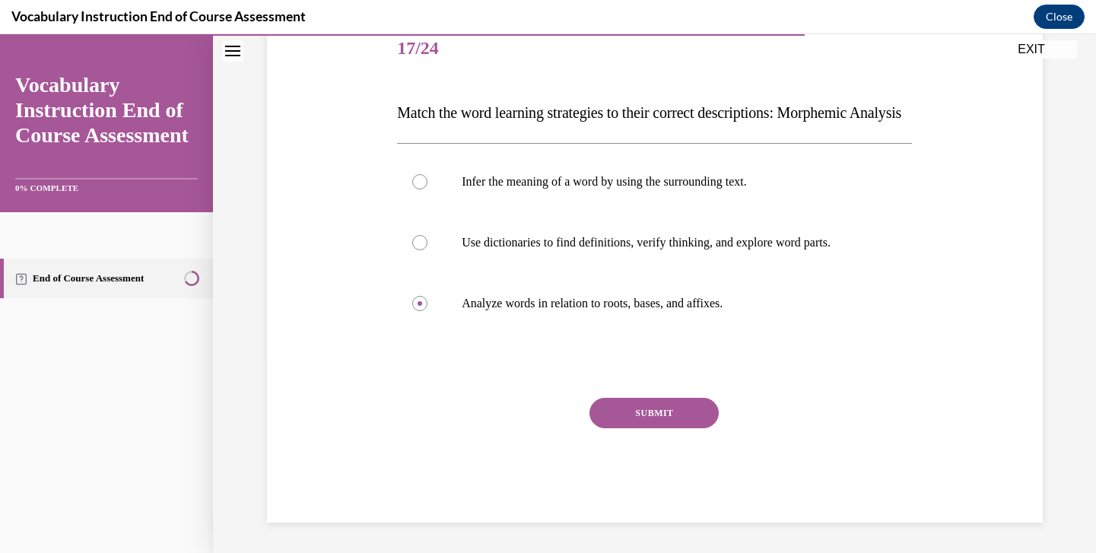
click at [659, 428] on button "SUBMIT" at bounding box center [654, 413] width 129 height 30
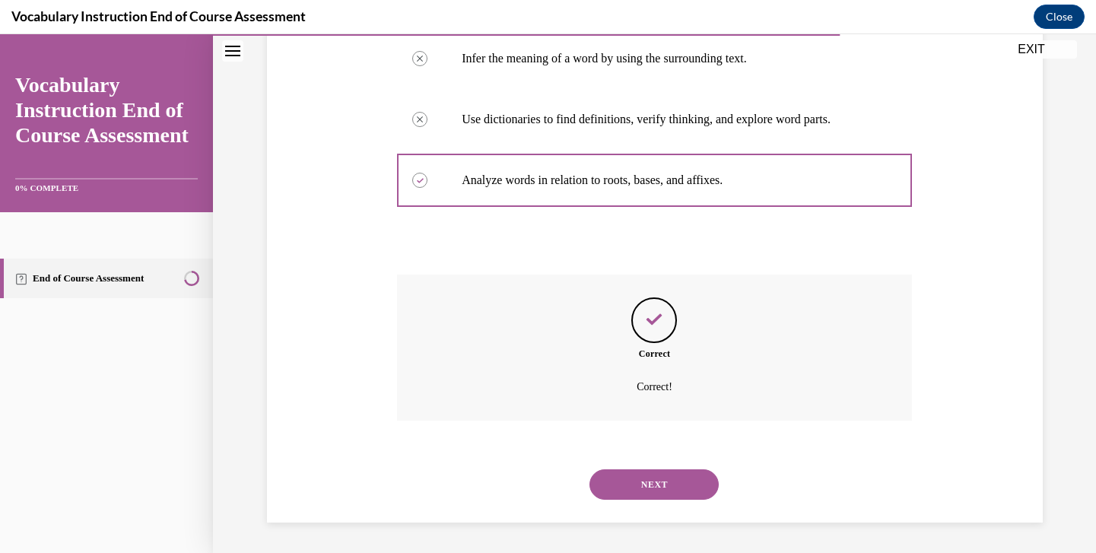
click at [634, 489] on button "NEXT" at bounding box center [654, 484] width 129 height 30
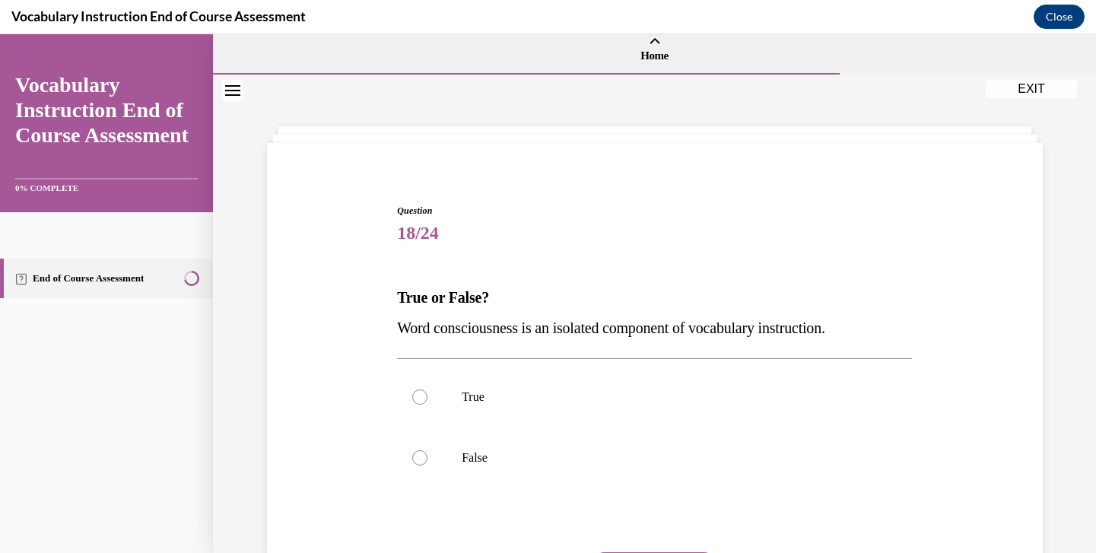
scroll to position [5, 0]
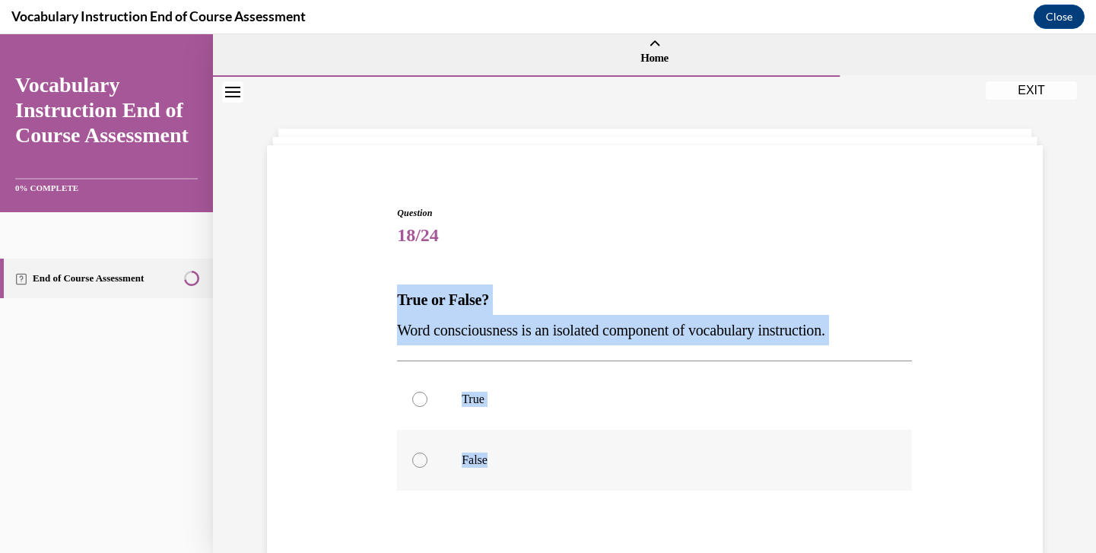
drag, startPoint x: 386, startPoint y: 276, endPoint x: 529, endPoint y: 469, distance: 240.4
click at [529, 469] on div "Question 18/24 True or False? Word consciousness is an isolated component of vo…" at bounding box center [655, 420] width 784 height 519
click at [473, 461] on p "False" at bounding box center [668, 460] width 412 height 15
click at [428, 461] on input "False" at bounding box center [419, 460] width 15 height 15
radio input "true"
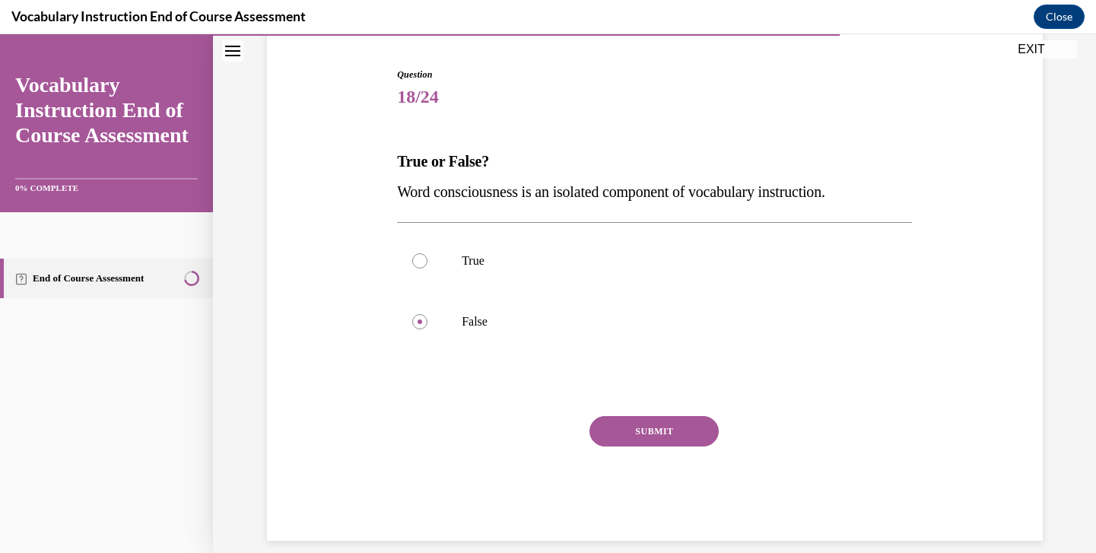
click at [648, 435] on button "SUBMIT" at bounding box center [654, 431] width 129 height 30
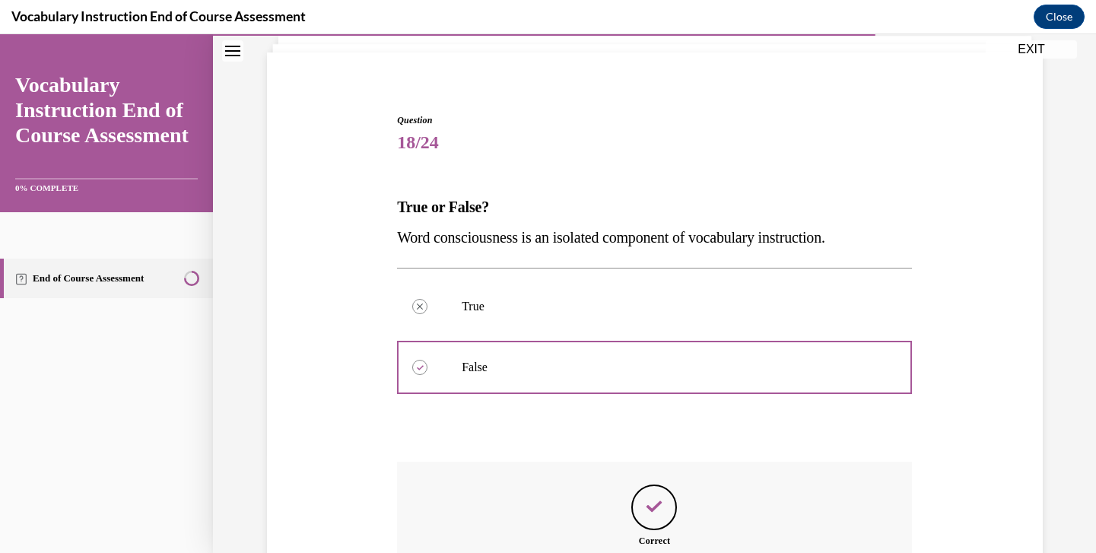
scroll to position [284, 0]
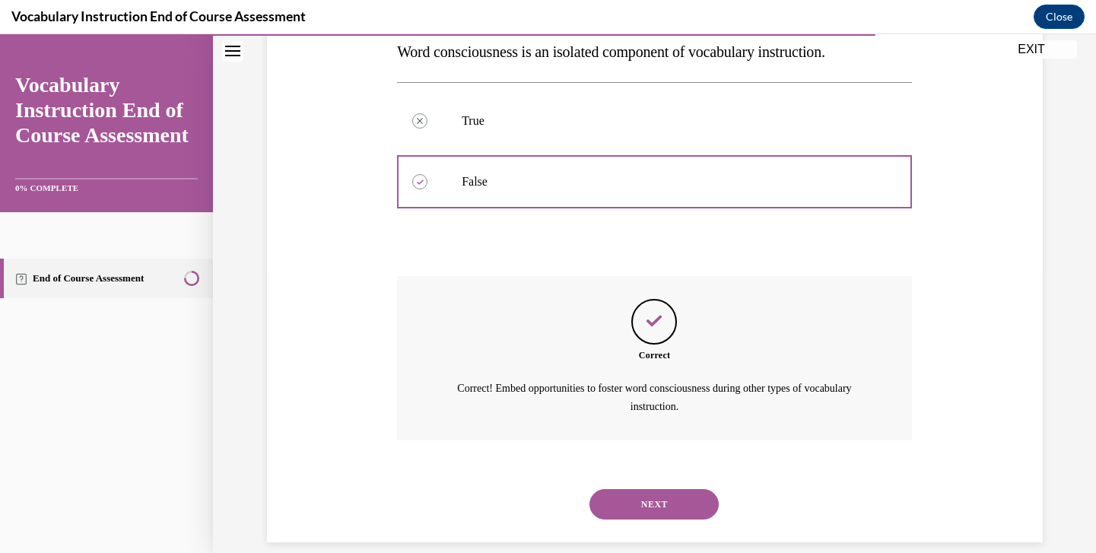
click at [635, 489] on button "NEXT" at bounding box center [654, 504] width 129 height 30
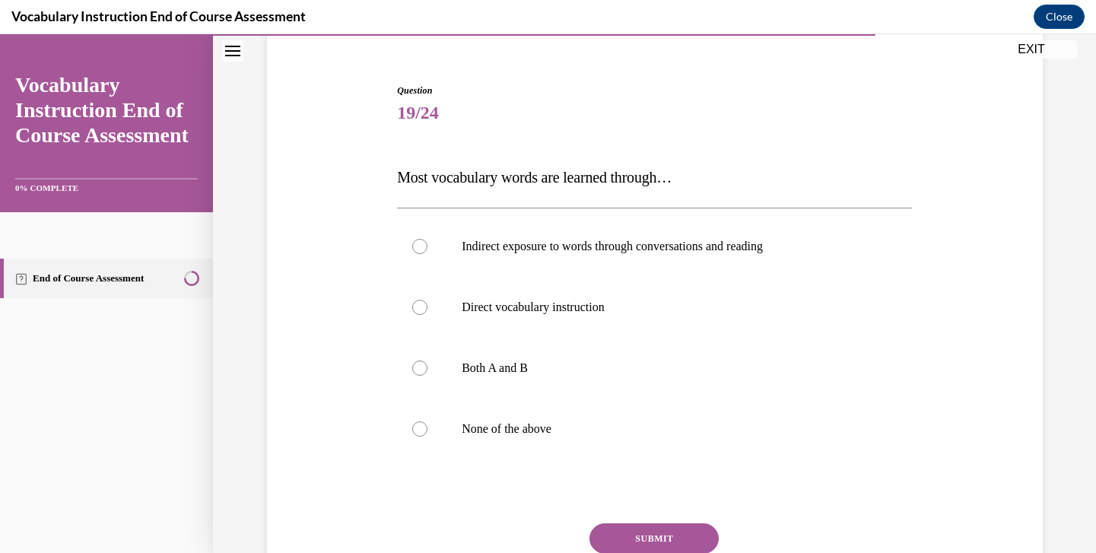
scroll to position [167, 0]
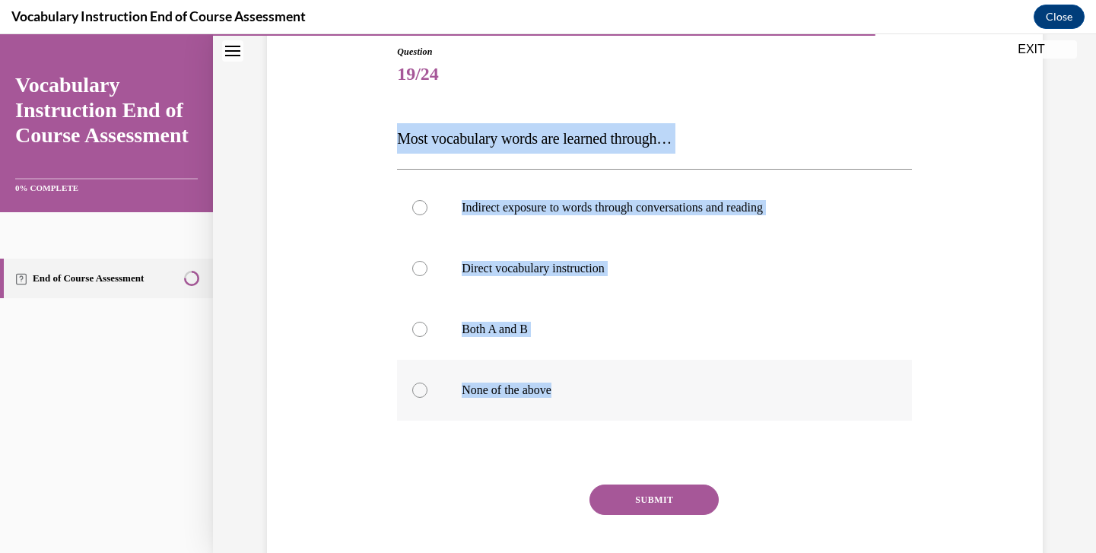
drag, startPoint x: 400, startPoint y: 110, endPoint x: 648, endPoint y: 413, distance: 391.4
click at [648, 413] on div "Question 19/24 Most vocabulary words are learned through… Indirect exposure to …" at bounding box center [654, 327] width 515 height 564
click at [495, 344] on label "Both A and B" at bounding box center [654, 329] width 515 height 61
click at [428, 337] on input "Both A and B" at bounding box center [419, 329] width 15 height 15
radio input "true"
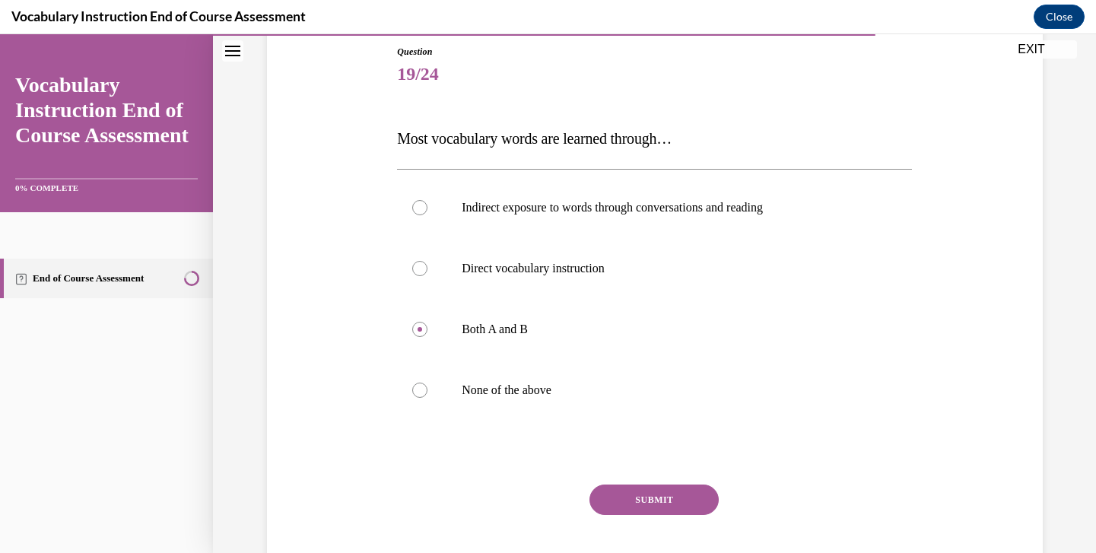
click at [660, 498] on button "SUBMIT" at bounding box center [654, 500] width 129 height 30
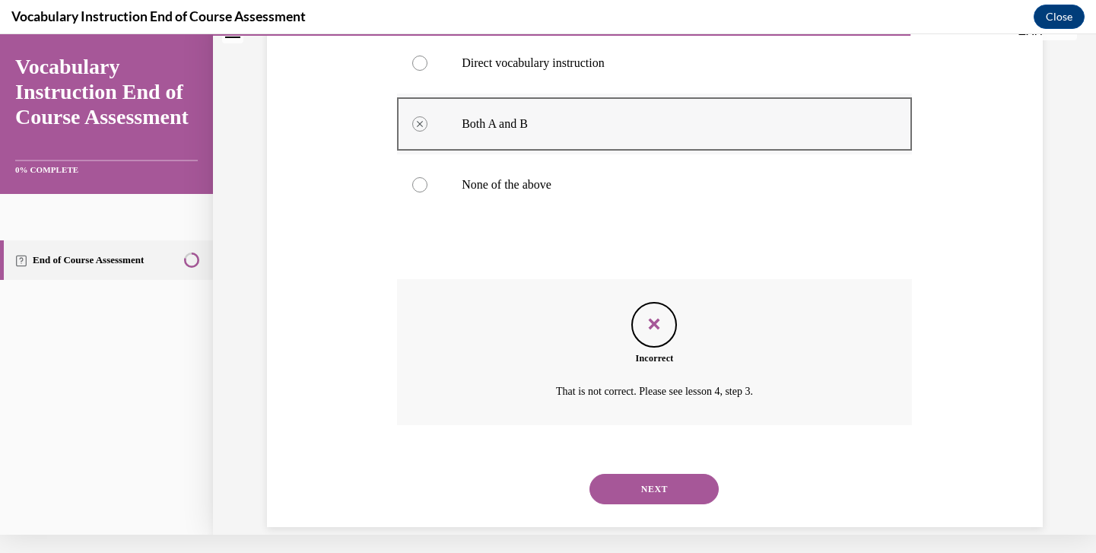
scroll to position [358, 0]
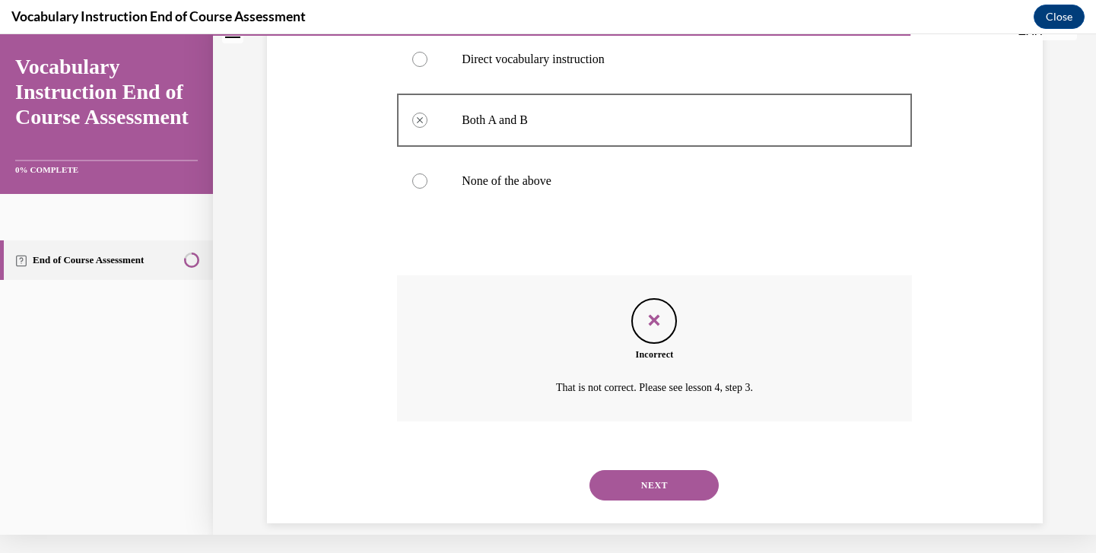
click at [649, 470] on button "NEXT" at bounding box center [654, 485] width 129 height 30
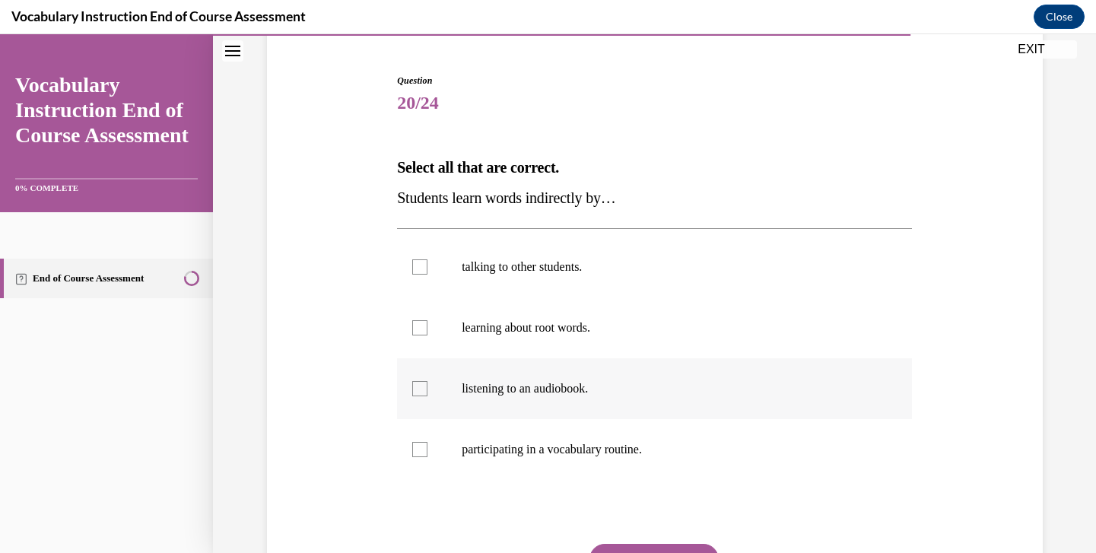
scroll to position [152, 0]
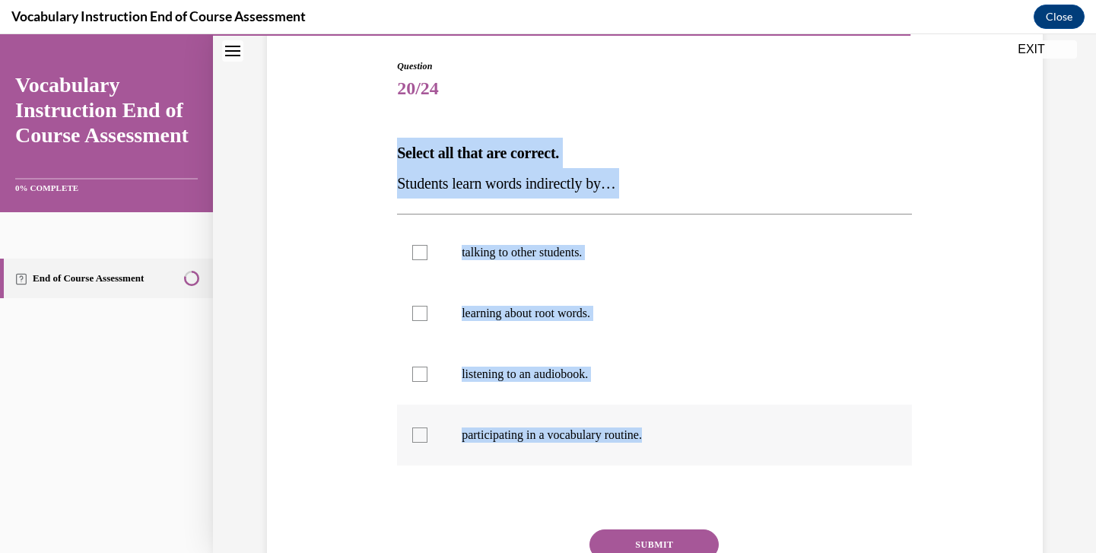
drag, startPoint x: 393, startPoint y: 141, endPoint x: 722, endPoint y: 447, distance: 449.5
click at [722, 447] on div "Question 20/24 Select all that are correct. Students learn words indirectly by……" at bounding box center [655, 334] width 784 height 641
click at [567, 253] on p "talking to other students." at bounding box center [668, 252] width 412 height 15
click at [428, 253] on input "talking to other students." at bounding box center [419, 252] width 15 height 15
checkbox input "true"
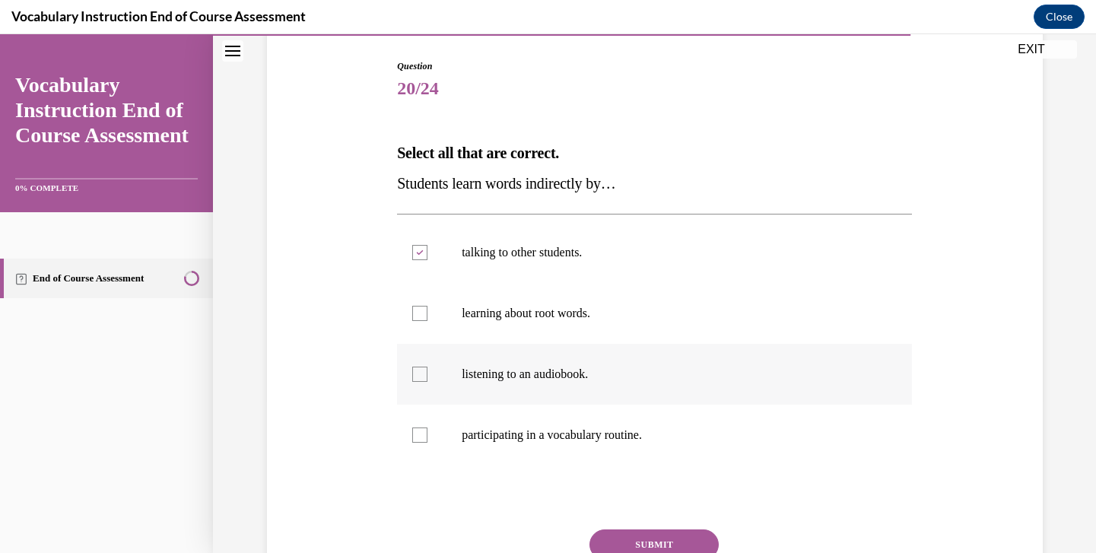
click at [577, 382] on label "listening to an audiobook." at bounding box center [654, 374] width 515 height 61
click at [428, 382] on input "listening to an audiobook." at bounding box center [419, 374] width 15 height 15
checkbox input "true"
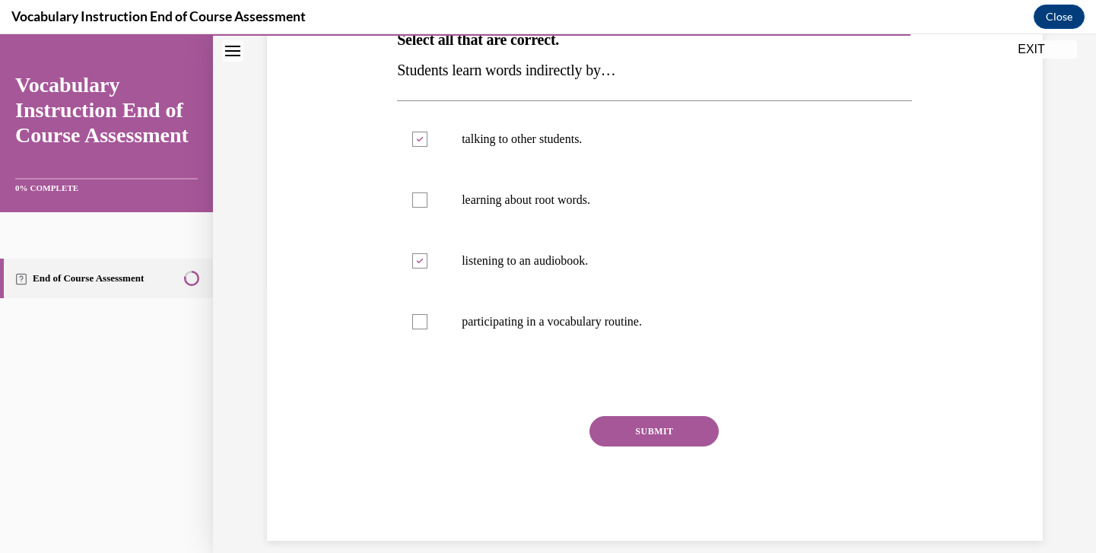
click at [668, 434] on button "SUBMIT" at bounding box center [654, 431] width 129 height 30
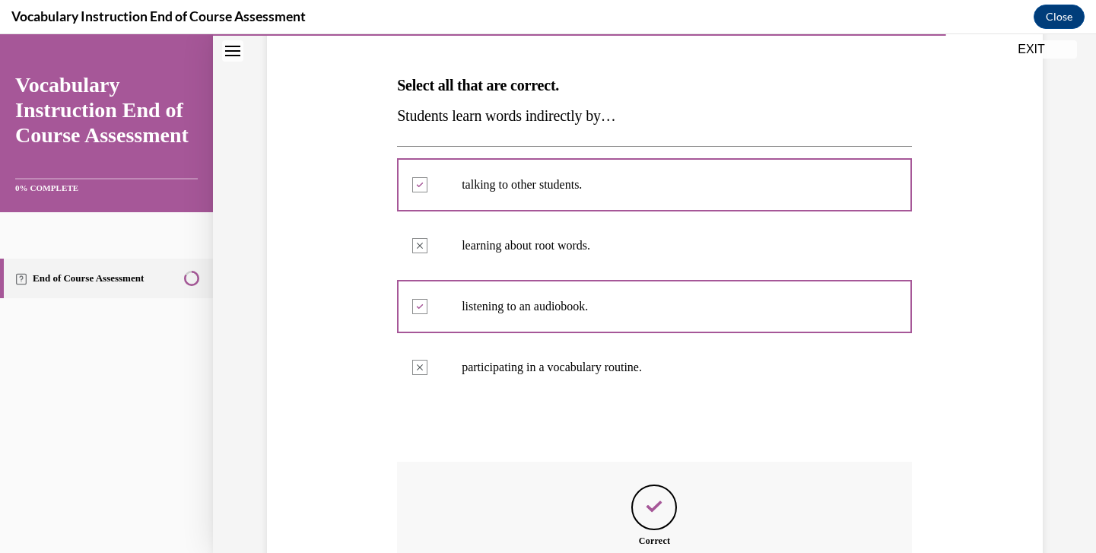
scroll to position [388, 0]
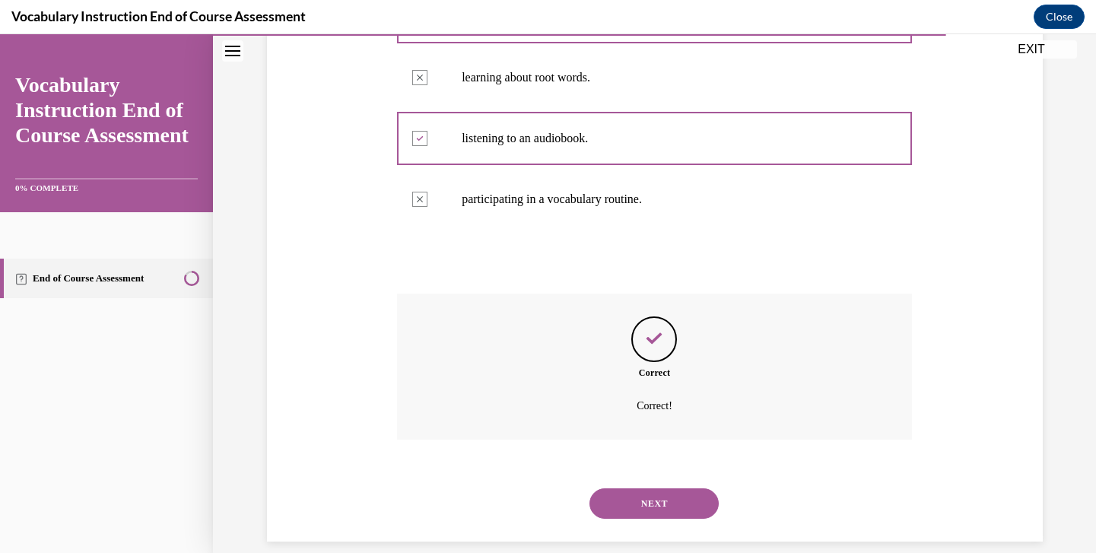
click at [679, 488] on button "NEXT" at bounding box center [654, 503] width 129 height 30
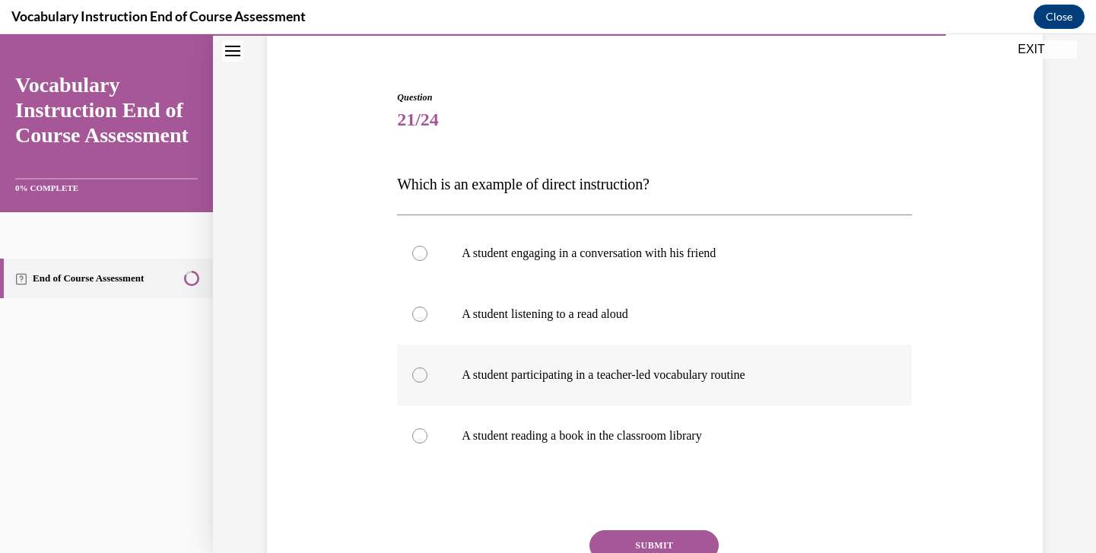
scroll to position [148, 0]
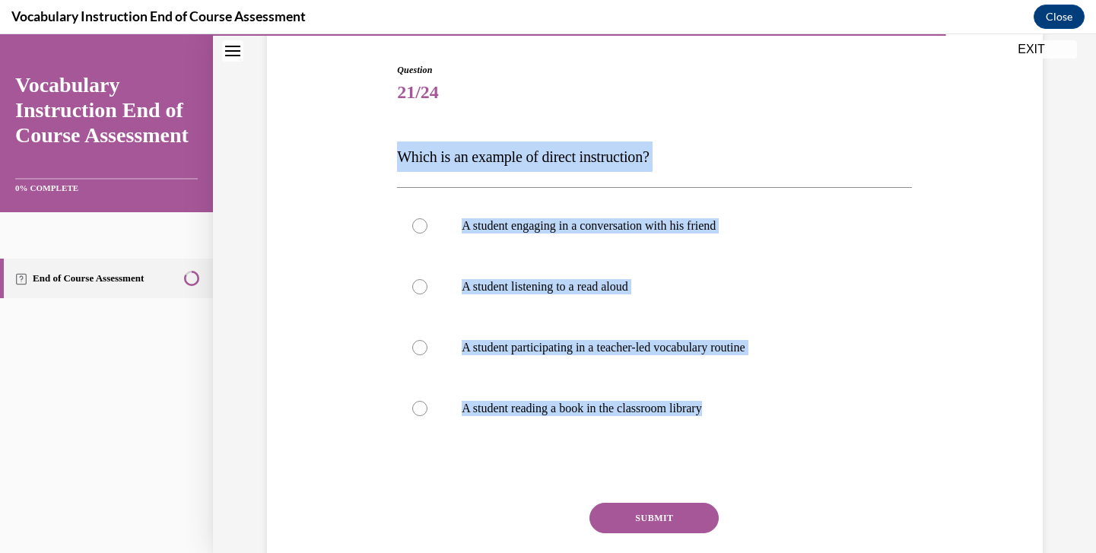
drag, startPoint x: 393, startPoint y: 132, endPoint x: 782, endPoint y: 453, distance: 504.6
click at [782, 453] on div "Question 21/24 Which is an example of direct instruction? A student engaging in…" at bounding box center [654, 333] width 523 height 587
click at [553, 353] on p "A student participating in a teacher-led vocabulary routine" at bounding box center [668, 347] width 412 height 15
click at [428, 353] on input "A student participating in a teacher-led vocabulary routine" at bounding box center [419, 347] width 15 height 15
radio input "true"
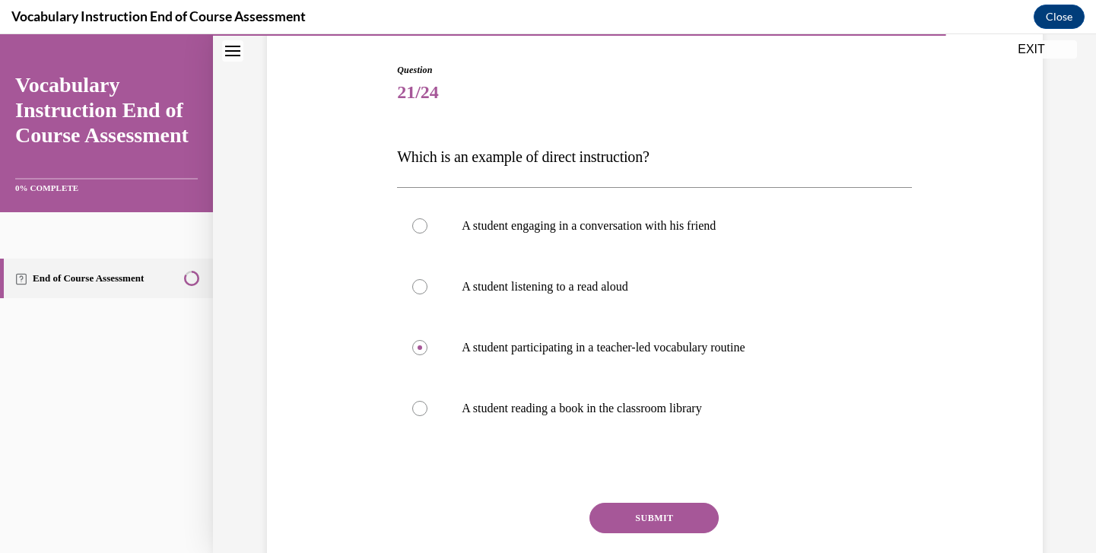
click at [670, 527] on button "SUBMIT" at bounding box center [654, 518] width 129 height 30
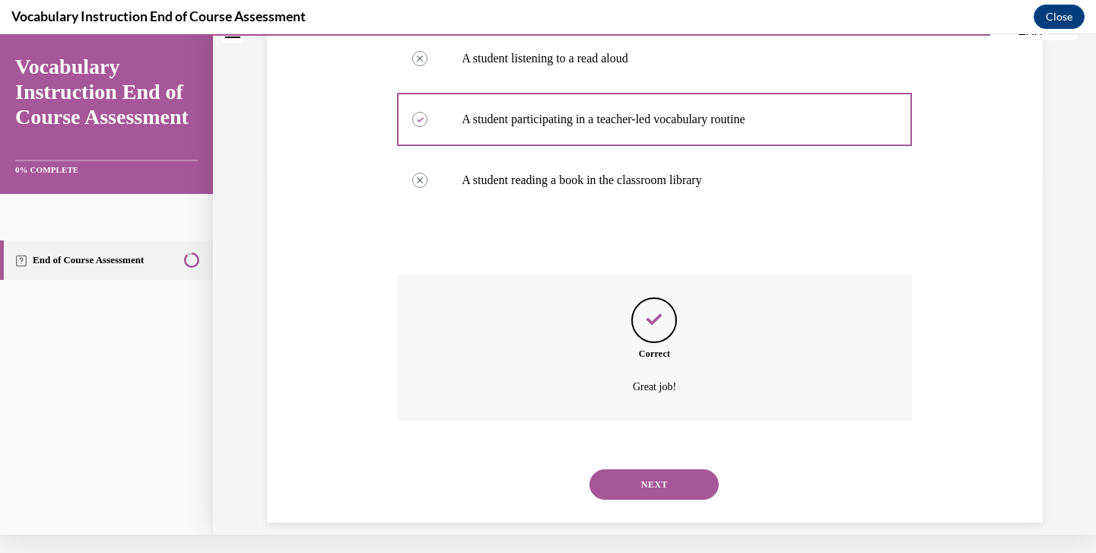
scroll to position [358, 0]
click at [656, 483] on div "NEXT" at bounding box center [654, 485] width 515 height 61
click at [653, 475] on button "NEXT" at bounding box center [654, 485] width 129 height 30
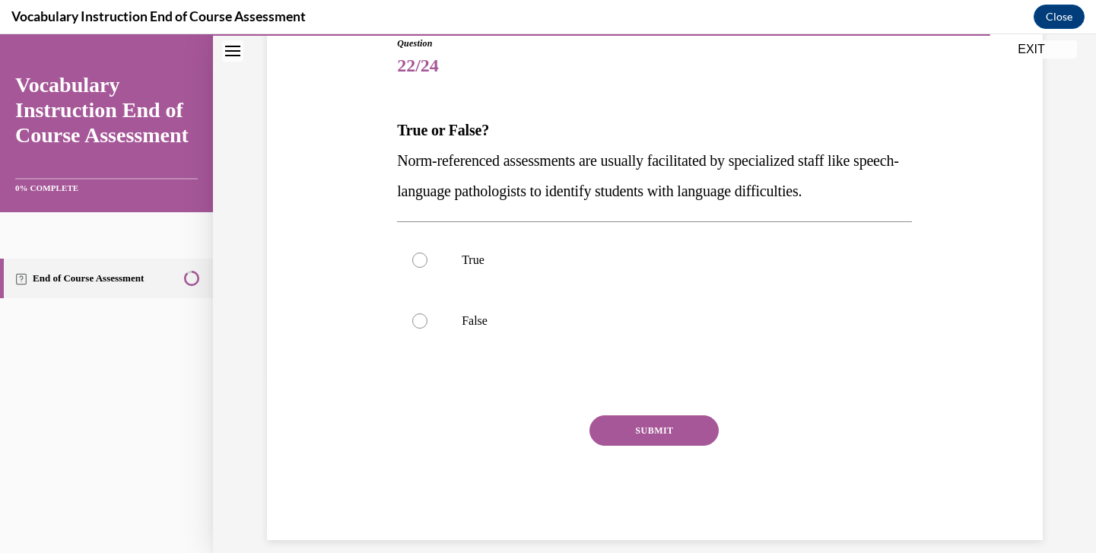
scroll to position [174, 0]
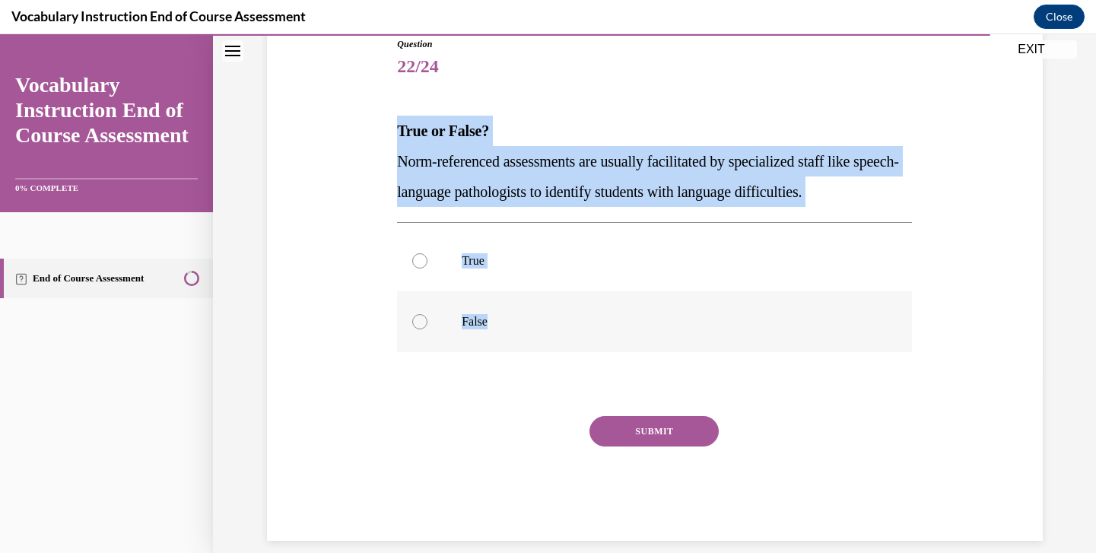
drag, startPoint x: 390, startPoint y: 97, endPoint x: 529, endPoint y: 326, distance: 266.9
click at [529, 326] on div "Question 22/24 True or False? Norm-referenced assessments are usually facilitat…" at bounding box center [655, 266] width 784 height 549
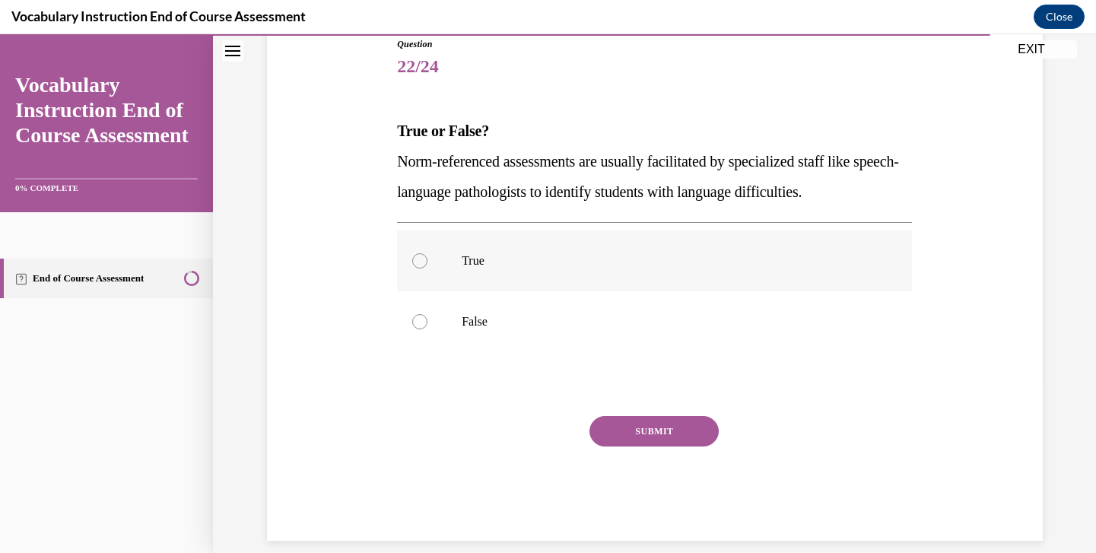
click at [535, 269] on label "True" at bounding box center [654, 260] width 515 height 61
click at [428, 269] on input "True" at bounding box center [419, 260] width 15 height 15
radio input "true"
click at [627, 428] on button "SUBMIT" at bounding box center [654, 431] width 129 height 30
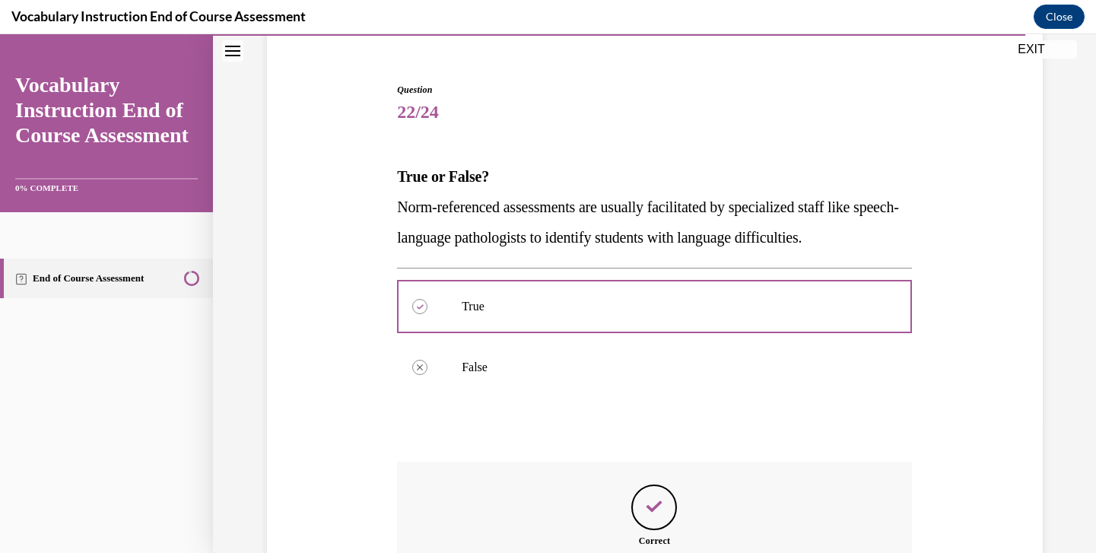
scroll to position [297, 0]
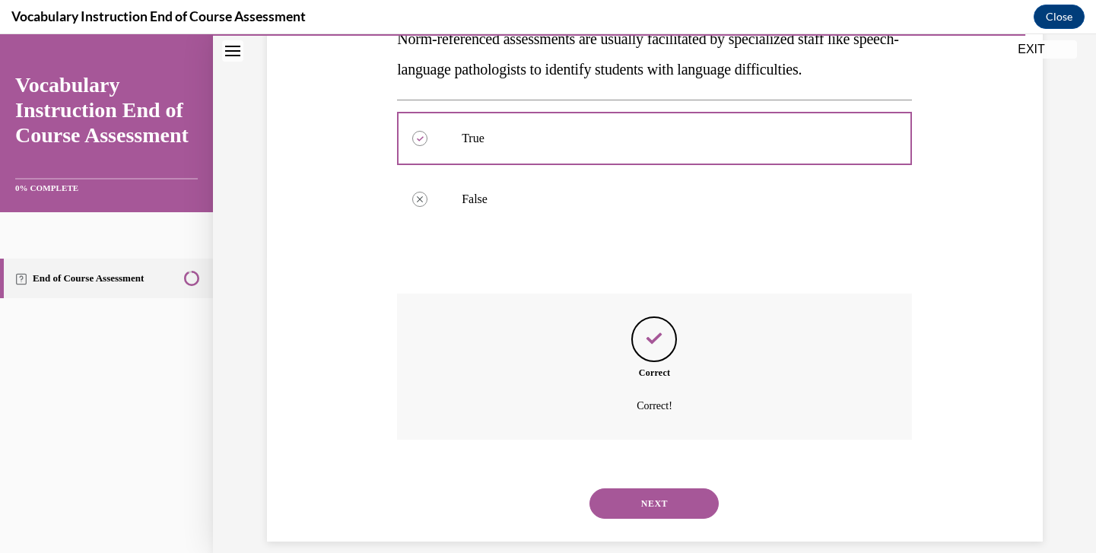
click at [626, 488] on button "NEXT" at bounding box center [654, 503] width 129 height 30
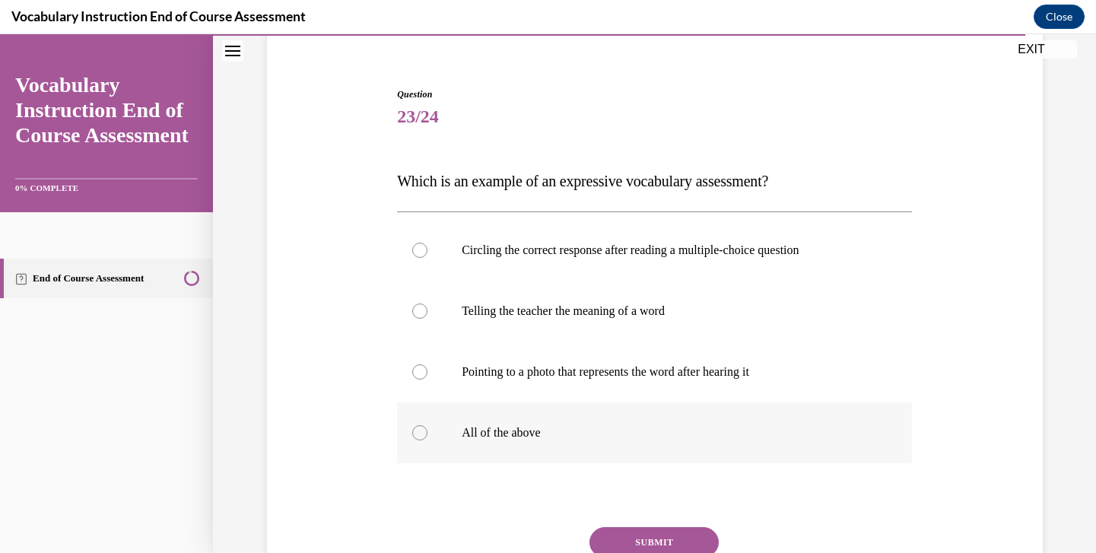
scroll to position [166, 0]
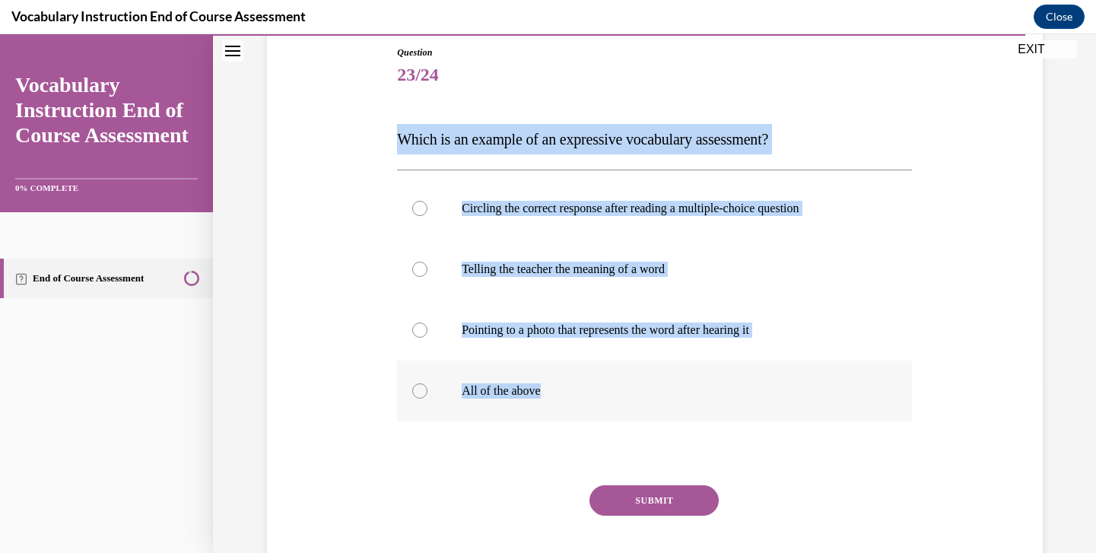
drag, startPoint x: 388, startPoint y: 112, endPoint x: 627, endPoint y: 413, distance: 384.4
click at [627, 413] on div "Question 23/24 Which is an example of an expressive vocabulary assessment? Circ…" at bounding box center [655, 305] width 784 height 610
click at [573, 269] on p "Telling the teacher the meaning of a word" at bounding box center [668, 269] width 412 height 15
click at [428, 269] on input "Telling the teacher the meaning of a word" at bounding box center [419, 269] width 15 height 15
radio input "true"
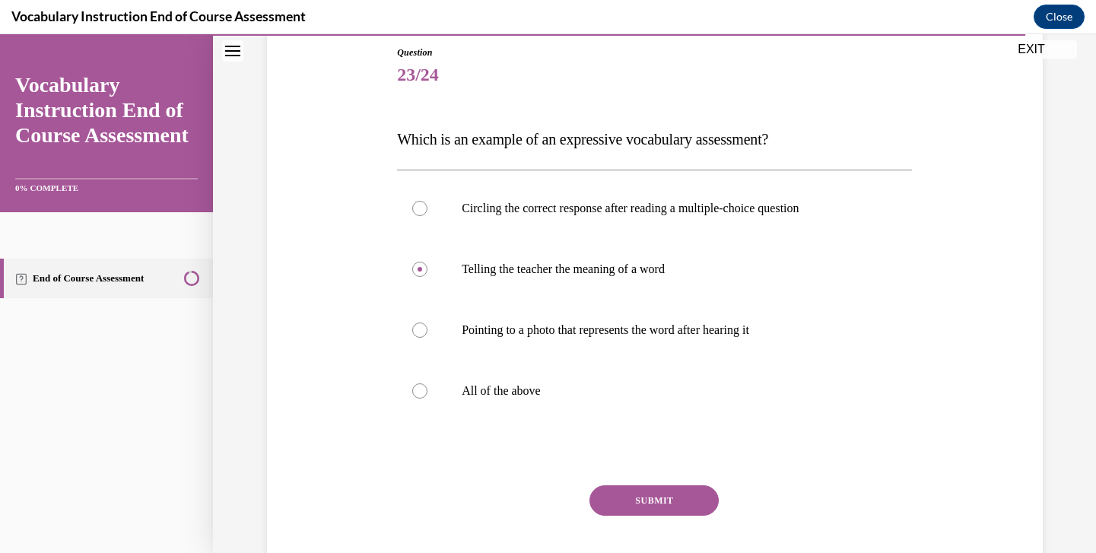
click at [663, 486] on button "SUBMIT" at bounding box center [654, 500] width 129 height 30
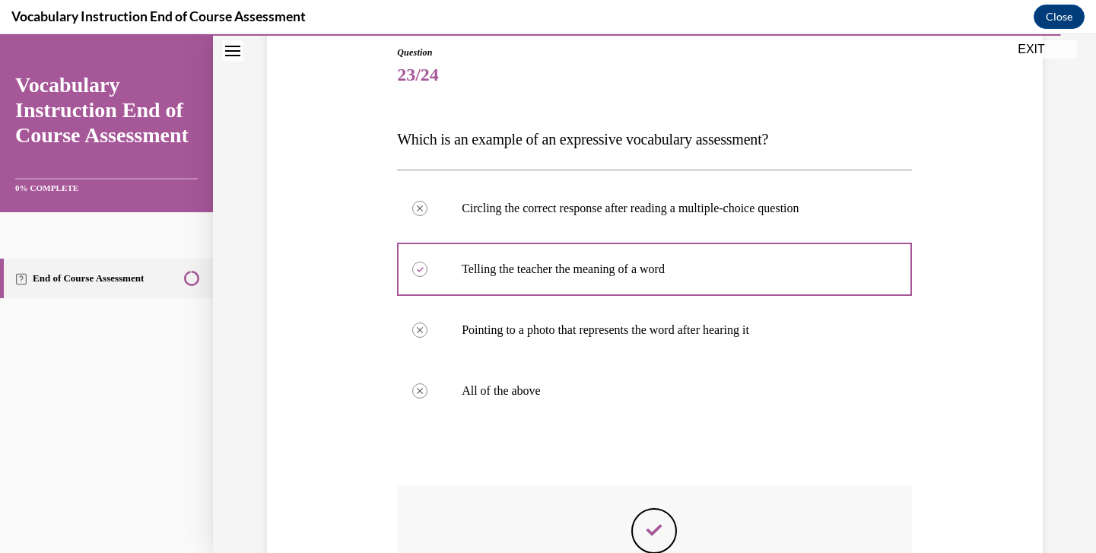
scroll to position [18, 0]
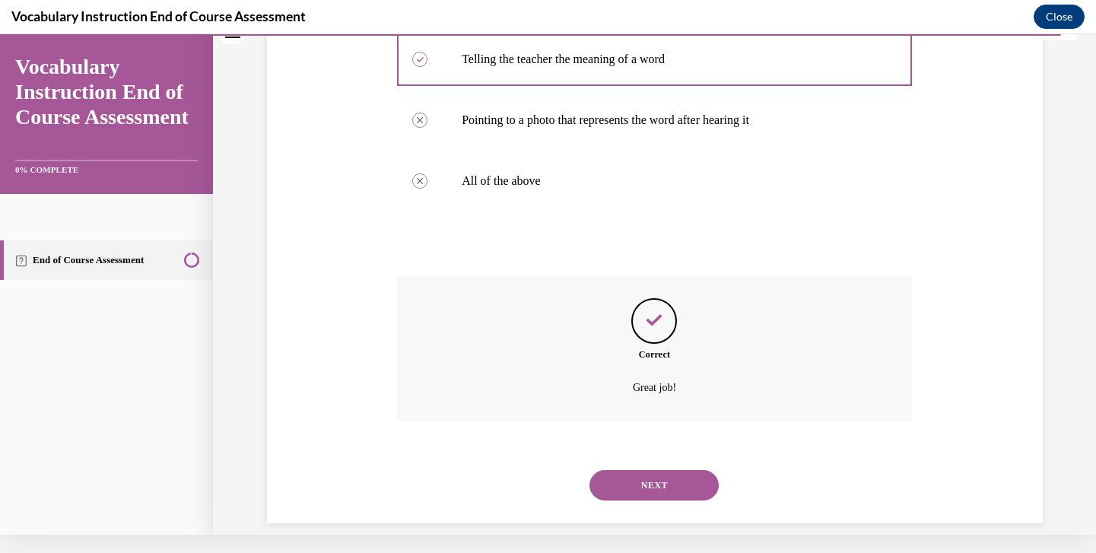
click at [647, 478] on button "NEXT" at bounding box center [654, 485] width 129 height 30
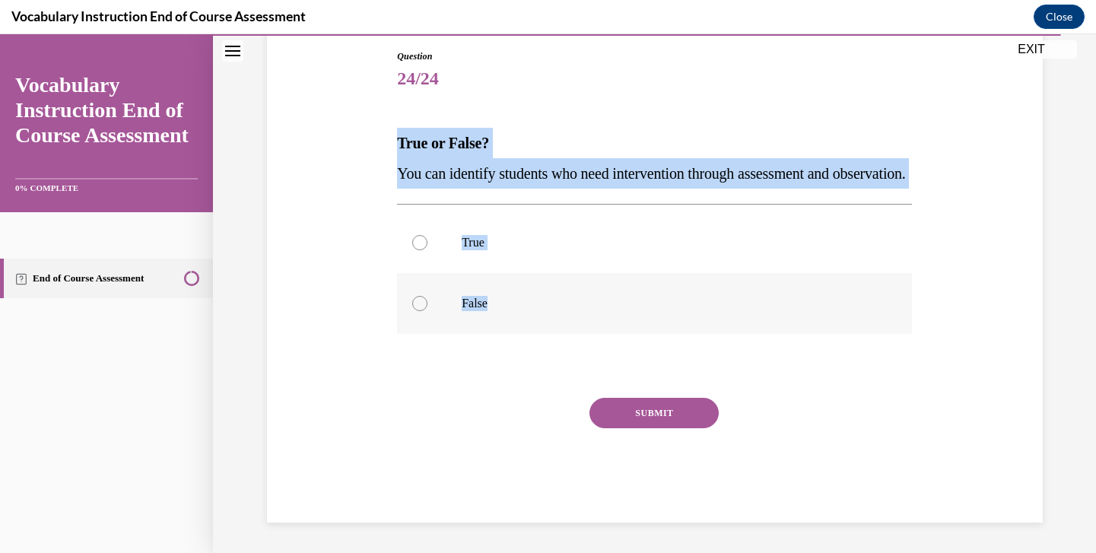
drag, startPoint x: 393, startPoint y: 98, endPoint x: 508, endPoint y: 331, distance: 259.9
click at [508, 331] on div "Question 24/24 True or False? You can identify students who need intervention t…" at bounding box center [655, 263] width 784 height 519
click at [548, 273] on label "True" at bounding box center [654, 242] width 515 height 61
click at [428, 250] on input "True" at bounding box center [419, 242] width 15 height 15
radio input "true"
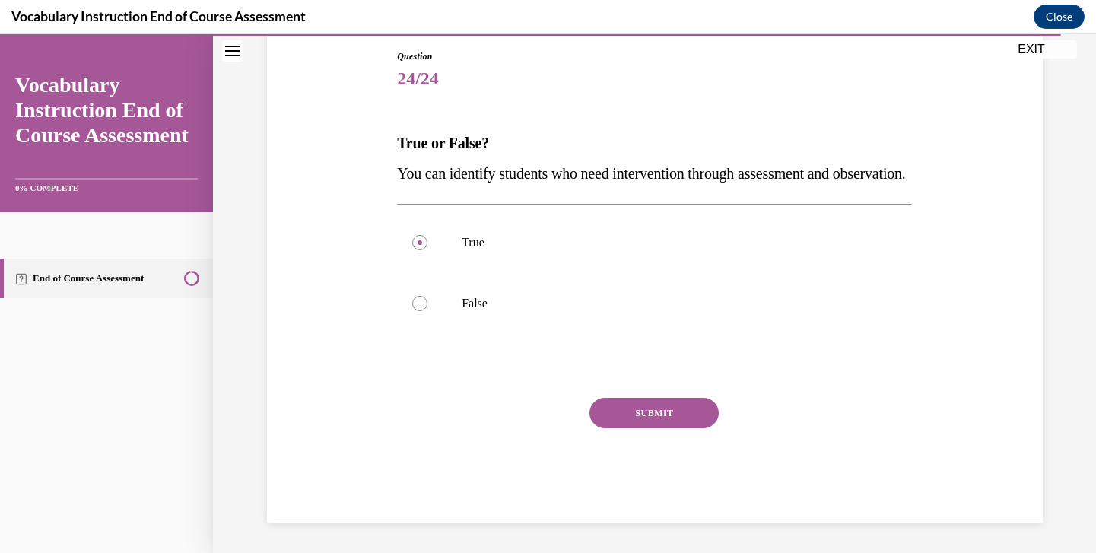
click at [662, 428] on button "SUBMIT" at bounding box center [654, 413] width 129 height 30
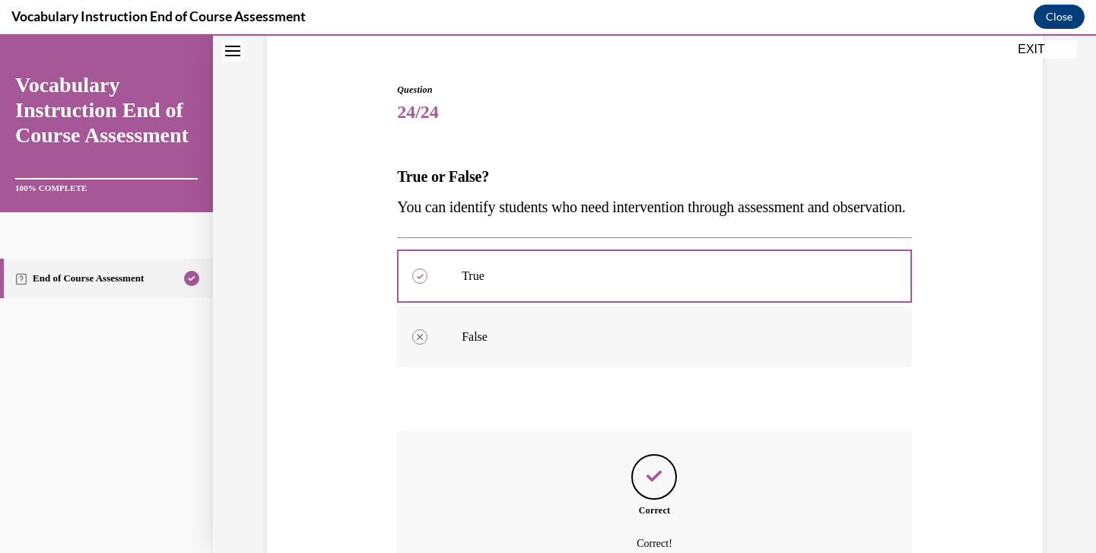
scroll to position [297, 0]
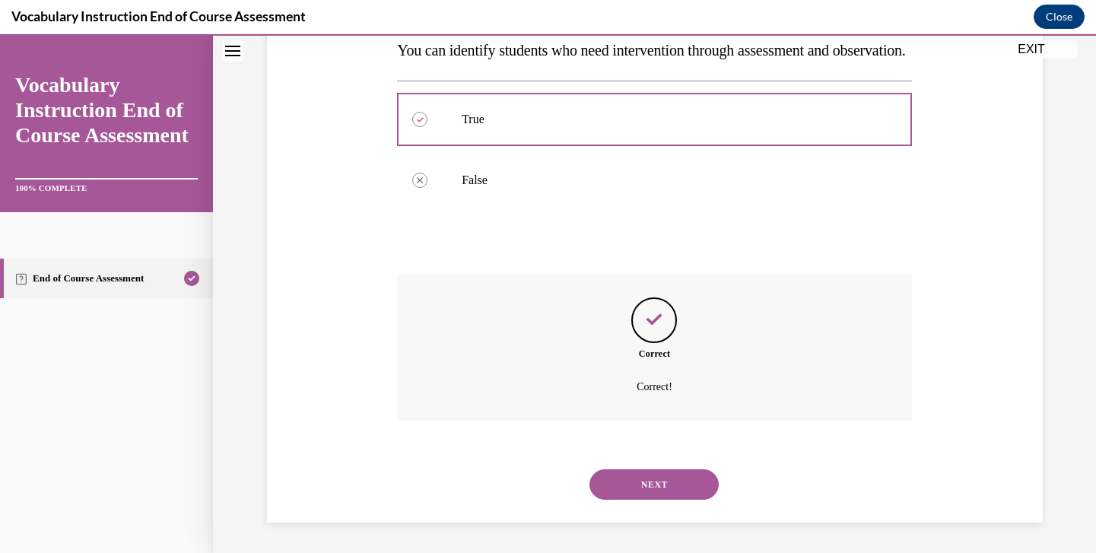
click at [680, 484] on button "NEXT" at bounding box center [654, 484] width 129 height 30
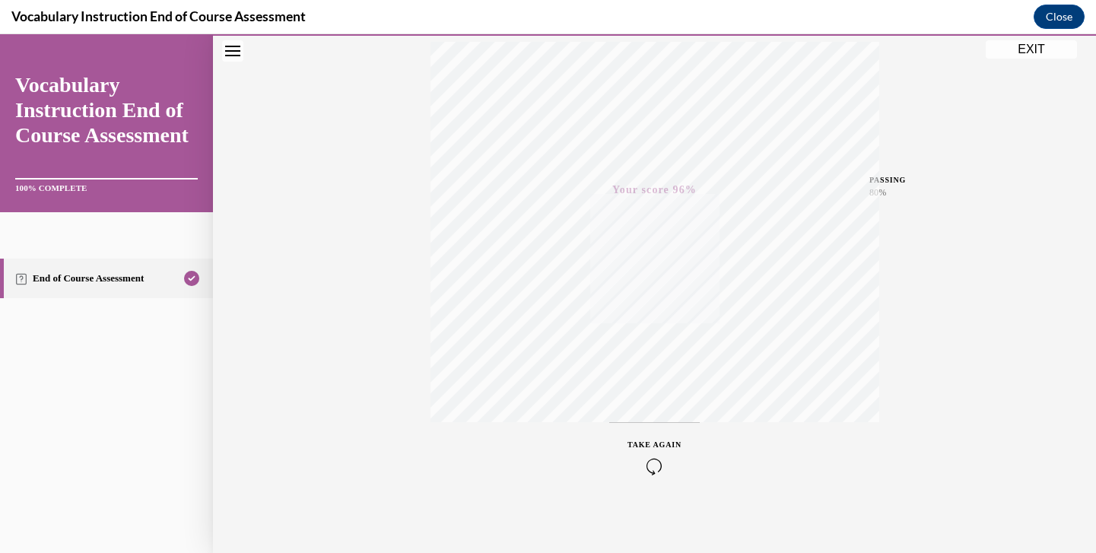
scroll to position [261, 0]
click at [1032, 62] on div "Quiz Results PASSING 80% Your score 96% Passed PASSING 80% Your score Your scor…" at bounding box center [654, 187] width 883 height 732
click at [1028, 49] on button "EXIT" at bounding box center [1031, 49] width 91 height 18
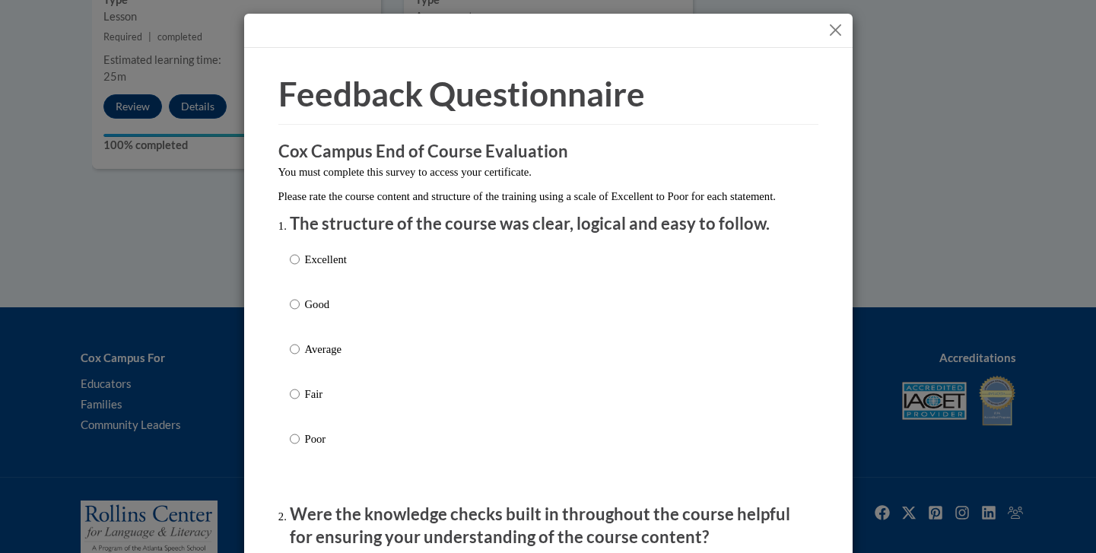
click at [337, 268] on p "Excellent" at bounding box center [326, 259] width 42 height 17
click at [300, 268] on input "Excellent" at bounding box center [295, 259] width 10 height 17
radio input "true"
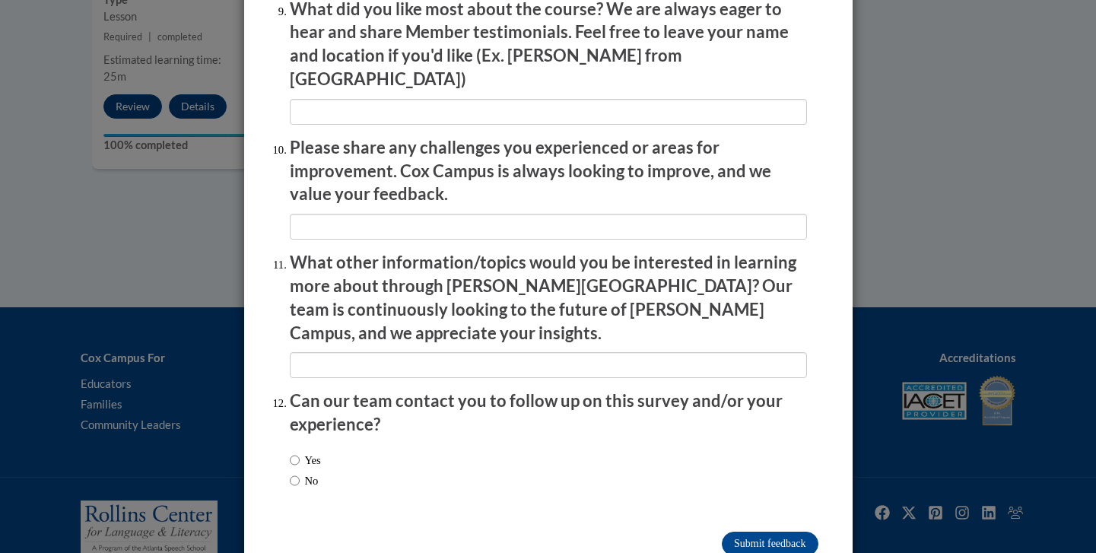
scroll to position [2590, 0]
click at [786, 532] on input "Submit feedback" at bounding box center [770, 544] width 96 height 24
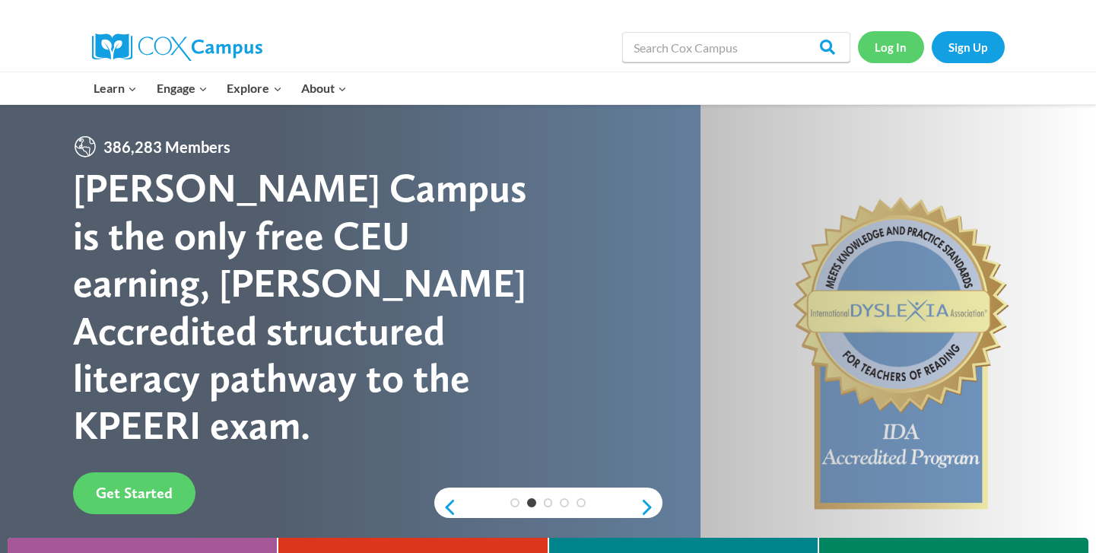
click at [891, 53] on link "Log In" at bounding box center [891, 46] width 66 height 31
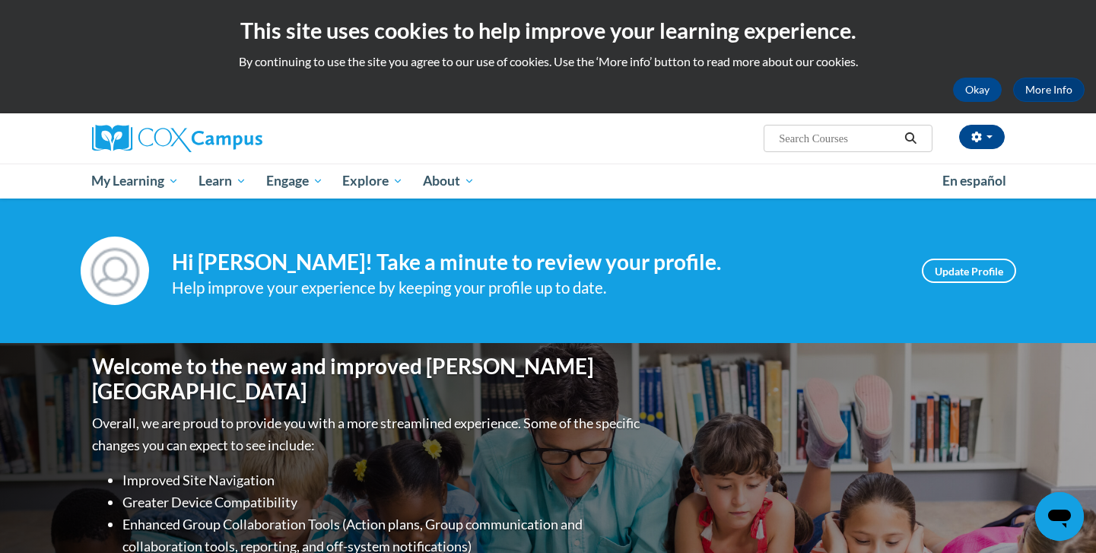
click at [846, 145] on input "Search..." at bounding box center [838, 138] width 122 height 18
type input "structured literacy"
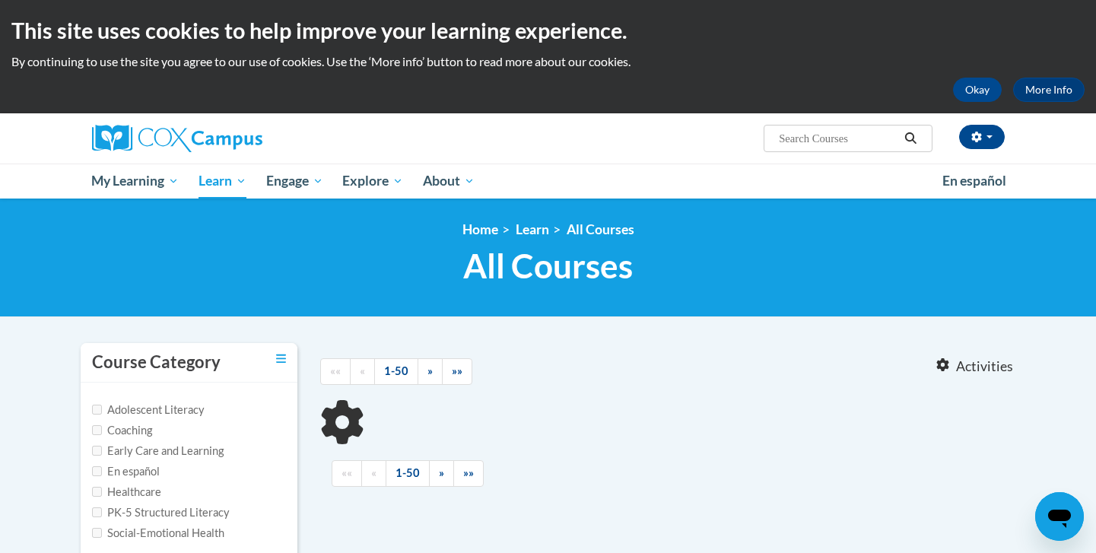
type input "structured literacy"
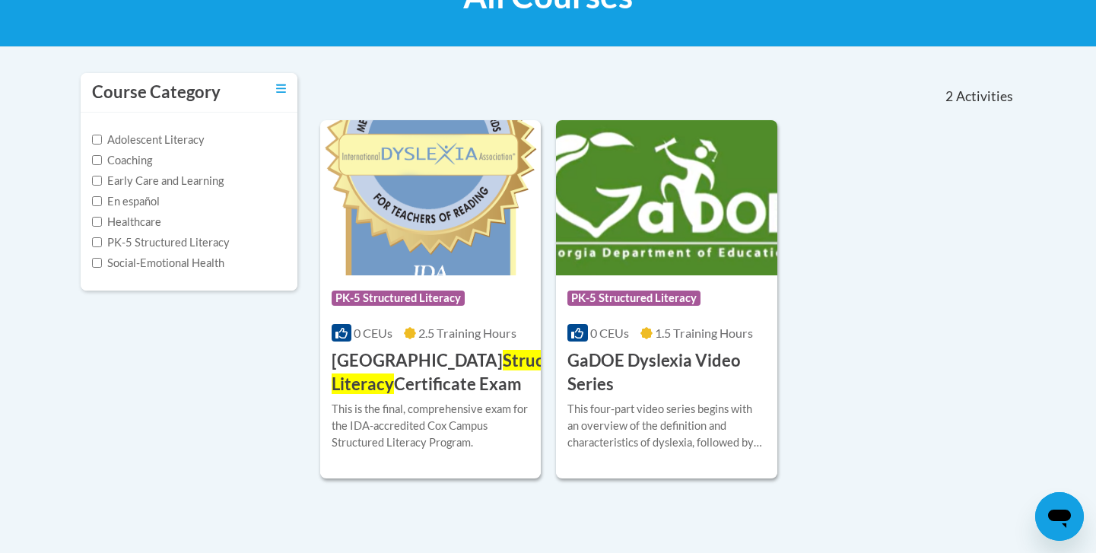
scroll to position [280, 0]
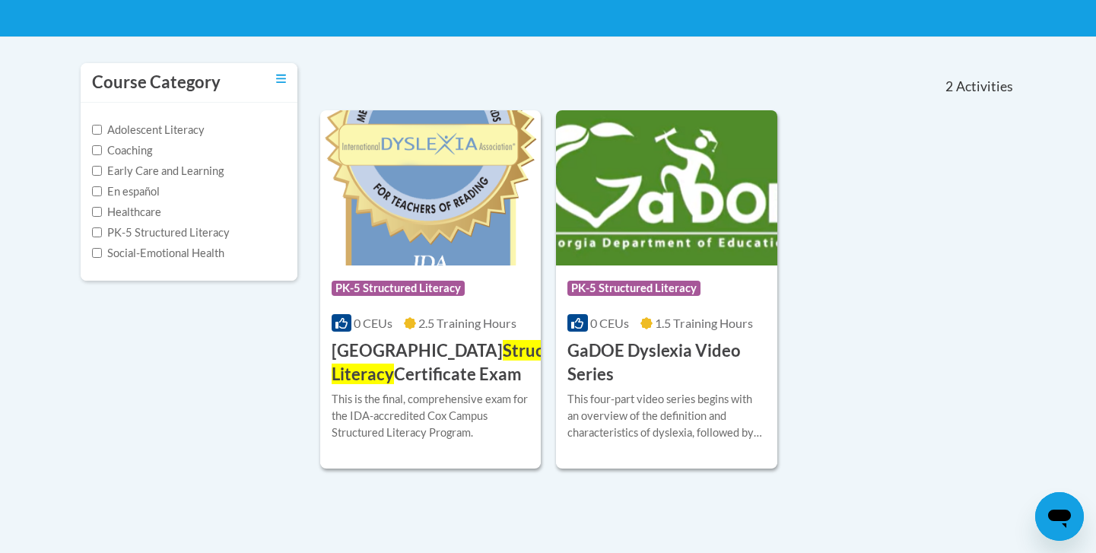
click at [408, 359] on h3 "Cox Campus Structured Literacy Certificate Exam" at bounding box center [459, 362] width 255 height 47
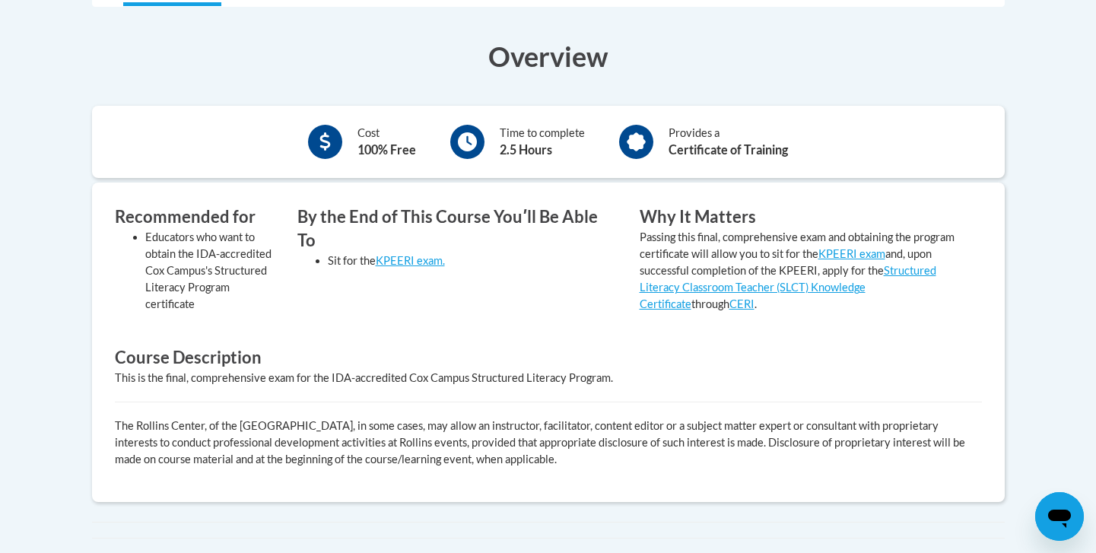
scroll to position [465, 0]
